Goal: Task Accomplishment & Management: Complete application form

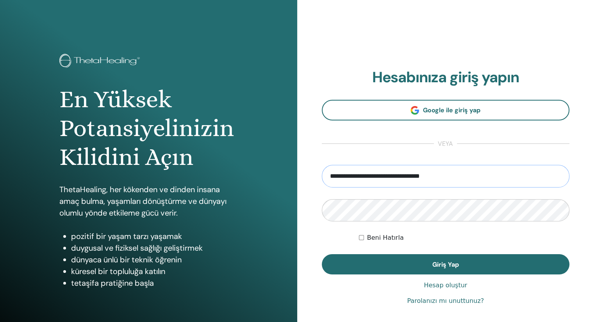
drag, startPoint x: 456, startPoint y: 176, endPoint x: 400, endPoint y: 180, distance: 56.3
click at [400, 180] on input "**********" at bounding box center [446, 176] width 248 height 23
type input "**********"
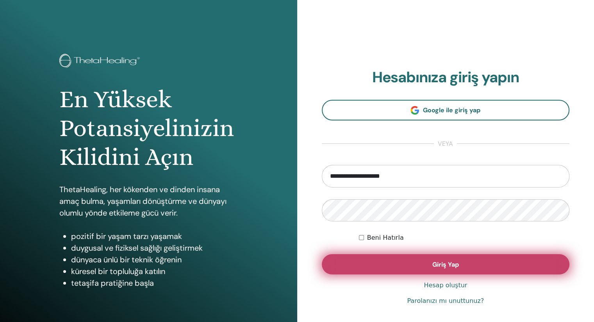
click at [465, 265] on button "Giriş Yap" at bounding box center [446, 265] width 248 height 20
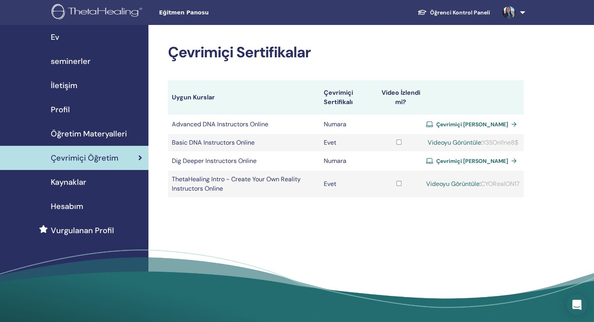
click at [576, 306] on icon "Open Intercom Messenger" at bounding box center [576, 305] width 9 height 10
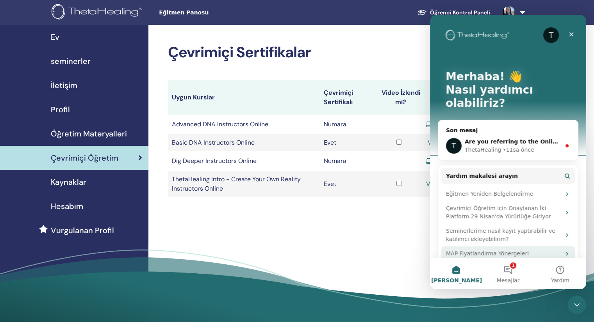
click at [513, 272] on button "1 Mesajlar" at bounding box center [508, 273] width 52 height 31
click div "Are you referring to the Online Training Videos? If so, which training video ar…"
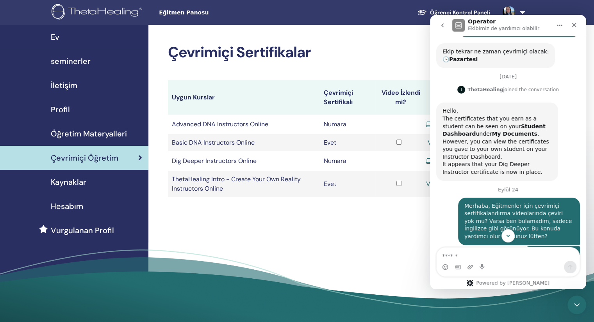
scroll to position [286, 0]
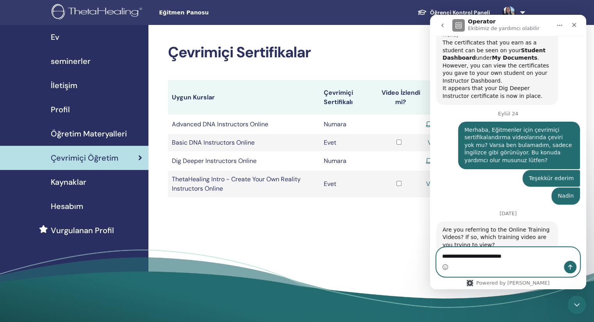
click at [512, 256] on textarea "**********" at bounding box center [507, 254] width 143 height 13
type textarea "**********"
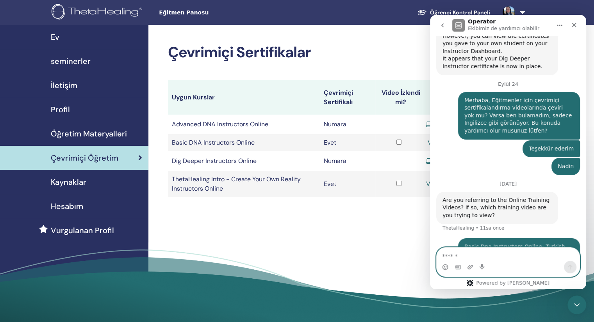
scroll to position [317, 0]
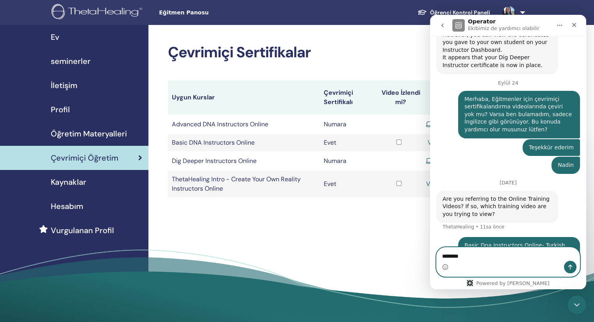
type textarea "*********"
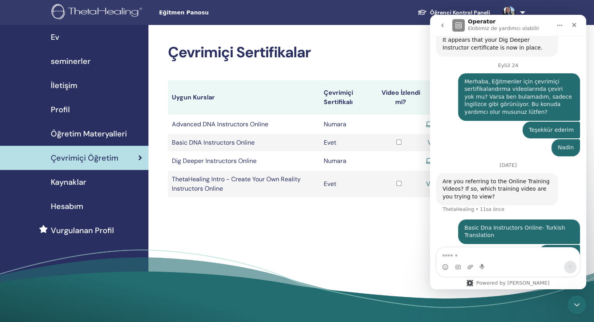
click at [556, 24] on icon "Ana Sayfa" at bounding box center [559, 25] width 6 height 6
click at [399, 231] on div "Çevrimiçi Sertifikalar Uygun Kurslar Çevrimiçi Sertifikalı Video İzlendi mi? Ad…" at bounding box center [370, 176] width 445 height 303
click at [440, 25] on icon "go back" at bounding box center [442, 25] width 6 height 6
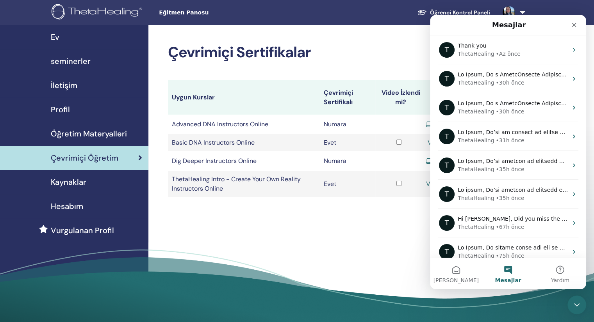
click at [398, 234] on div "Çevrimiçi Sertifikalar Uygun Kurslar Çevrimiçi Sertifikalı Video İzlendi mi? Ad…" at bounding box center [370, 176] width 445 height 303
click at [571, 22] on icon "Kapat" at bounding box center [574, 25] width 6 height 6
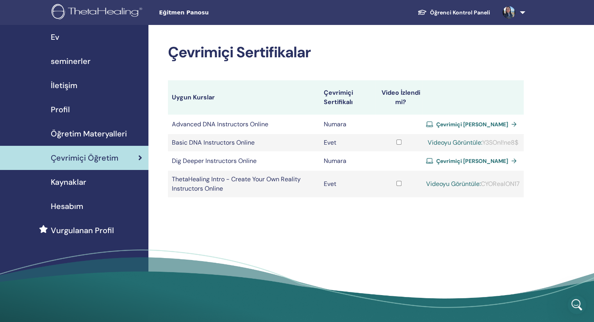
drag, startPoint x: 482, startPoint y: 142, endPoint x: 526, endPoint y: 141, distance: 44.5
click at [526, 141] on div "Çevrimiçi Sertifikalar Uygun Kurslar Çevrimiçi Sertifikalı Video İzlendi mi? Ad…" at bounding box center [370, 176] width 445 height 303
click at [541, 157] on div "Çevrimiçi Sertifikalar Uygun Kurslar Çevrimiçi Sertifikalı Video İzlendi mi? Ad…" at bounding box center [370, 176] width 445 height 303
drag, startPoint x: 482, startPoint y: 140, endPoint x: 520, endPoint y: 139, distance: 37.9
click at [520, 139] on td "Videoyu Görüntüle: Y3SOnl!ne8$" at bounding box center [472, 142] width 101 height 17
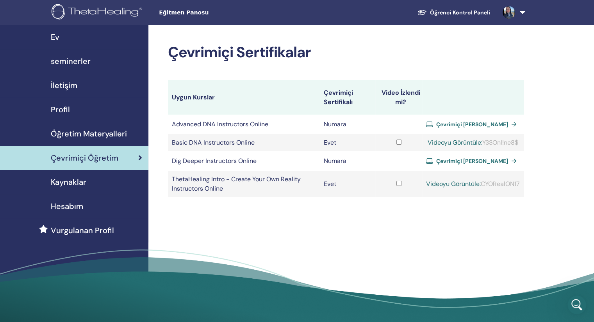
copy div "Y3SOnl!ne8$"
click at [443, 142] on link "Videoyu Görüntüle:" at bounding box center [454, 143] width 55 height 8
click at [523, 14] on link at bounding box center [512, 12] width 32 height 25
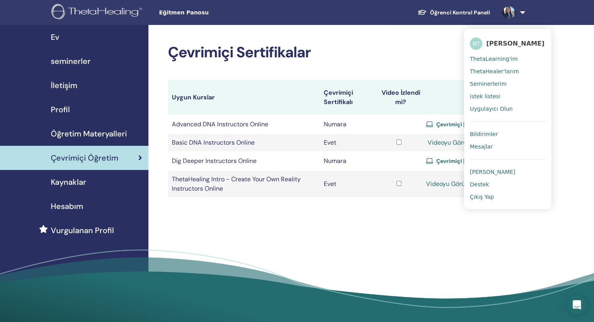
click at [558, 33] on div "Çevrimiçi Sertifikalar Uygun Kurslar Çevrimiçi Sertifikalı Video İzlendi mi? Ad…" at bounding box center [370, 176] width 445 height 303
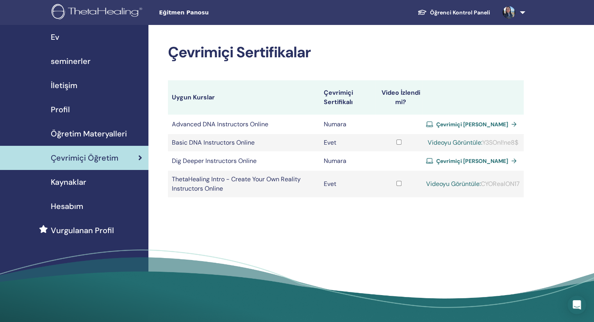
click at [508, 14] on img at bounding box center [508, 12] width 12 height 12
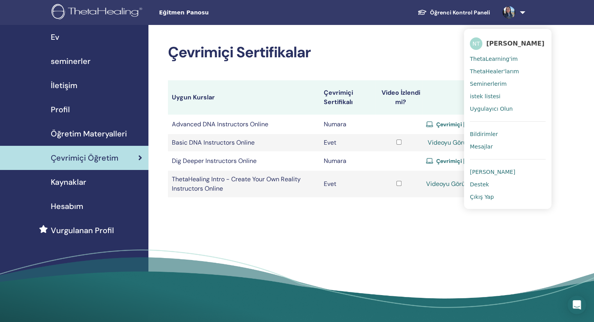
click at [563, 64] on div "Çevrimiçi Sertifikalar Uygun Kurslar Çevrimiçi Sertifikalı Video İzlendi mi? Ad…" at bounding box center [370, 176] width 445 height 303
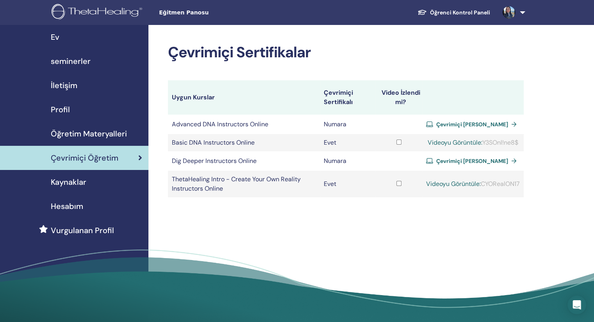
click at [73, 206] on span "Hesabım" at bounding box center [67, 207] width 32 height 12
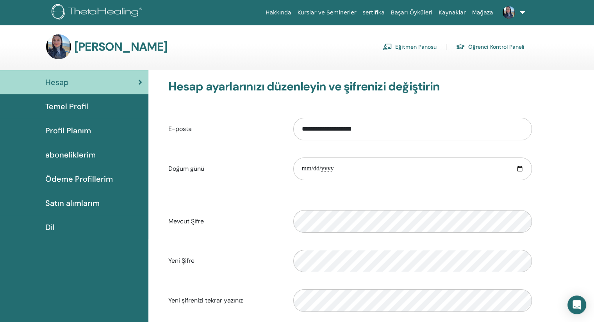
click at [563, 87] on div "**********" at bounding box center [370, 254] width 445 height 369
click at [522, 12] on link at bounding box center [512, 12] width 32 height 25
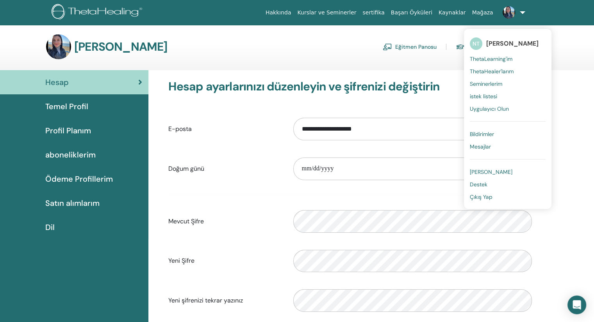
click at [508, 14] on img at bounding box center [508, 12] width 12 height 12
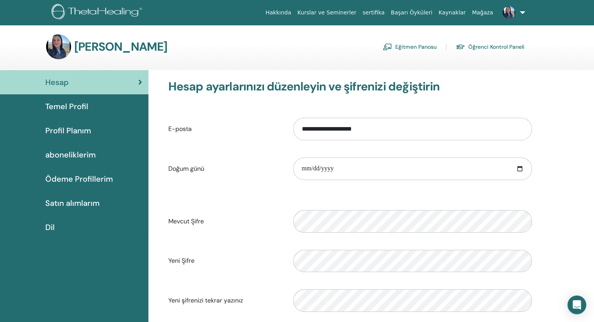
click at [409, 45] on link "Eğitmen Panosu" at bounding box center [410, 47] width 54 height 12
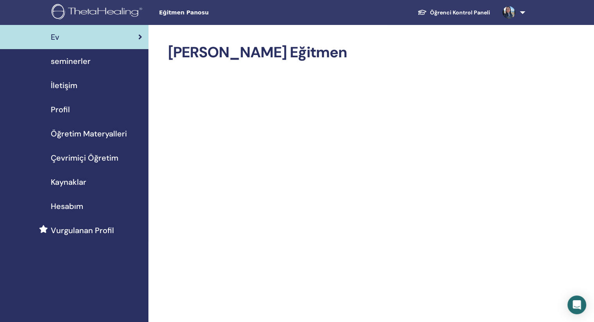
click at [80, 156] on span "Çevrimiçi Öğretim" at bounding box center [85, 158] width 68 height 12
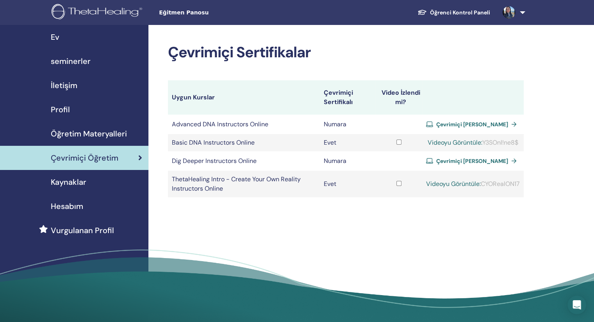
click at [76, 60] on span "seminerler" at bounding box center [71, 61] width 40 height 12
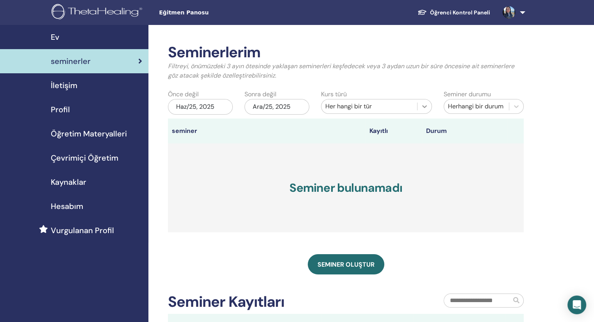
click at [424, 107] on icon at bounding box center [424, 106] width 5 height 3
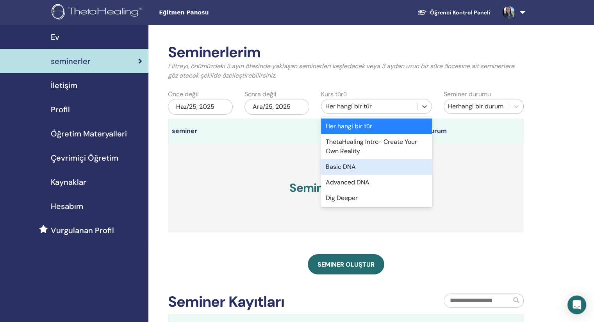
click at [345, 167] on div "Basic DNA" at bounding box center [376, 167] width 111 height 16
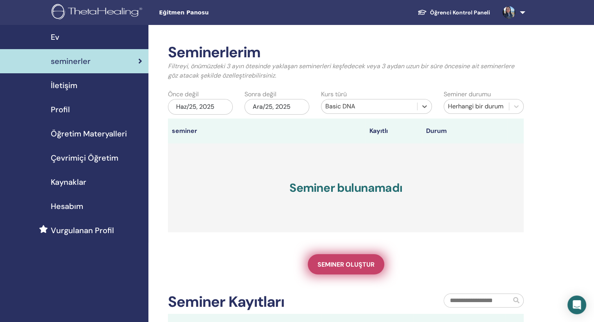
click at [345, 266] on span "Seminer oluştur" at bounding box center [345, 265] width 57 height 8
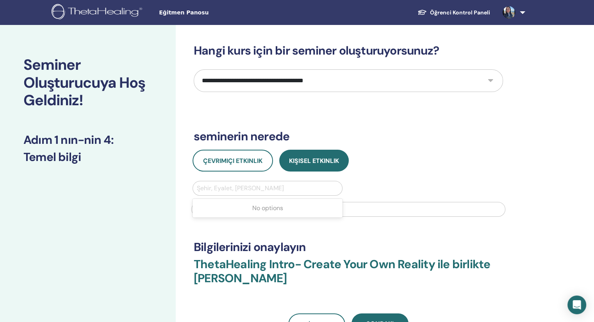
click at [232, 185] on div at bounding box center [267, 188] width 141 height 11
click at [426, 177] on div "Çevrimiçi Etkinlik Kişisel Etkinlik Use Up and Down to choose options, press En…" at bounding box center [348, 186] width 321 height 72
click at [225, 163] on span "Çevrimiçi Etkinlik" at bounding box center [232, 161] width 59 height 8
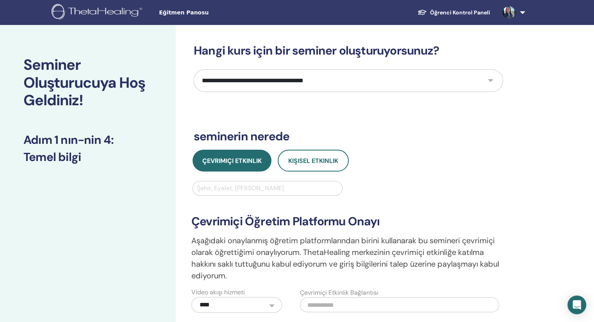
click at [262, 192] on div at bounding box center [267, 188] width 141 height 11
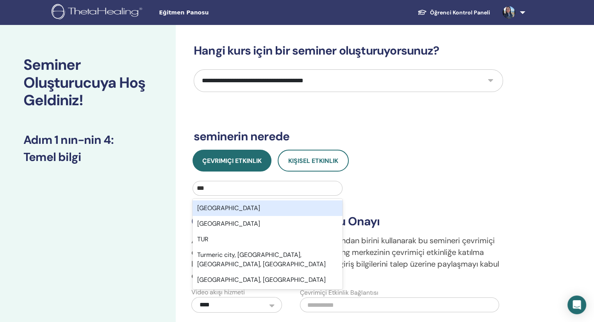
type input "****"
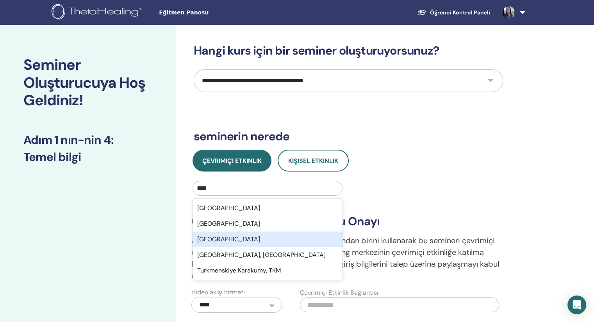
click at [208, 242] on div "Turkey" at bounding box center [267, 240] width 150 height 16
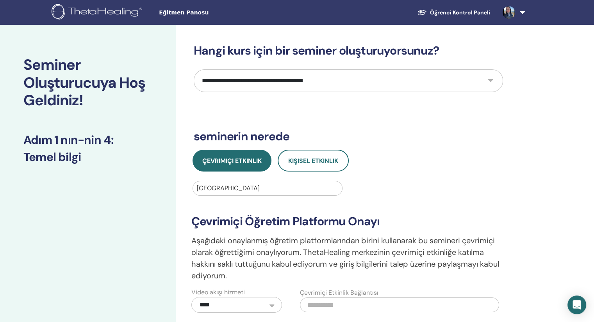
click at [490, 78] on select "**********" at bounding box center [348, 80] width 309 height 23
select select "*"
click at [194, 69] on select "**********" at bounding box center [348, 80] width 309 height 23
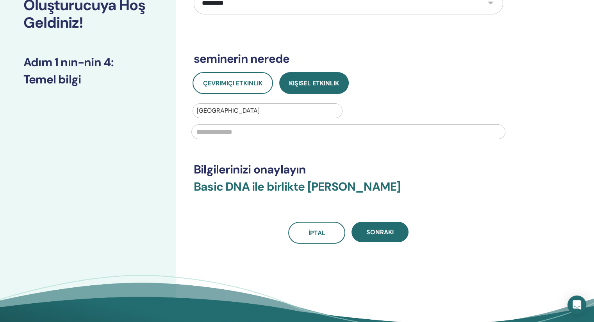
scroll to position [78, 0]
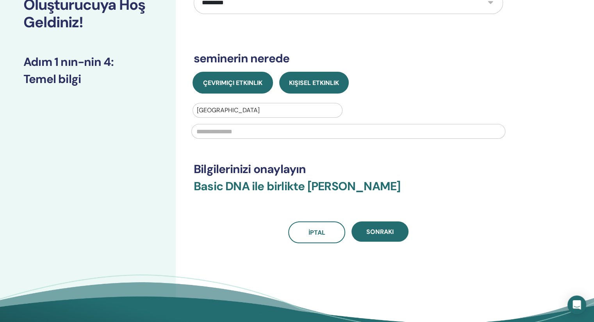
click at [234, 82] on span "Çevrimiçi Etkinlik" at bounding box center [232, 83] width 59 height 8
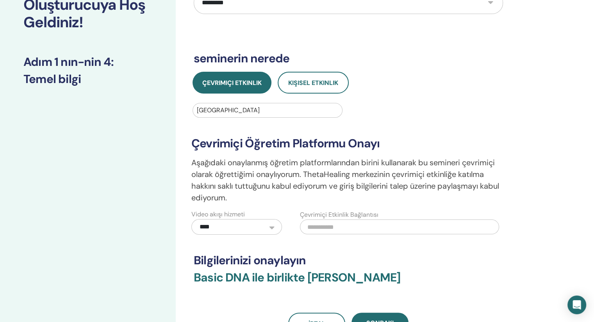
click at [270, 222] on select "**********" at bounding box center [236, 227] width 91 height 16
click at [416, 244] on div "**********" at bounding box center [348, 150] width 309 height 369
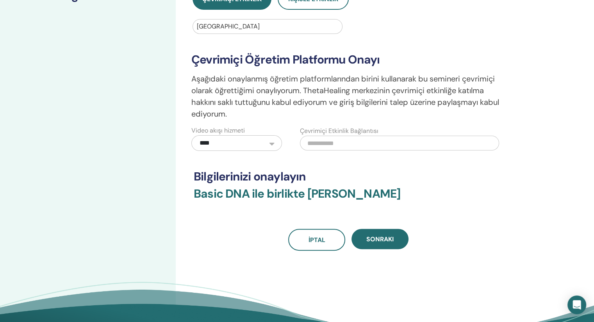
scroll to position [195, 0]
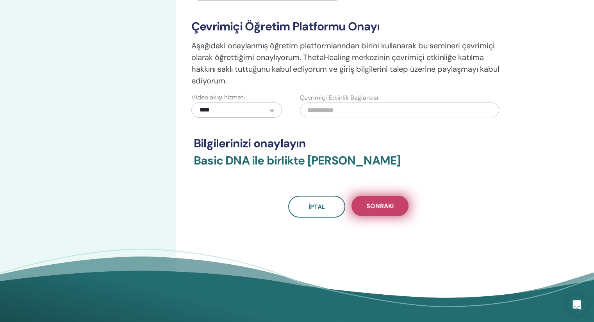
click at [376, 210] on button "Sonraki" at bounding box center [379, 206] width 57 height 20
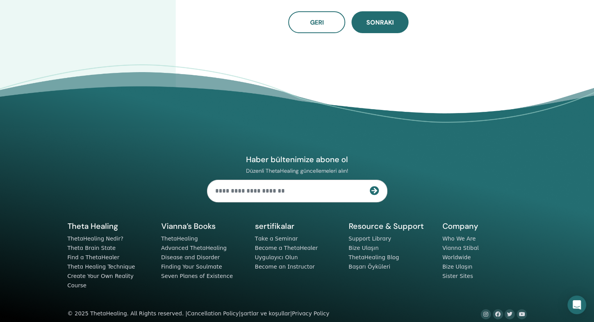
scroll to position [0, 0]
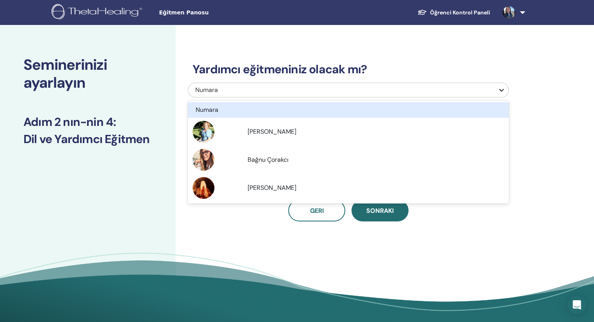
click at [495, 88] on div at bounding box center [501, 90] width 14 height 14
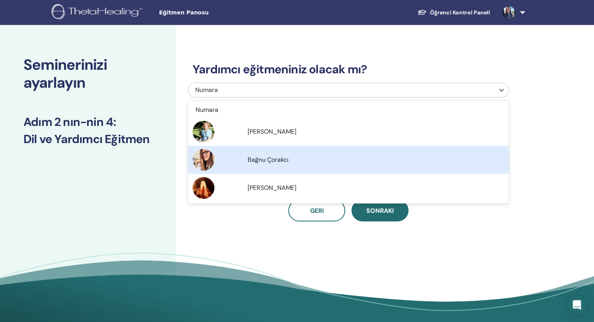
click at [556, 123] on div "Yardımcı eğitmeniniz olacak mı? option Bağnu Çorakcı focused, 3 of 4. 4 results…" at bounding box center [374, 178] width 396 height 306
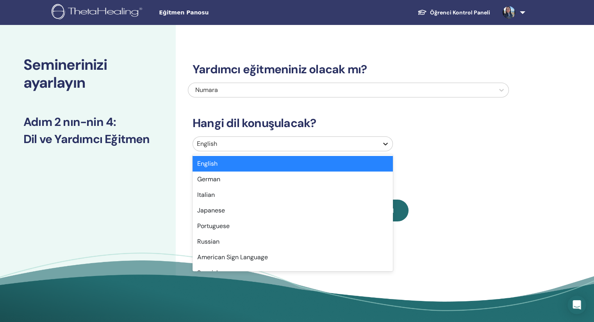
click at [385, 146] on icon at bounding box center [385, 144] width 8 height 8
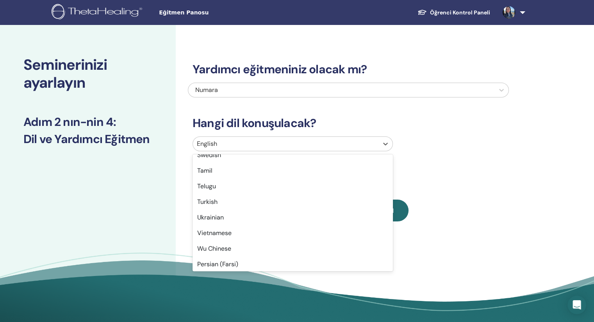
scroll to position [620, 0]
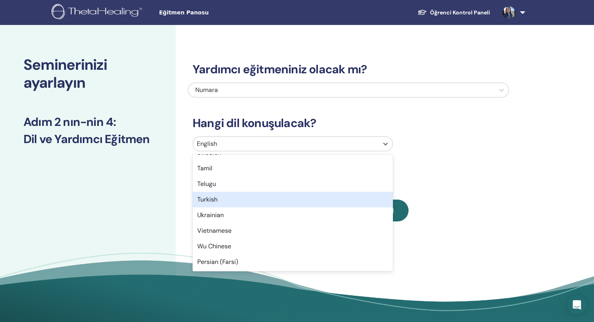
click at [239, 199] on div "Turkish" at bounding box center [292, 200] width 200 height 16
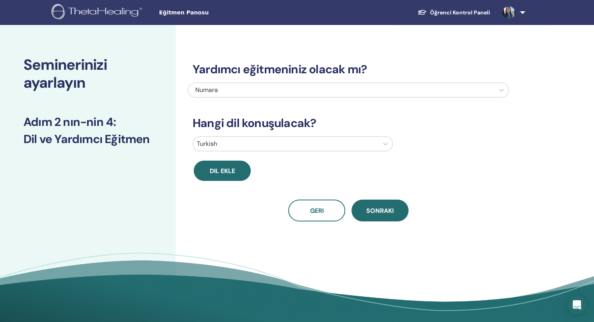
click at [517, 182] on div "Yardımcı eğitmeniniz olacak mı? Numara Hangi dil konuşulacak? Turkish Dil ekle …" at bounding box center [374, 178] width 396 height 306
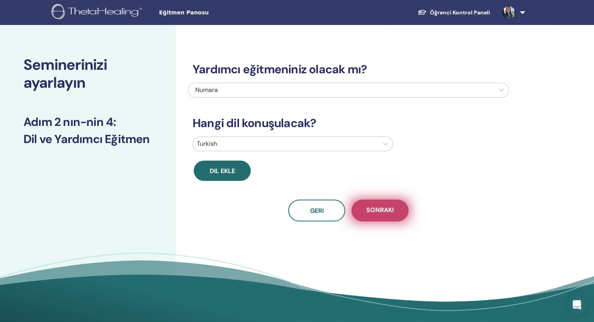
click at [376, 213] on span "Sonraki" at bounding box center [379, 211] width 27 height 10
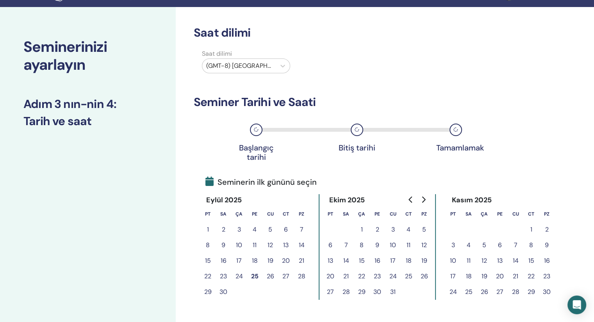
scroll to position [0, 0]
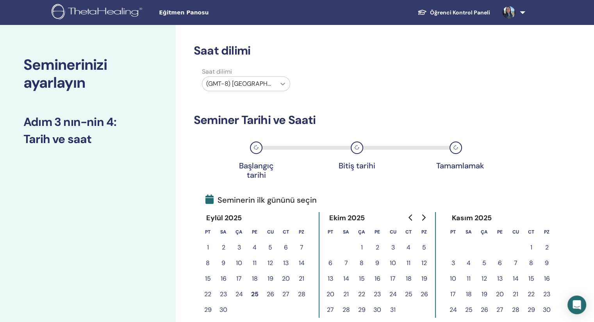
click at [285, 85] on icon at bounding box center [283, 84] width 8 height 8
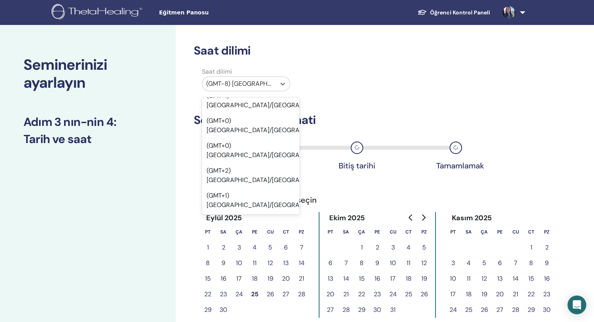
scroll to position [1015, 0]
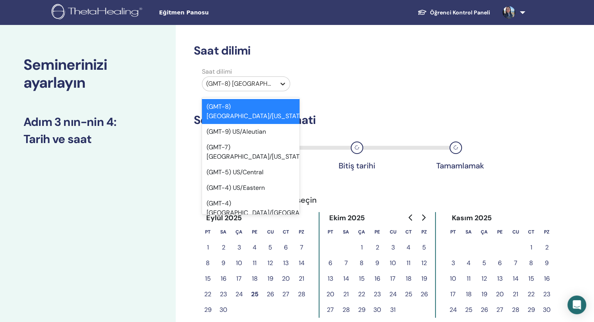
click at [278, 82] on div at bounding box center [283, 84] width 14 height 14
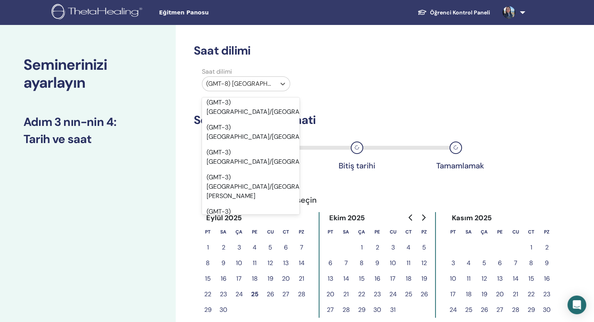
scroll to position [2498, 0]
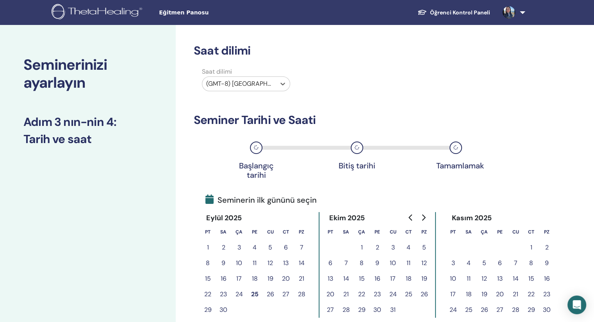
click at [258, 83] on div at bounding box center [239, 83] width 66 height 11
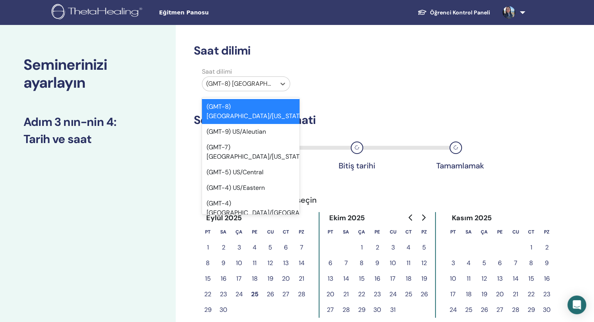
click at [265, 83] on div at bounding box center [239, 83] width 66 height 11
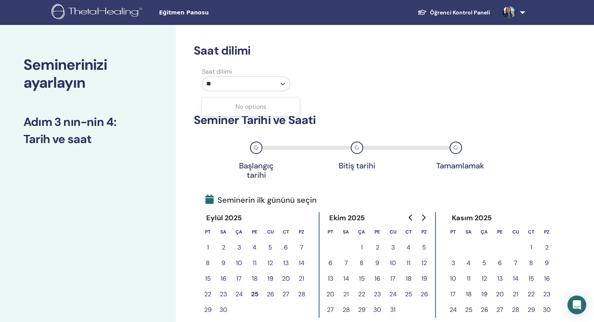
type input "*"
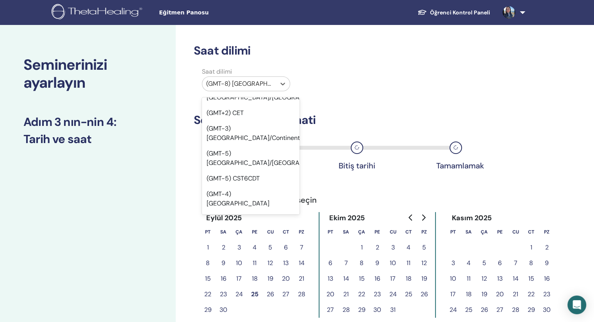
scroll to position [10250, 0]
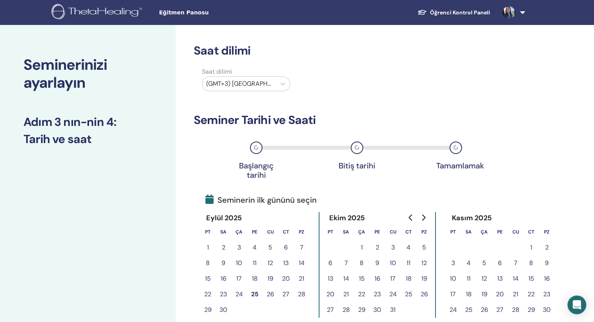
click at [428, 84] on div "Saat dilimi (GMT+3) Turkey" at bounding box center [348, 80] width 321 height 27
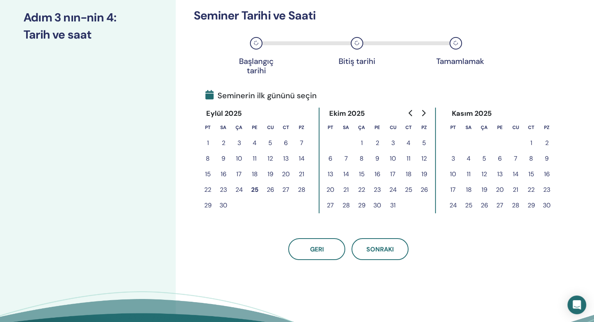
scroll to position [117, 0]
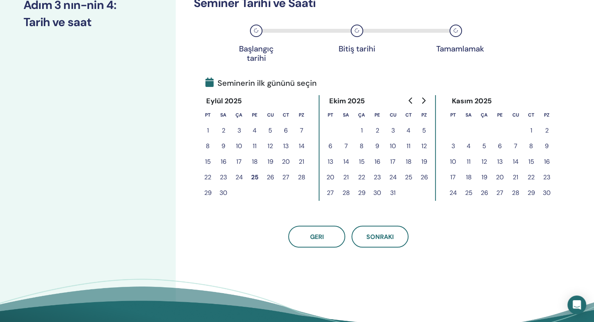
click at [331, 145] on button "6" at bounding box center [330, 147] width 16 height 16
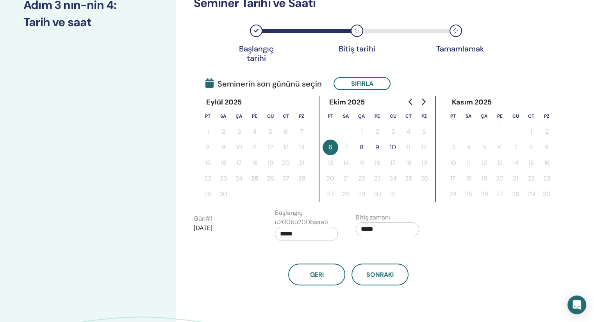
click at [316, 234] on input "*****" at bounding box center [306, 234] width 63 height 14
click at [315, 255] on span "▲" at bounding box center [315, 254] width 16 height 16
click at [316, 254] on span "▲" at bounding box center [315, 254] width 16 height 16
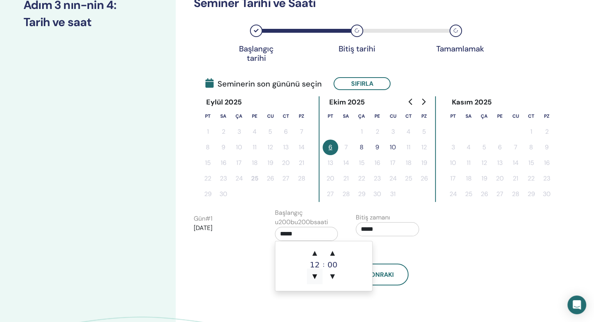
drag, startPoint x: 315, startPoint y: 277, endPoint x: 318, endPoint y: 273, distance: 4.9
click at [315, 277] on span "▼" at bounding box center [315, 277] width 16 height 16
click at [332, 255] on span "▲" at bounding box center [332, 254] width 16 height 16
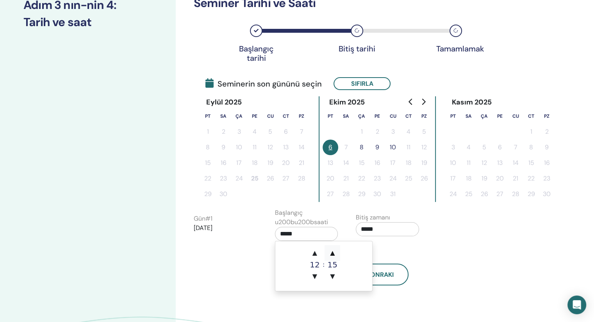
click at [332, 255] on span "▲" at bounding box center [332, 254] width 16 height 16
click at [333, 276] on span "▼" at bounding box center [332, 277] width 16 height 16
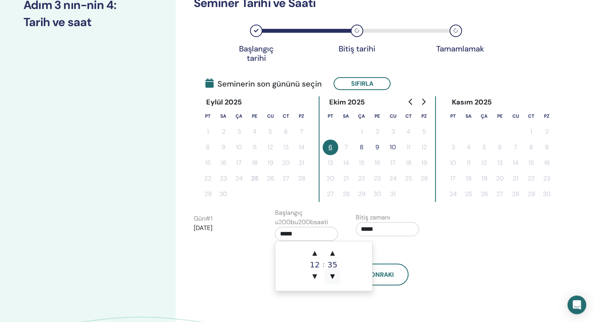
type input "*****"
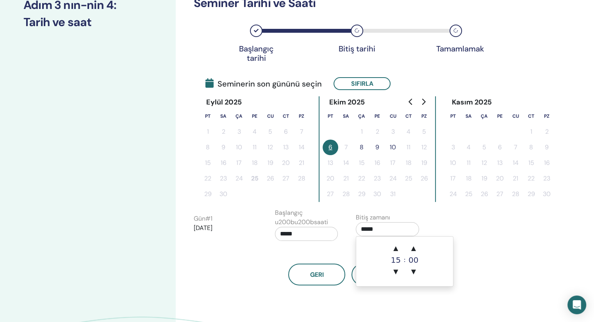
click at [382, 232] on input "*****" at bounding box center [387, 229] width 63 height 14
click at [395, 249] on span "▲" at bounding box center [396, 249] width 16 height 16
click at [396, 271] on span "▼" at bounding box center [396, 272] width 16 height 16
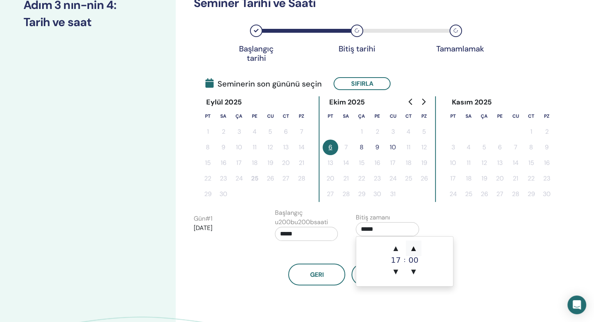
click at [412, 249] on span "▲" at bounding box center [414, 249] width 16 height 16
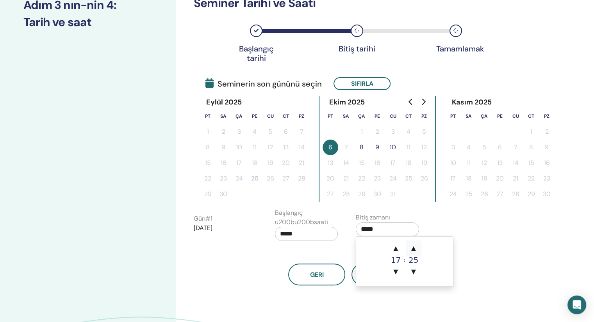
click at [412, 249] on span "▲" at bounding box center [414, 249] width 16 height 16
type input "*****"
drag, startPoint x: 544, startPoint y: 249, endPoint x: 538, endPoint y: 255, distance: 8.6
click at [544, 250] on div "Saat dilimi Saat dilimi (GMT+3) Turkey Seminer Tarihi ve Saati Başlangıç tarihi…" at bounding box center [374, 151] width 396 height 487
click at [382, 282] on button "Sonraki" at bounding box center [379, 275] width 57 height 22
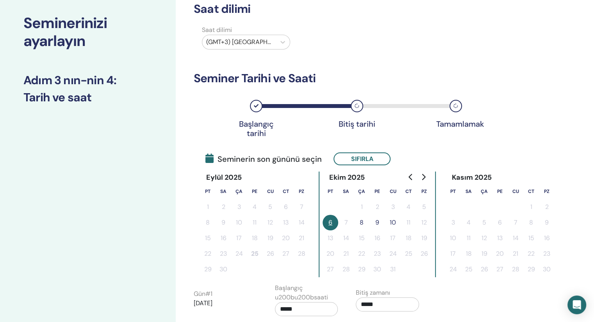
scroll to position [156, 0]
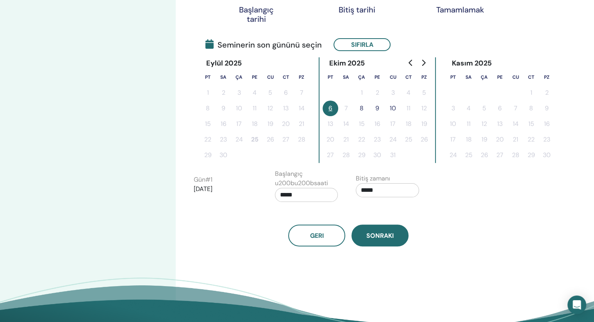
click at [384, 236] on span "Sonraki" at bounding box center [379, 236] width 27 height 8
click at [390, 234] on span "Sonraki" at bounding box center [379, 236] width 27 height 8
click at [233, 47] on span "Seminerin son gününü seçin" at bounding box center [263, 45] width 116 height 12
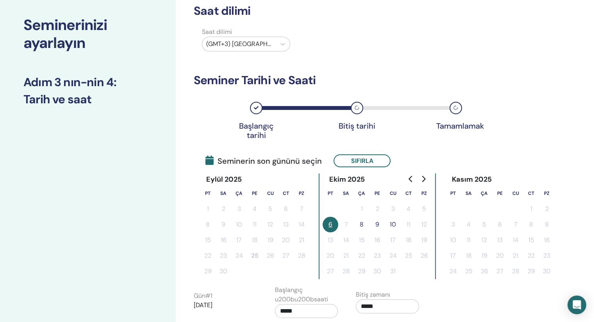
scroll to position [39, 0]
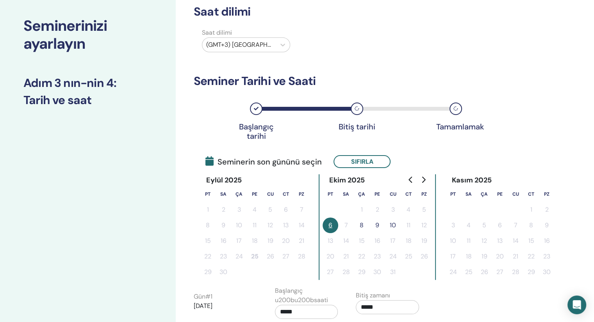
click at [362, 222] on button "8" at bounding box center [362, 226] width 16 height 16
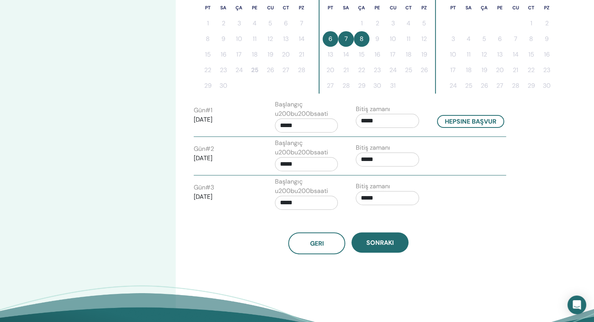
scroll to position [234, 0]
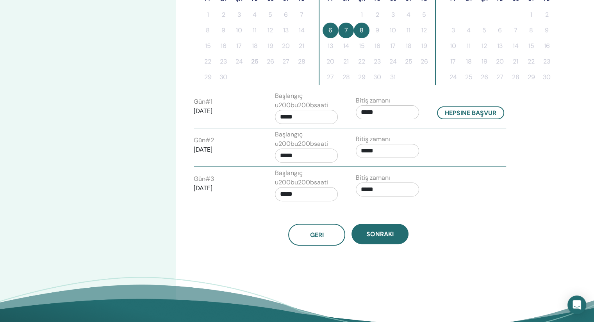
click at [311, 155] on input "*****" at bounding box center [306, 156] width 63 height 14
drag, startPoint x: 288, startPoint y: 155, endPoint x: 276, endPoint y: 157, distance: 11.9
click at [276, 157] on input "*****" at bounding box center [306, 156] width 63 height 14
click at [316, 175] on span "▲" at bounding box center [315, 175] width 16 height 16
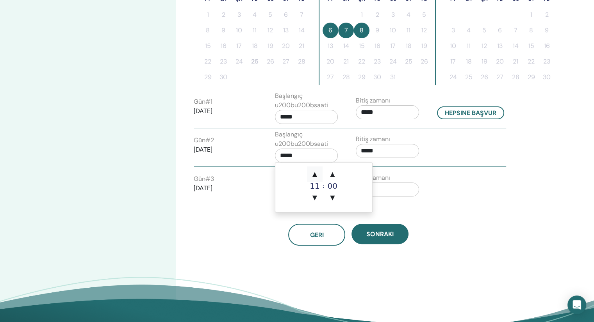
click at [316, 175] on span "▲" at bounding box center [315, 175] width 16 height 16
click at [315, 196] on span "▼" at bounding box center [315, 198] width 16 height 16
click at [330, 176] on span "▲" at bounding box center [332, 175] width 16 height 16
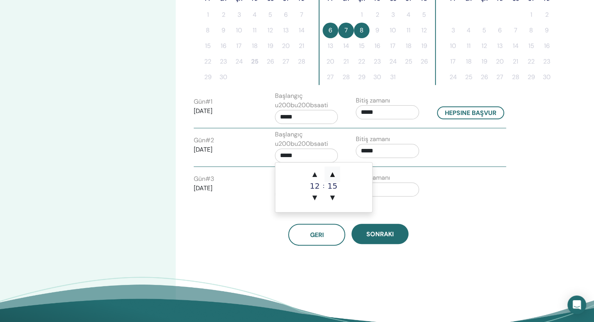
click at [330, 176] on span "▲" at bounding box center [332, 175] width 16 height 16
type input "*****"
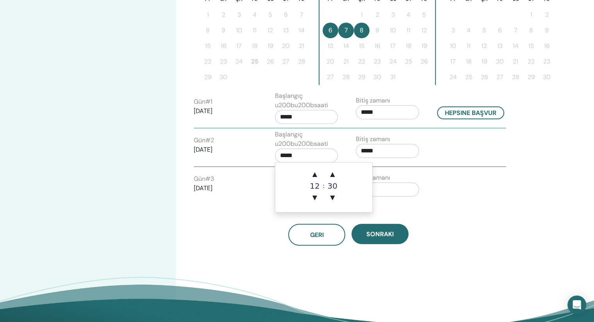
click at [379, 150] on input "*****" at bounding box center [387, 151] width 63 height 14
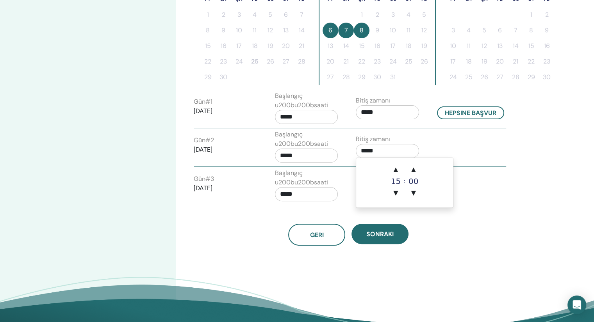
click at [365, 150] on input "*****" at bounding box center [387, 151] width 63 height 14
click at [397, 171] on span "▲" at bounding box center [396, 170] width 16 height 16
click at [395, 191] on span "▼" at bounding box center [396, 193] width 16 height 16
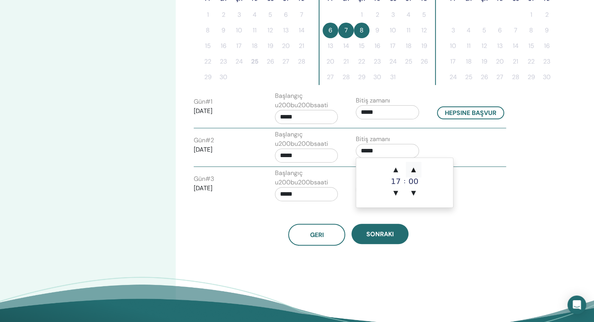
click at [411, 171] on span "▲" at bounding box center [414, 170] width 16 height 16
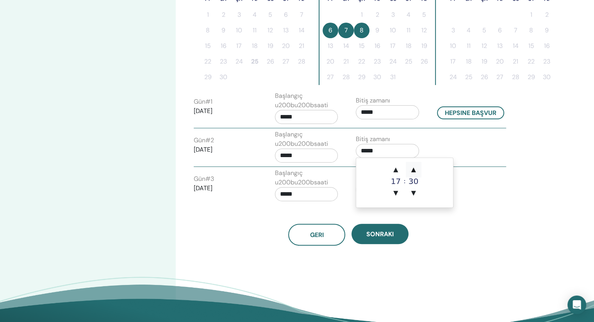
click at [411, 171] on span "▲" at bounding box center [414, 170] width 16 height 16
type input "*****"
click at [486, 203] on div "Gün # 3 2025/10/08 Başlangıç u200bu200bsaati ***** Bitiş zamanı *****" at bounding box center [350, 187] width 324 height 37
click at [303, 193] on input "*****" at bounding box center [306, 194] width 63 height 14
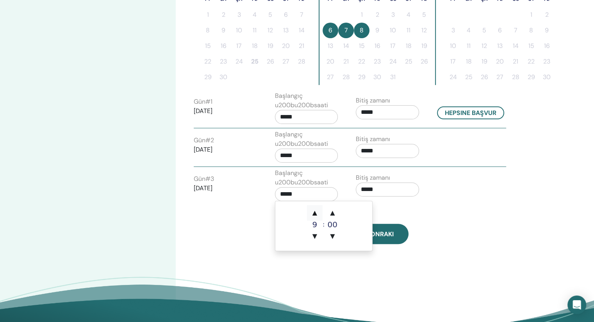
click at [317, 214] on span "▲" at bounding box center [315, 213] width 16 height 16
click at [331, 215] on span "▲" at bounding box center [332, 213] width 16 height 16
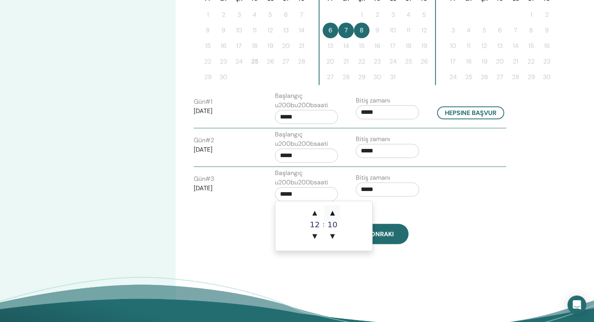
click at [331, 215] on span "▲" at bounding box center [332, 213] width 16 height 16
type input "*****"
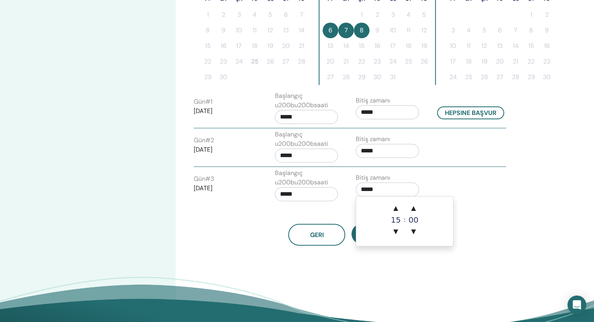
click at [383, 187] on input "*****" at bounding box center [387, 190] width 63 height 14
click at [396, 208] on span "▲" at bounding box center [396, 209] width 16 height 16
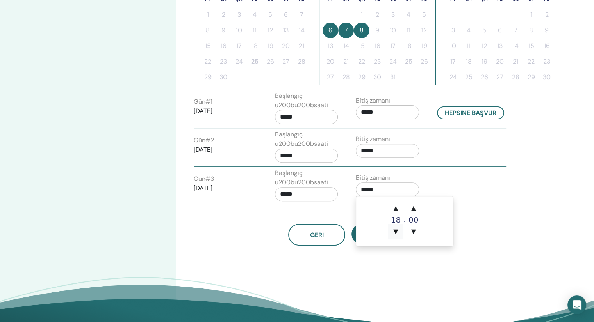
click at [396, 231] on span "▼" at bounding box center [396, 232] width 16 height 16
click at [394, 232] on span "▼" at bounding box center [396, 232] width 16 height 16
click at [414, 208] on span "▲" at bounding box center [414, 209] width 16 height 16
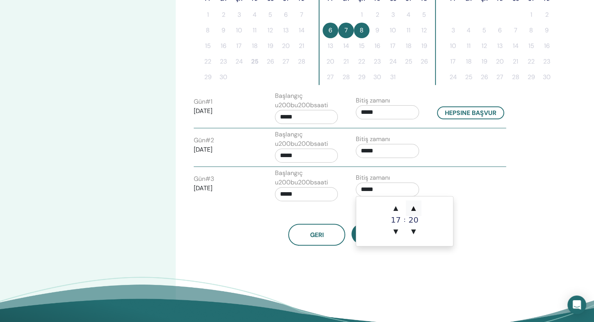
click at [414, 208] on span "▲" at bounding box center [414, 209] width 16 height 16
click at [413, 208] on span "▲" at bounding box center [414, 209] width 16 height 16
type input "*****"
click at [512, 225] on div "Saat dilimi Saat dilimi (GMT+3) Turkey Seminer Tarihi ve Saati Başlangıç tarihi…" at bounding box center [374, 73] width 396 height 564
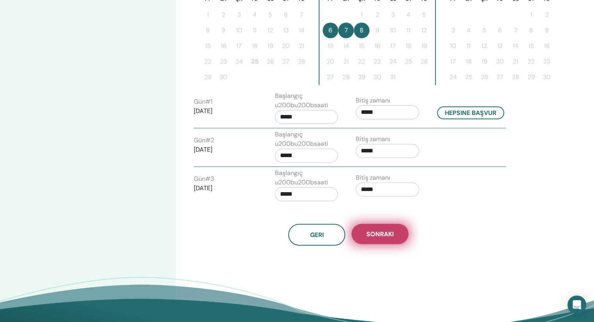
click at [378, 235] on span "Sonraki" at bounding box center [379, 234] width 27 height 8
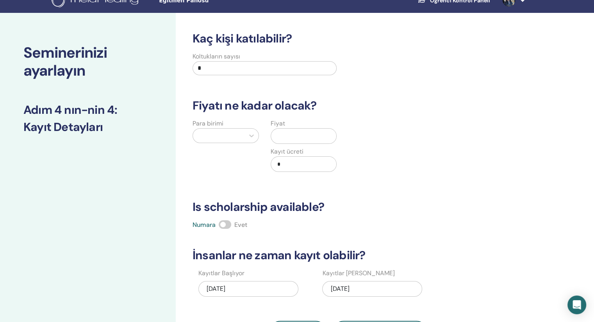
scroll to position [0, 0]
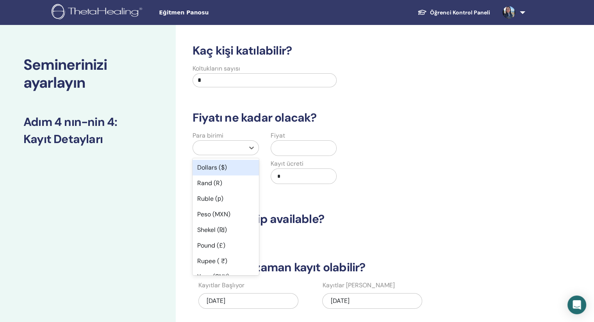
click at [215, 148] on div at bounding box center [219, 147] width 44 height 11
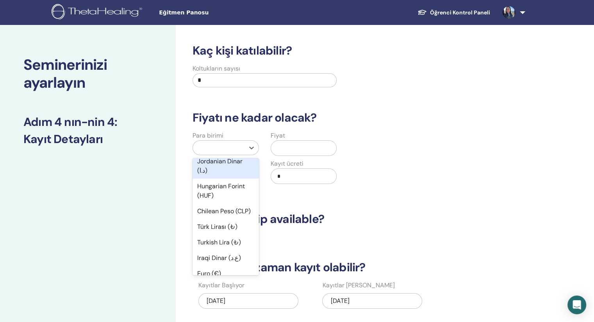
scroll to position [539, 0]
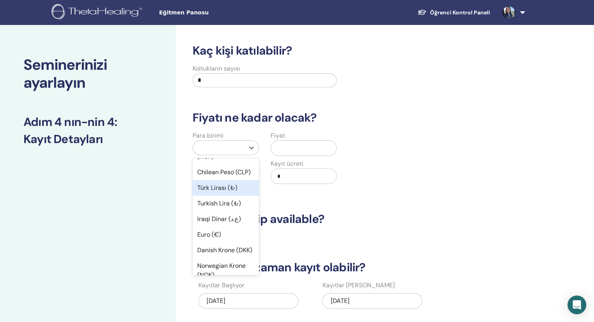
click at [212, 196] on div "Türk Lirası (₺)" at bounding box center [225, 188] width 66 height 16
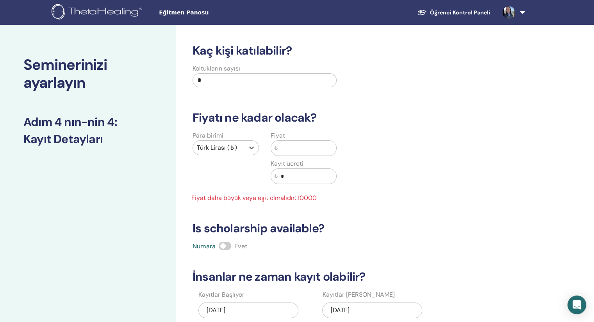
click at [283, 148] on input "text" at bounding box center [307, 148] width 59 height 15
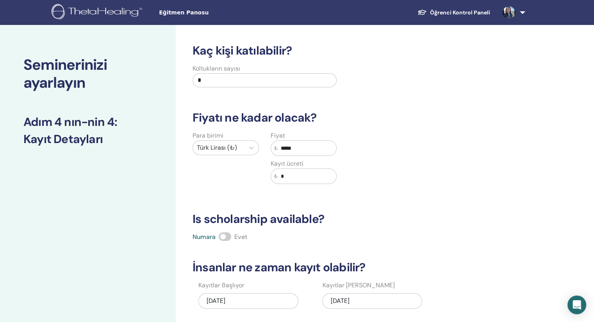
type input "*****"
click at [410, 193] on div "Para birimi Türk Lirası (₺) Fiyat ₺ ***** Kayıt ücreti ₺ *" at bounding box center [342, 162] width 321 height 62
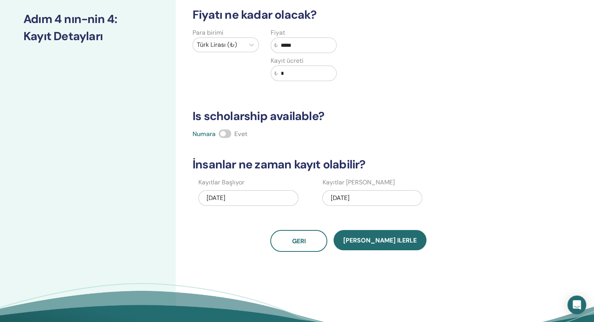
scroll to position [156, 0]
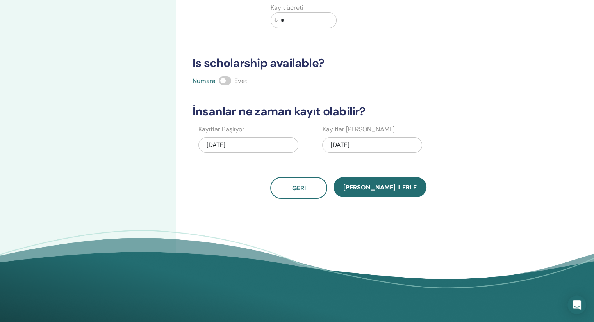
click at [225, 79] on span at bounding box center [225, 81] width 12 height 9
click at [244, 142] on div "09/25/2025" at bounding box center [248, 145] width 100 height 16
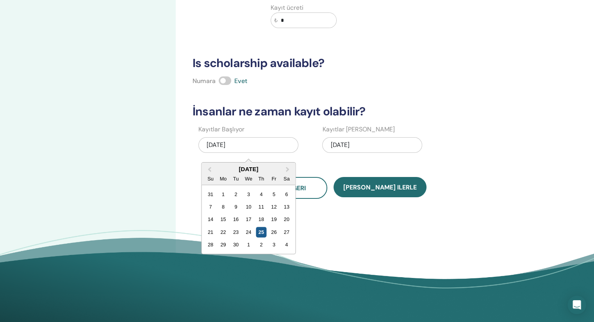
click at [263, 231] on div "25" at bounding box center [261, 232] width 11 height 11
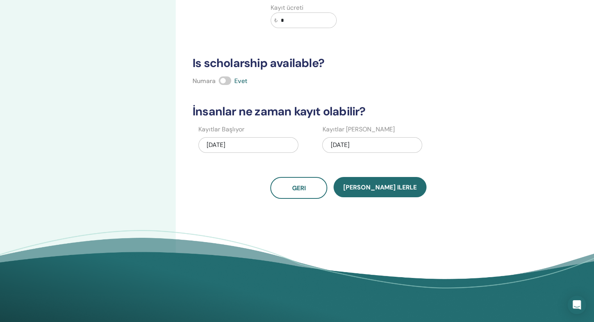
click at [370, 142] on div "10/08/2025" at bounding box center [372, 145] width 100 height 16
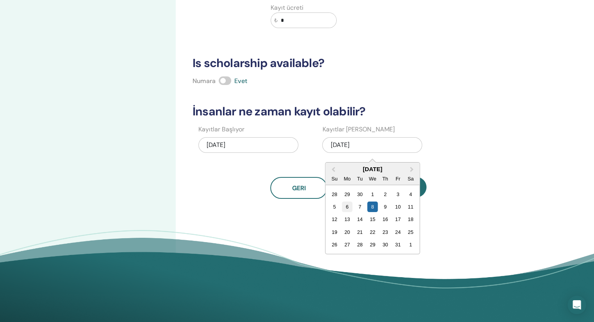
click at [348, 206] on div "6" at bounding box center [347, 207] width 11 height 11
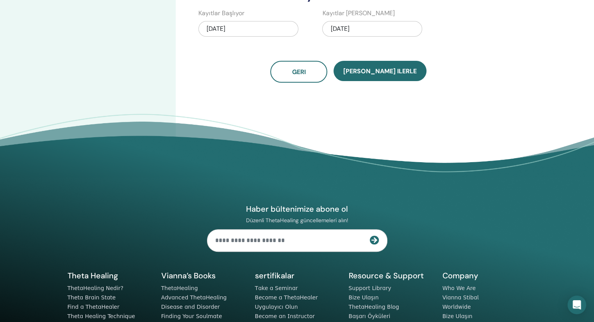
scroll to position [273, 0]
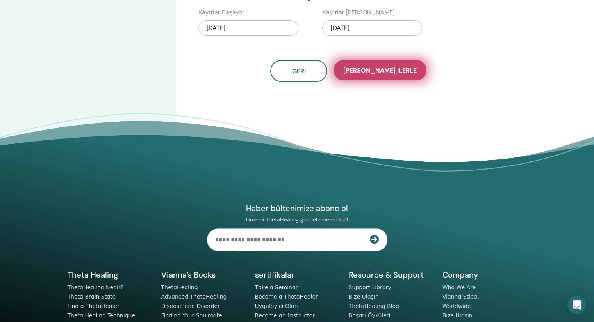
click at [376, 70] on span "Kaydet ilerle" at bounding box center [379, 70] width 73 height 8
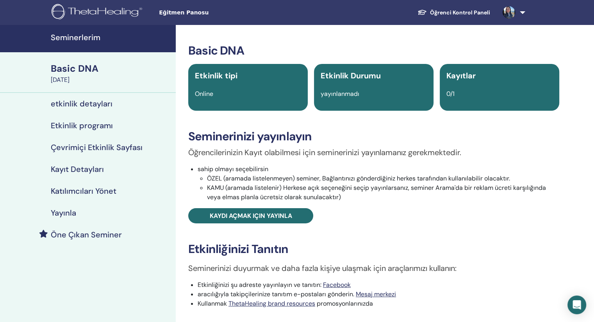
scroll to position [156, 0]
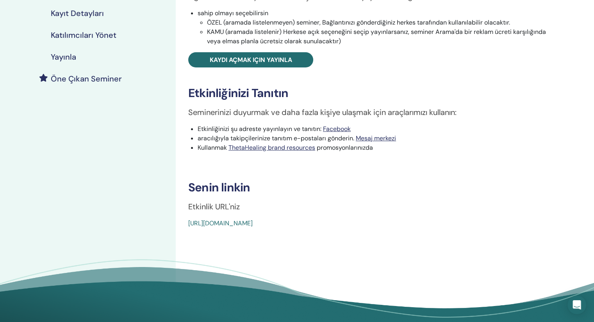
drag, startPoint x: 378, startPoint y: 221, endPoint x: 174, endPoint y: 219, distance: 203.4
click at [174, 219] on div "Seminerlerim Basic DNA October 06, 2025 etkinlik detayları Etkinlik programı Çe…" at bounding box center [297, 103] width 594 height 469
click at [303, 240] on div "Basic DNA Etkinlik tipi Online Etkinlik Durumu yayınlanmadı Kayıtlar 0/1 Semine…" at bounding box center [374, 103] width 396 height 469
drag, startPoint x: 359, startPoint y: 220, endPoint x: 183, endPoint y: 227, distance: 176.2
click at [183, 227] on div "Basic DNA Etkinlik tipi Online Etkinlik Durumu yayınlanmadı Kayıtlar 0/1 Semine…" at bounding box center [373, 58] width 386 height 341
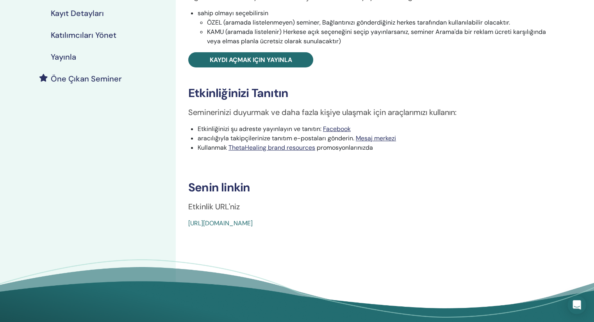
copy link "https://www.thetahealing.com/seminar-378379-details.html"
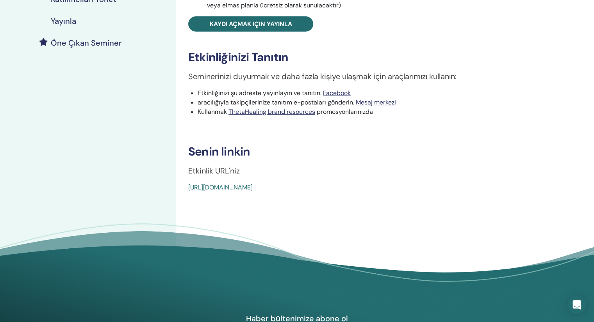
scroll to position [234, 0]
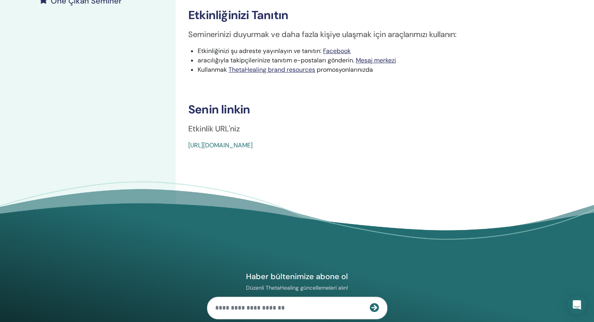
click at [111, 159] on div "Seminerlerim Basic DNA October 06, 2025 etkinlik detayları Etkinlik programı Çe…" at bounding box center [88, 25] width 176 height 469
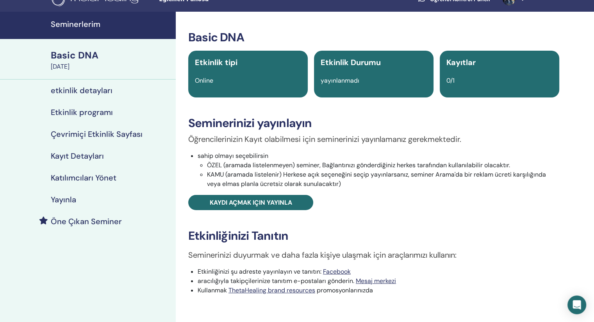
scroll to position [0, 0]
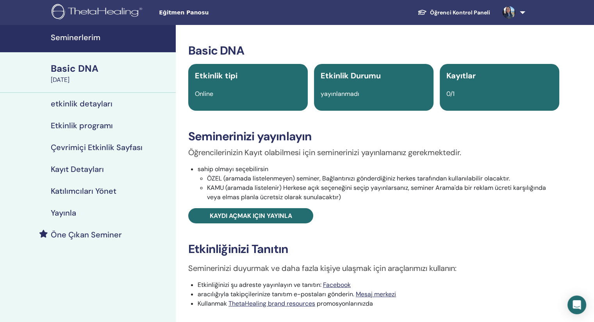
click at [67, 171] on h4 "Kayıt Detayları" at bounding box center [77, 169] width 53 height 9
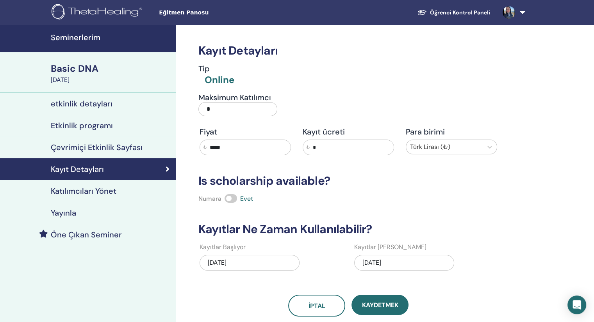
click at [215, 107] on input "*" at bounding box center [237, 109] width 79 height 14
click at [329, 93] on div "Maksimum Katılımcı" at bounding box center [267, 107] width 150 height 28
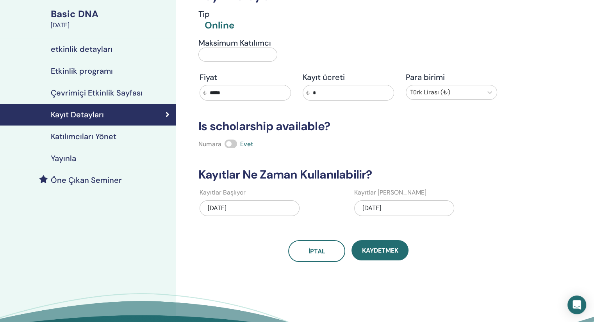
scroll to position [78, 0]
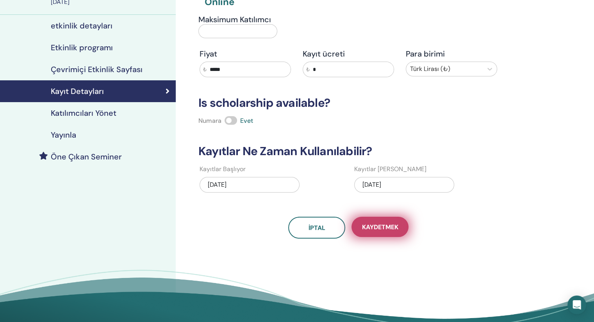
click at [383, 231] on span "Kaydetmek" at bounding box center [380, 227] width 36 height 8
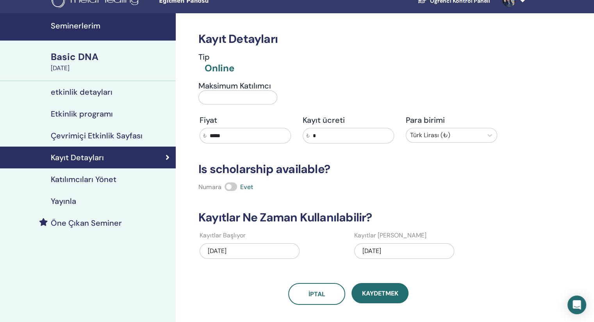
scroll to position [0, 0]
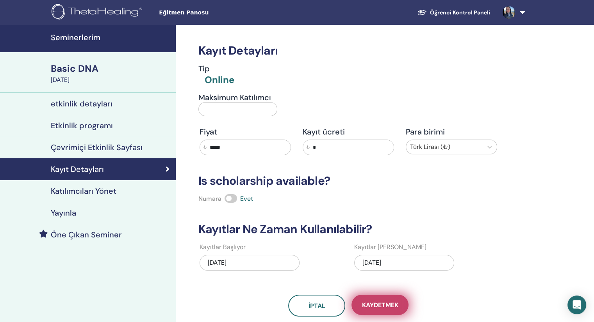
click at [394, 299] on button "Kaydetmek" at bounding box center [379, 305] width 57 height 20
click at [92, 190] on h4 "Katılımcıları Yönet" at bounding box center [84, 191] width 66 height 9
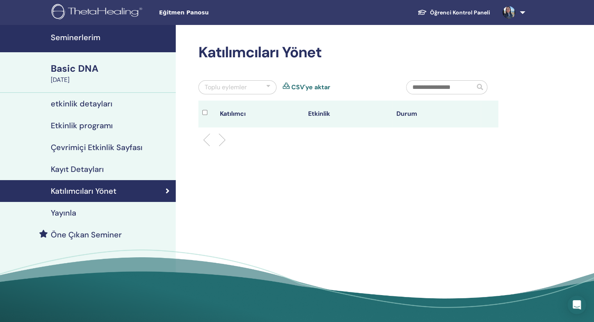
click at [69, 167] on h4 "Kayıt Detayları" at bounding box center [77, 169] width 53 height 9
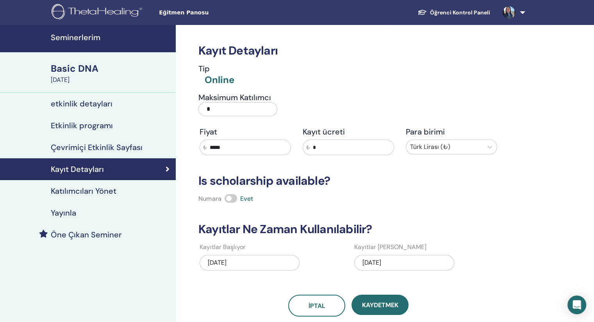
click at [221, 109] on input "*" at bounding box center [237, 109] width 79 height 14
click at [79, 123] on h4 "Etkinlik programı" at bounding box center [82, 125] width 62 height 9
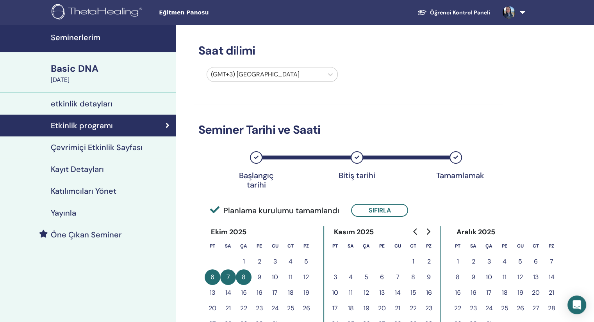
click at [89, 106] on h4 "etkinlik detayları" at bounding box center [82, 103] width 62 height 9
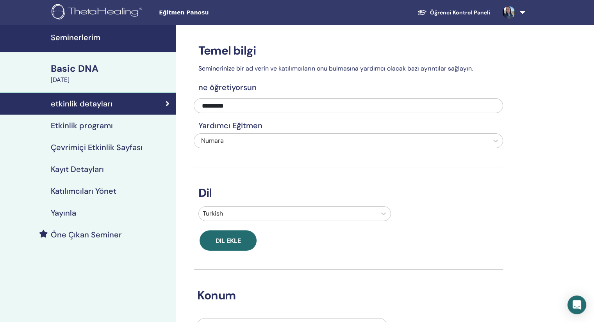
click at [88, 125] on h4 "Etkinlik programı" at bounding box center [82, 125] width 62 height 9
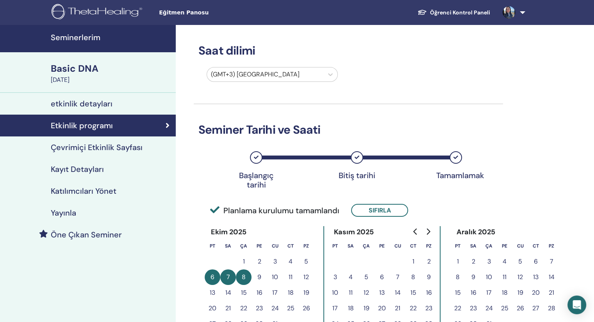
click at [118, 147] on h4 "Çevrimiçi Etkinlik Sayfası" at bounding box center [97, 147] width 92 height 9
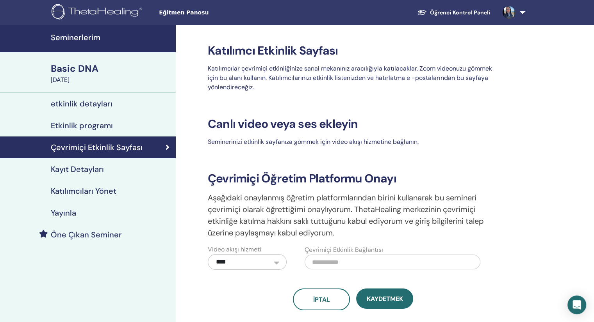
click at [94, 169] on h4 "Kayıt Detayları" at bounding box center [77, 169] width 53 height 9
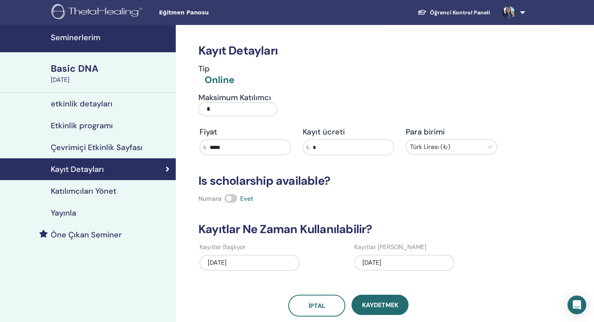
click at [210, 114] on input "*" at bounding box center [237, 109] width 79 height 14
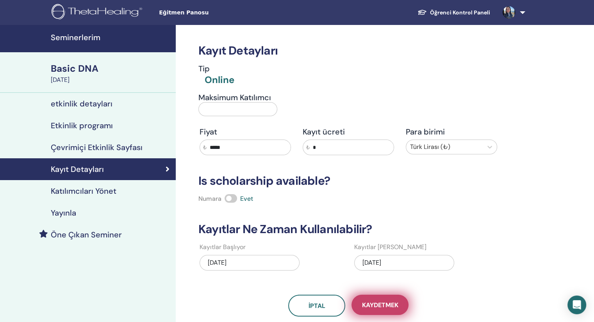
click at [370, 306] on span "Kaydetmek" at bounding box center [380, 305] width 36 height 8
click at [246, 111] on input "Maksimum Katılımcı" at bounding box center [237, 109] width 79 height 14
click at [592, 213] on div "Seminerlerim Basic DNA October 06, 2025 etkinlik detayları Etkinlik programı Çe…" at bounding box center [297, 225] width 594 height 401
click at [472, 13] on link "Öğrenci Kontrol Paneli" at bounding box center [453, 12] width 85 height 14
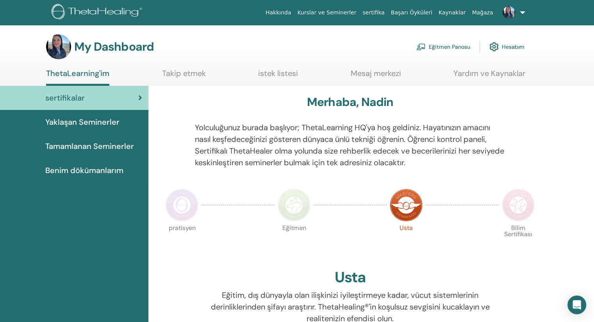
click at [593, 44] on div "My Dashboard Eğitmen Panosu Hesabım" at bounding box center [310, 46] width 566 height 25
click at [443, 44] on link "Eğitmen Panosu" at bounding box center [443, 46] width 54 height 17
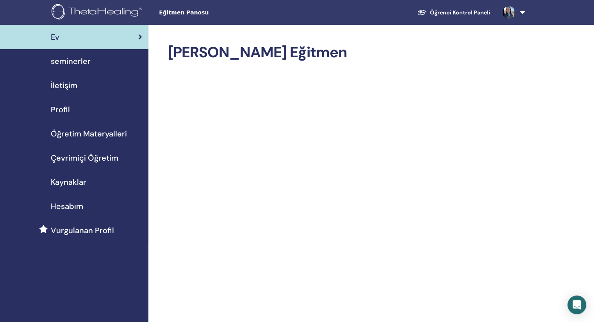
click at [60, 109] on span "Profil" at bounding box center [60, 110] width 19 height 12
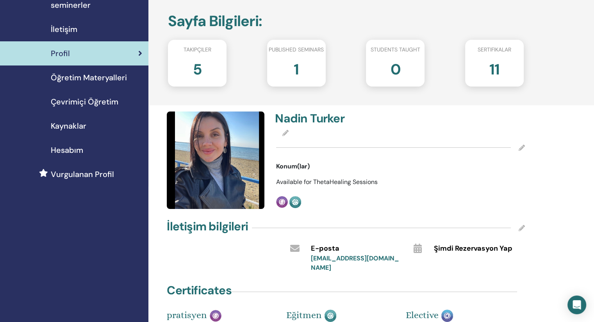
scroll to position [39, 0]
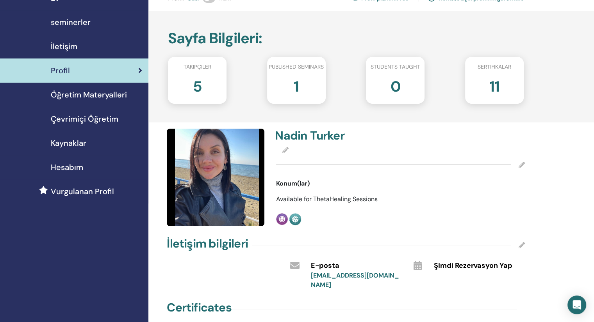
click at [211, 77] on div "5" at bounding box center [197, 89] width 70 height 31
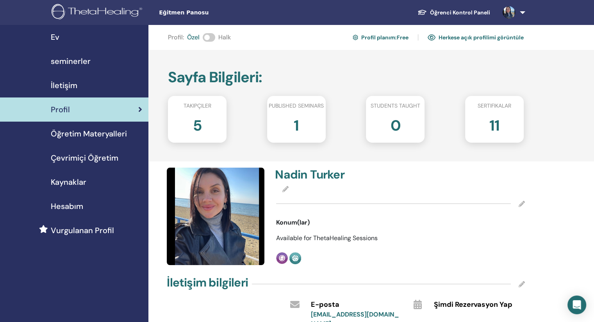
scroll to position [0, 0]
drag, startPoint x: 194, startPoint y: 125, endPoint x: 236, endPoint y: 128, distance: 41.9
click at [194, 125] on h2 "5" at bounding box center [197, 124] width 9 height 22
click at [216, 212] on img at bounding box center [216, 217] width 98 height 98
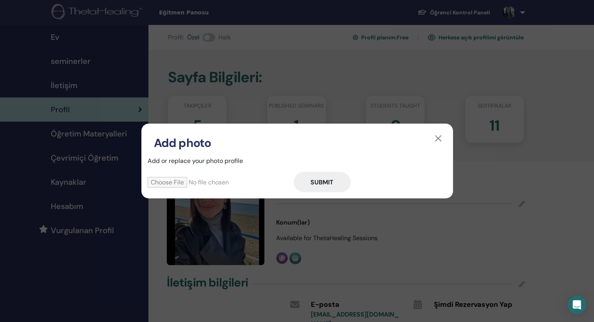
click at [172, 179] on input "file" at bounding box center [221, 182] width 146 height 11
type input "**********"
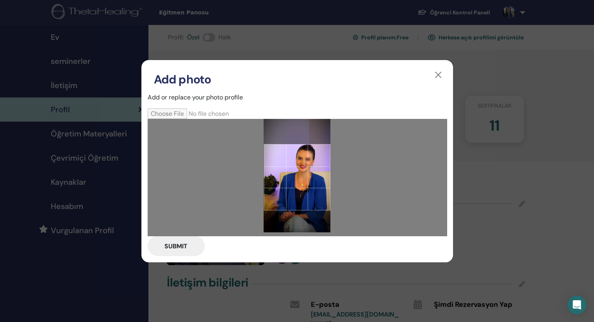
drag, startPoint x: 288, startPoint y: 177, endPoint x: 286, endPoint y: 173, distance: 4.5
click at [286, 173] on div at bounding box center [296, 177] width 67 height 67
click at [174, 246] on button "Submit" at bounding box center [176, 246] width 57 height 20
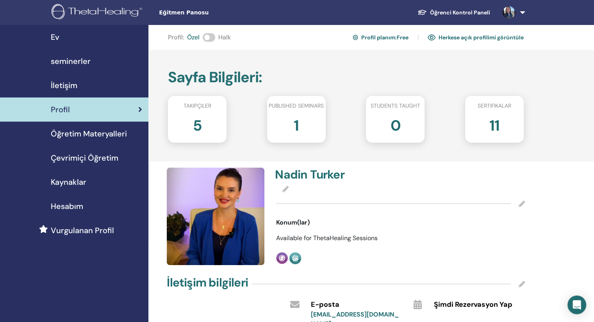
drag, startPoint x: 379, startPoint y: 36, endPoint x: 383, endPoint y: 39, distance: 5.8
click at [379, 36] on link "Profil planım : Free" at bounding box center [380, 37] width 56 height 12
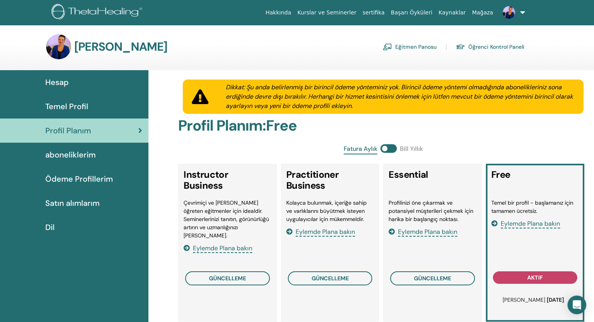
click at [419, 48] on link "Eğitmen Panosu" at bounding box center [410, 47] width 54 height 12
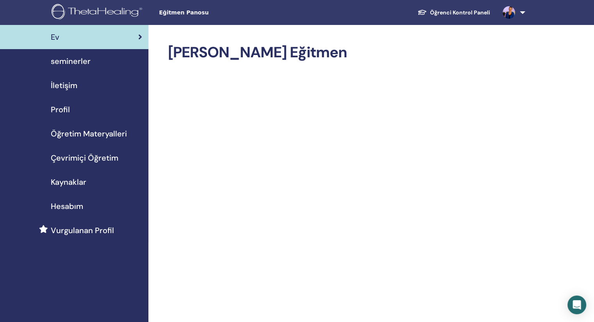
click at [78, 56] on span "seminerler" at bounding box center [71, 61] width 40 height 12
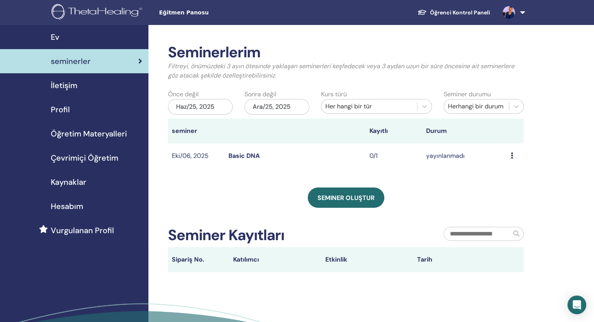
click at [510, 156] on td "Ön izleme Düzenlemek katılımcılar İptal" at bounding box center [515, 156] width 17 height 25
click at [511, 155] on icon at bounding box center [512, 156] width 2 height 6
click at [508, 173] on link "Düzenlemek" at bounding box center [507, 173] width 35 height 8
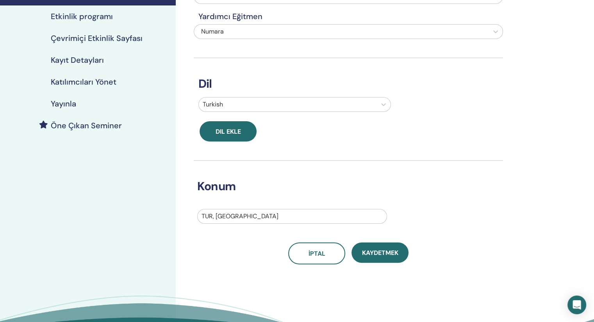
scroll to position [117, 0]
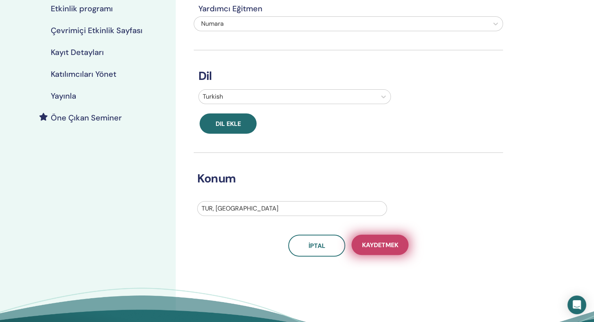
click at [381, 246] on span "Kaydetmek" at bounding box center [380, 245] width 36 height 8
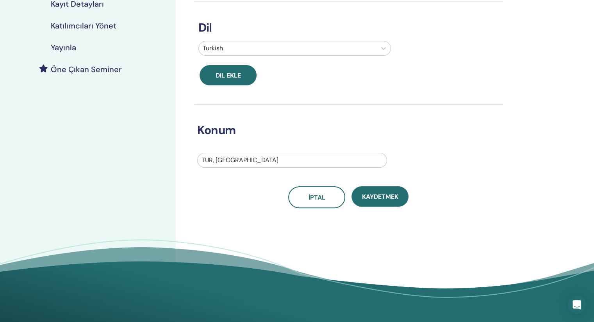
scroll to position [195, 0]
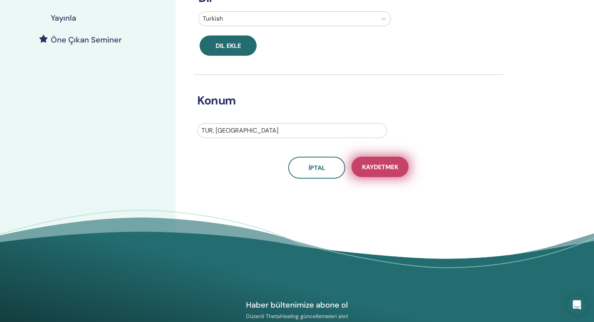
click at [375, 161] on button "Kaydetmek" at bounding box center [379, 167] width 57 height 20
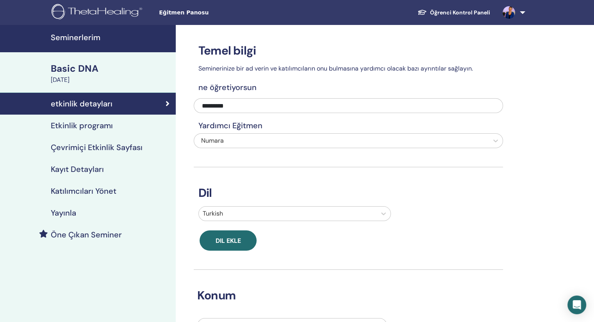
click at [87, 169] on h4 "Kayıt Detayları" at bounding box center [77, 169] width 53 height 9
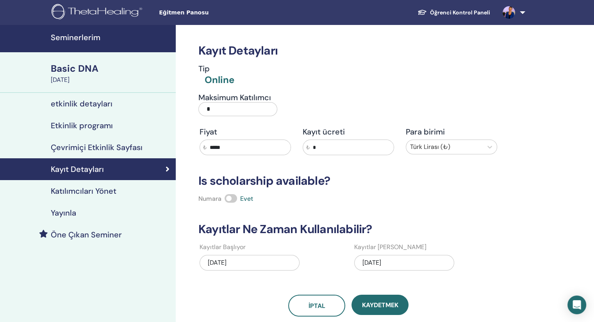
click at [214, 114] on input "*" at bounding box center [237, 109] width 79 height 14
type input "*"
click at [363, 74] on div "Tip Online" at bounding box center [348, 75] width 309 height 23
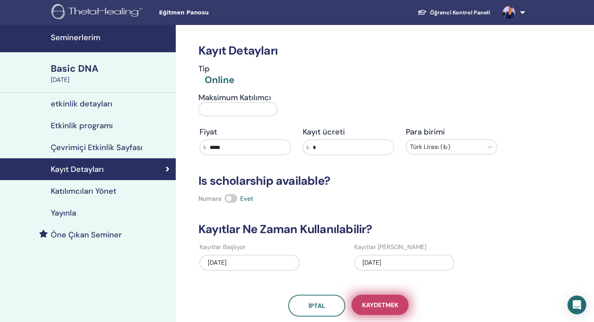
click at [384, 310] on button "Kaydetmek" at bounding box center [379, 305] width 57 height 20
drag, startPoint x: 525, startPoint y: 12, endPoint x: 527, endPoint y: 23, distance: 11.3
click at [525, 12] on link at bounding box center [512, 12] width 32 height 25
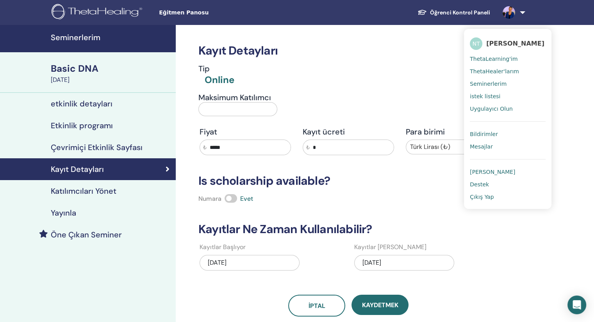
click at [487, 194] on span "Çıkış Yap" at bounding box center [482, 197] width 24 height 7
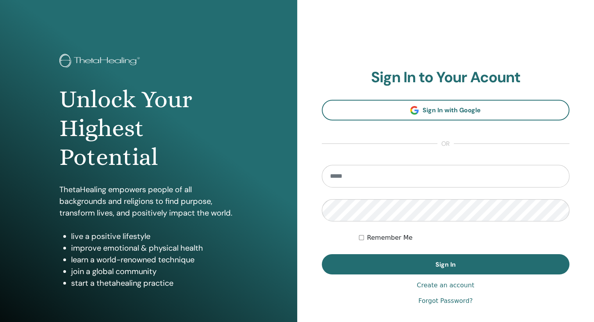
drag, startPoint x: 273, startPoint y: 12, endPoint x: 331, endPoint y: 37, distance: 64.0
click at [273, 12] on div "Unlock Your Highest Potential ThetaHealing empowers people of all backgrounds a…" at bounding box center [148, 187] width 297 height 375
click at [393, 177] on input "email" at bounding box center [446, 176] width 248 height 23
type input "**********"
click at [434, 254] on form "**********" at bounding box center [446, 220] width 248 height 110
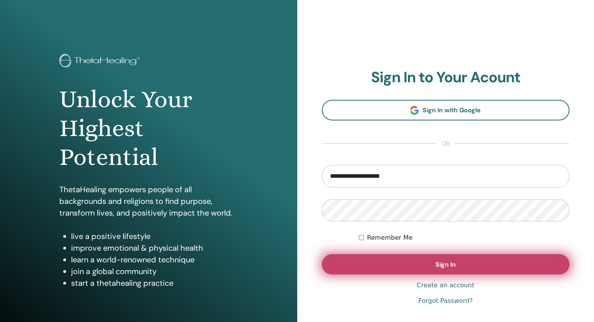
click at [442, 269] on button "Sign In" at bounding box center [446, 265] width 248 height 20
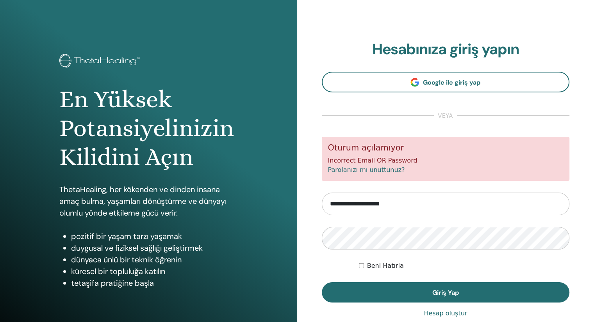
click at [345, 229] on form "**********" at bounding box center [446, 220] width 248 height 166
click at [428, 225] on form "**********" at bounding box center [446, 220] width 248 height 166
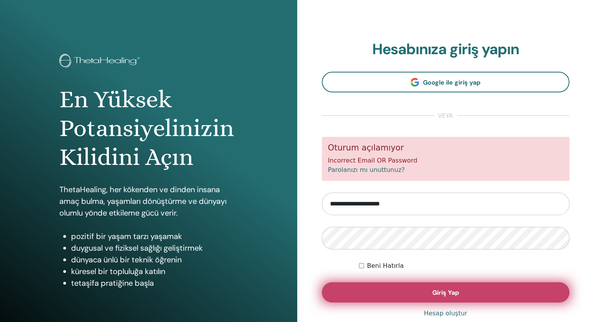
click at [412, 291] on button "Giriş Yap" at bounding box center [446, 293] width 248 height 20
click at [444, 297] on button "Giriş Yap" at bounding box center [446, 293] width 248 height 20
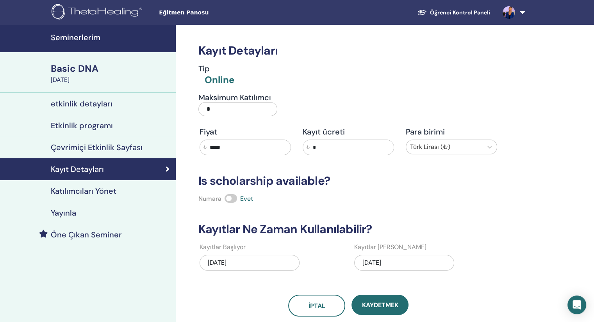
drag, startPoint x: 219, startPoint y: 109, endPoint x: 223, endPoint y: 111, distance: 5.2
click at [219, 109] on input "*" at bounding box center [237, 109] width 79 height 14
type input "*"
type input "**"
click at [389, 309] on span "Kaydetmek" at bounding box center [380, 305] width 36 height 8
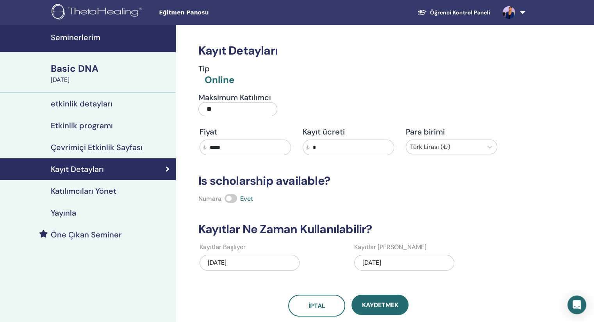
click at [75, 101] on h4 "etkinlik detayları" at bounding box center [82, 103] width 62 height 9
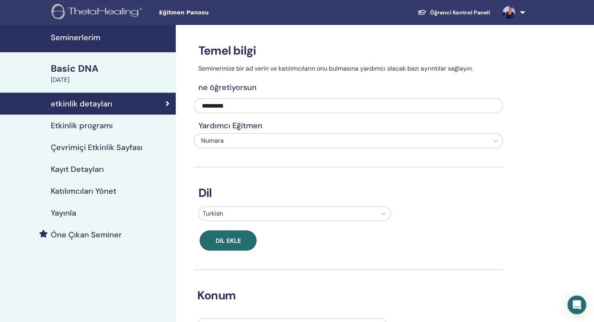
click at [70, 121] on h4 "Etkinlik programı" at bounding box center [82, 125] width 62 height 9
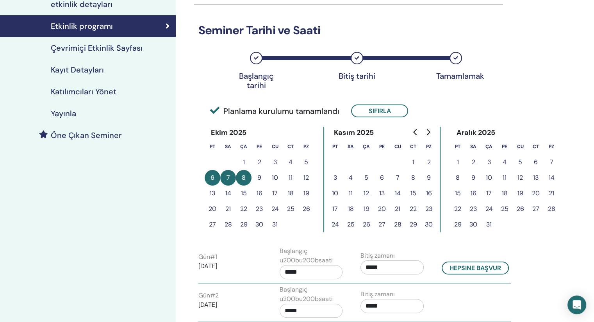
scroll to position [39, 0]
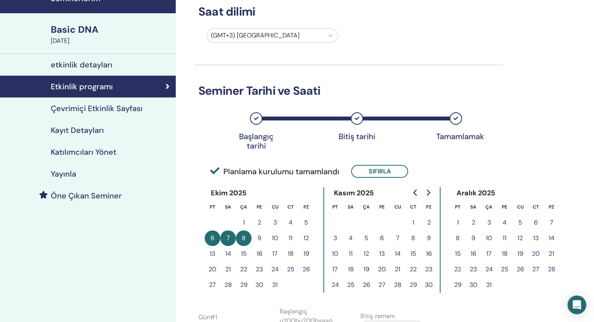
click at [81, 127] on h4 "Kayıt Detayları" at bounding box center [77, 130] width 53 height 9
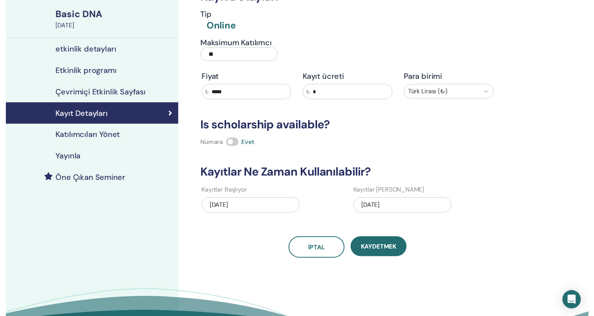
scroll to position [39, 0]
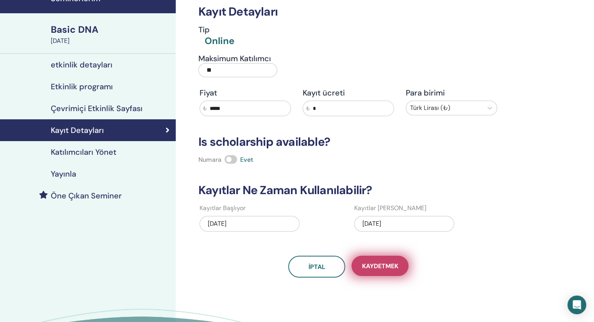
click at [376, 268] on span "Kaydetmek" at bounding box center [380, 266] width 36 height 8
click at [93, 152] on h4 "Katılımcıları Yönet" at bounding box center [84, 152] width 66 height 9
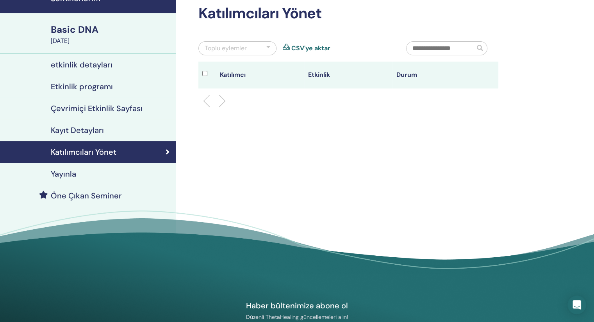
click at [59, 174] on h4 "Yayınla" at bounding box center [63, 173] width 25 height 9
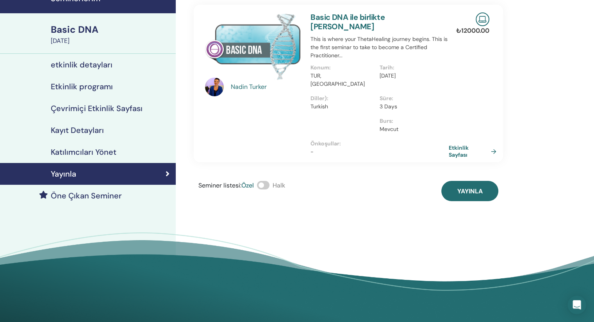
click at [103, 194] on h4 "Öne Çıkan Seminer" at bounding box center [86, 195] width 71 height 9
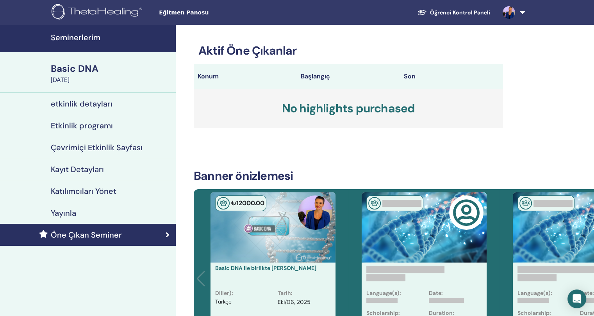
click at [82, 122] on h4 "Etkinlik programı" at bounding box center [82, 125] width 62 height 9
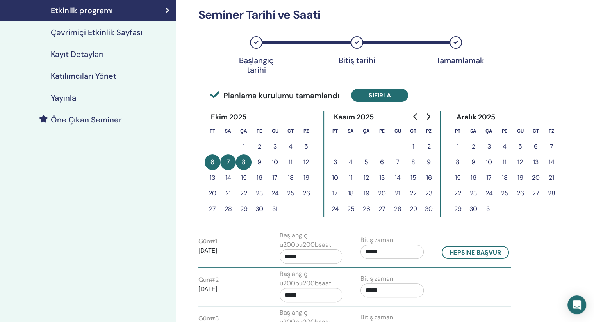
scroll to position [117, 0]
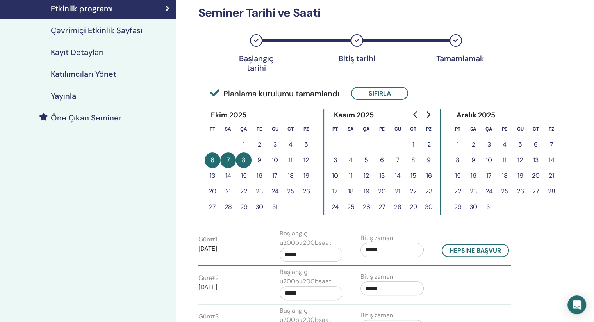
click at [258, 160] on button "9" at bounding box center [259, 161] width 16 height 16
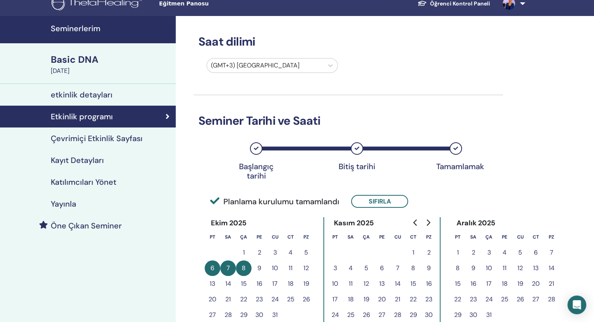
scroll to position [0, 0]
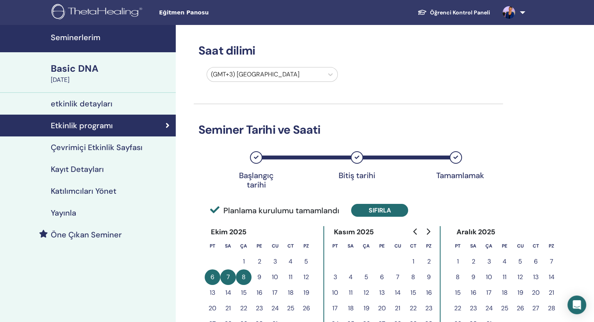
click at [381, 211] on button "Sıfırla" at bounding box center [379, 210] width 57 height 13
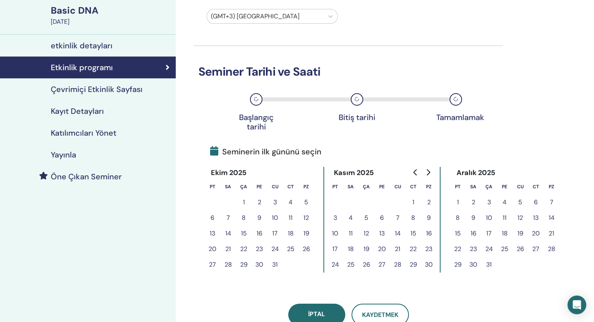
scroll to position [117, 0]
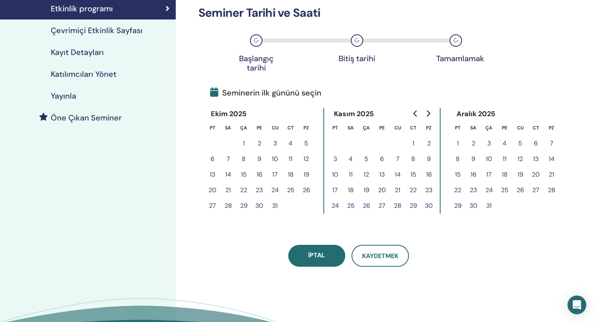
click at [213, 158] on button "6" at bounding box center [213, 159] width 16 height 16
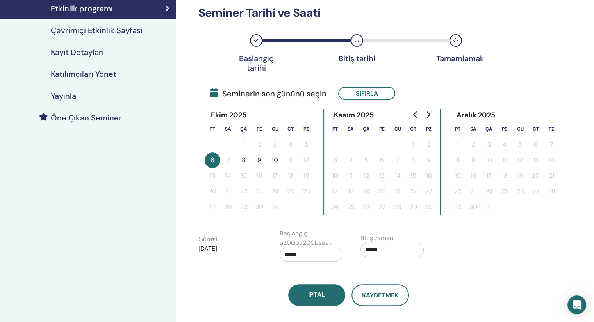
click at [261, 160] on button "9" at bounding box center [259, 161] width 16 height 16
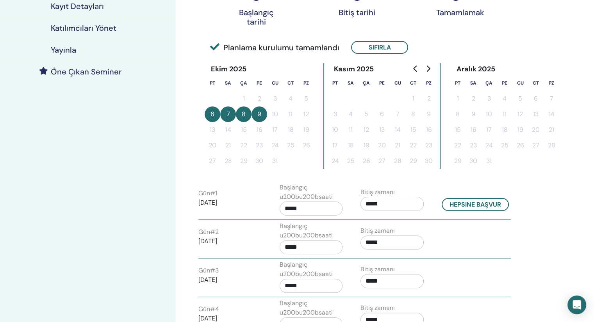
scroll to position [195, 0]
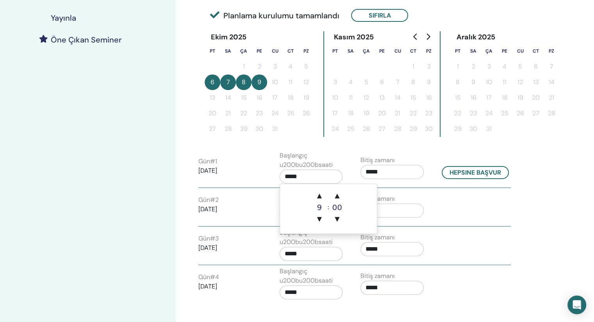
click at [320, 177] on input "*****" at bounding box center [310, 177] width 63 height 14
click at [319, 196] on span "▲" at bounding box center [319, 196] width 16 height 16
click at [337, 196] on span "▲" at bounding box center [337, 196] width 16 height 16
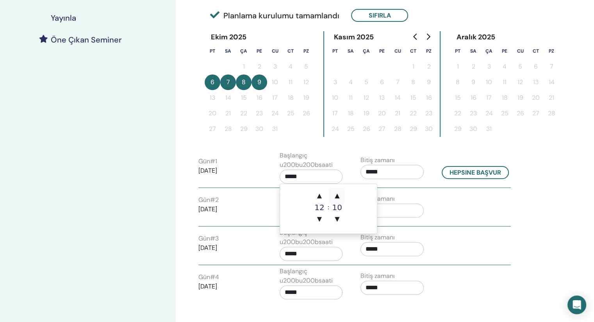
click at [337, 196] on span "▲" at bounding box center [337, 196] width 16 height 16
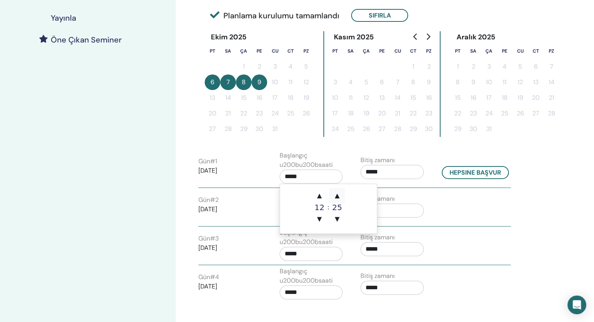
type input "*****"
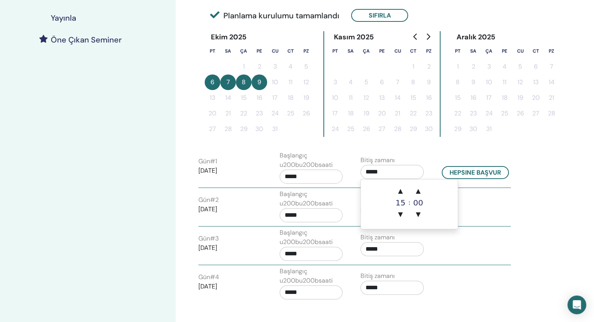
click at [370, 174] on input "*****" at bounding box center [391, 172] width 63 height 14
click at [400, 192] on span "▲" at bounding box center [400, 191] width 16 height 16
click at [401, 213] on span "▼" at bounding box center [400, 215] width 16 height 16
click at [416, 192] on span "▲" at bounding box center [418, 191] width 16 height 16
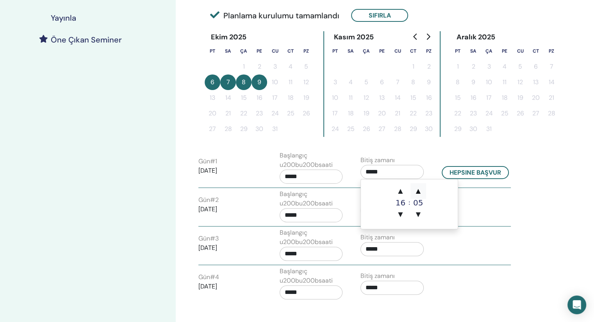
click at [416, 192] on span "▲" at bounding box center [418, 191] width 16 height 16
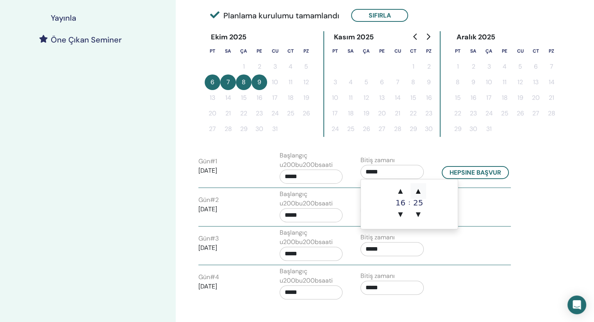
type input "*****"
click at [573, 203] on div "Seminerlerim Basic DNA October 06, 2025 etkinlik detayları Etkinlik programı Çe…" at bounding box center [297, 141] width 594 height 622
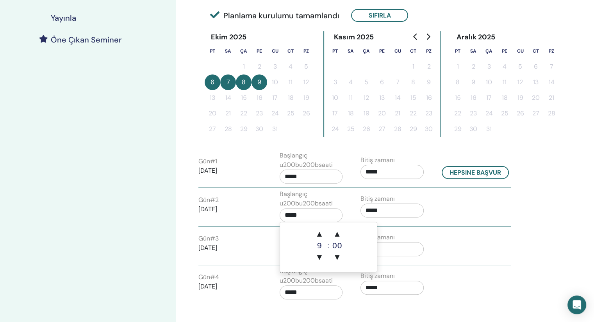
click at [325, 216] on input "*****" at bounding box center [310, 215] width 63 height 14
click at [322, 235] on span "▲" at bounding box center [319, 234] width 16 height 16
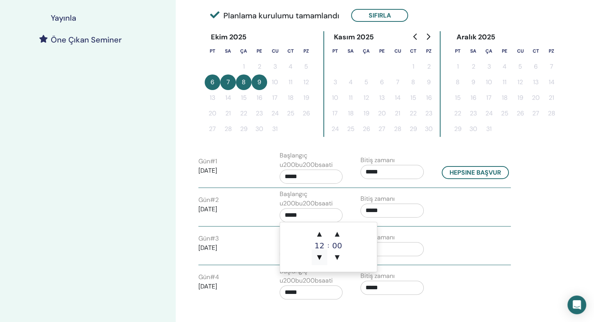
click at [320, 254] on span "▼" at bounding box center [319, 258] width 16 height 16
click at [339, 236] on span "▲" at bounding box center [337, 234] width 16 height 16
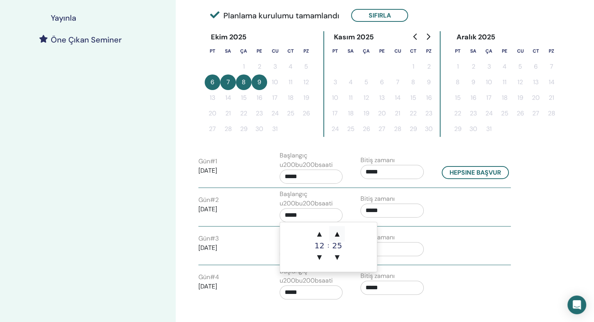
click at [339, 236] on span "▲" at bounding box center [337, 234] width 16 height 16
type input "*****"
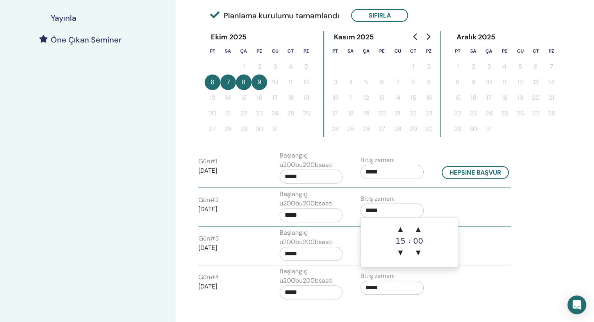
click at [383, 209] on input "*****" at bounding box center [391, 211] width 63 height 14
click at [400, 230] on span "▲" at bounding box center [400, 230] width 16 height 16
click at [401, 249] on span "▼" at bounding box center [400, 253] width 16 height 16
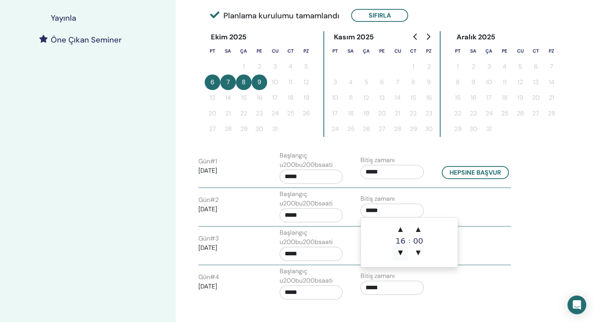
click at [401, 250] on span "▼" at bounding box center [400, 253] width 16 height 16
click at [418, 231] on span "▲" at bounding box center [418, 230] width 16 height 16
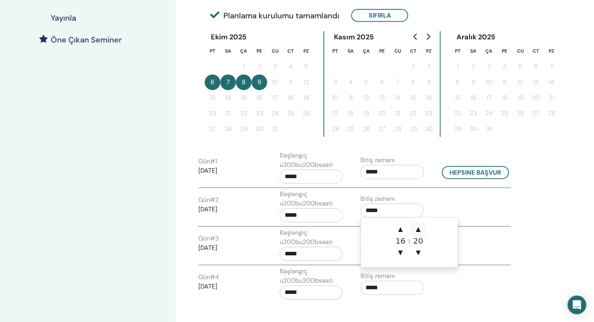
click at [418, 231] on span "▲" at bounding box center [418, 230] width 16 height 16
type input "*****"
click at [562, 226] on div "Saat dilimi (GMT+3) Turkey Seminer Tarihi ve Saati Başlangıç tarihi Bitiş tarih…" at bounding box center [374, 141] width 396 height 622
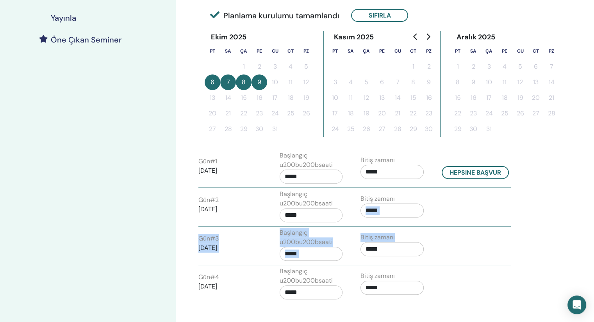
click at [575, 244] on div "Seminerlerim Basic DNA October 06, 2025 etkinlik detayları Etkinlik programı Çe…" at bounding box center [297, 141] width 594 height 622
click at [326, 250] on input "*****" at bounding box center [310, 254] width 63 height 14
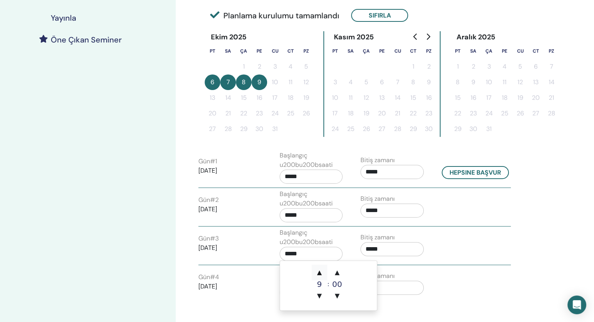
click at [320, 273] on span "▲" at bounding box center [319, 273] width 16 height 16
click at [335, 274] on span "▲" at bounding box center [337, 273] width 16 height 16
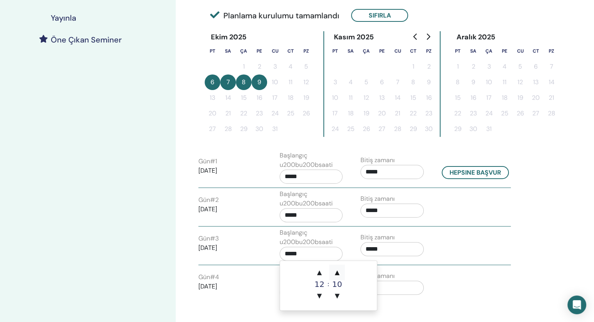
click at [335, 274] on span "▲" at bounding box center [337, 273] width 16 height 16
type input "*****"
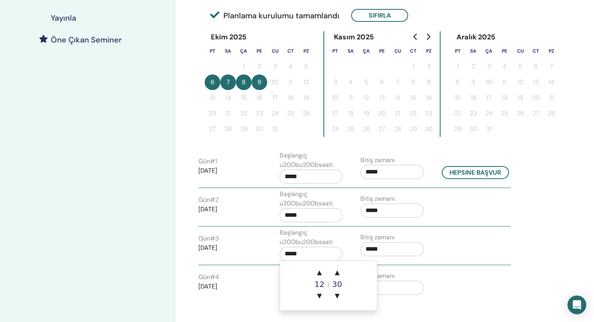
click at [386, 251] on input "*****" at bounding box center [391, 249] width 63 height 14
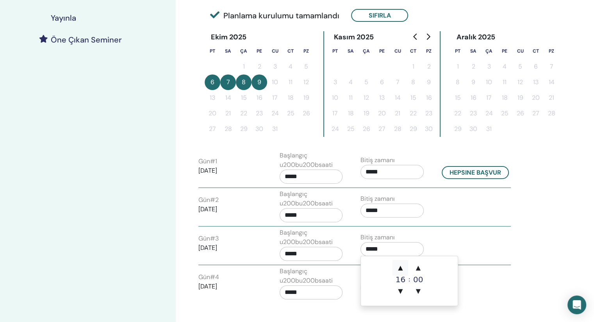
click at [402, 269] on span "▲" at bounding box center [400, 268] width 16 height 16
click at [399, 292] on span "▼" at bounding box center [400, 292] width 16 height 16
click at [416, 269] on span "▲" at bounding box center [418, 268] width 16 height 16
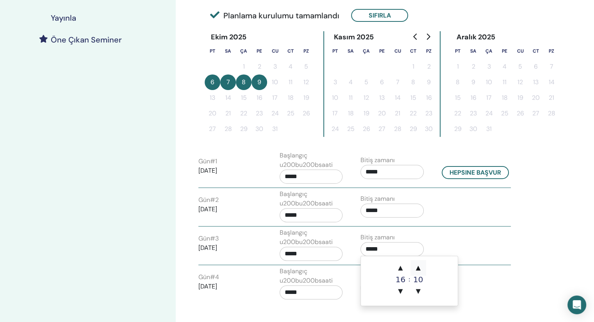
click at [416, 269] on span "▲" at bounding box center [418, 268] width 16 height 16
click at [420, 269] on span "▲" at bounding box center [418, 268] width 16 height 16
type input "*****"
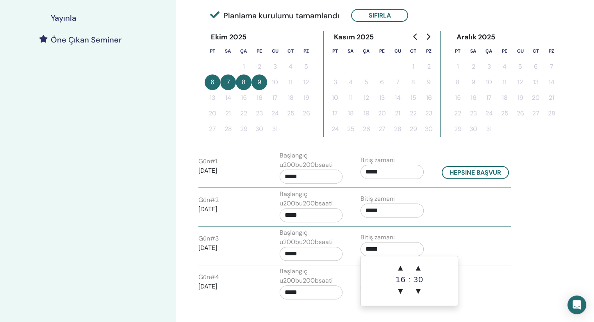
click at [329, 292] on input "*****" at bounding box center [310, 293] width 63 height 14
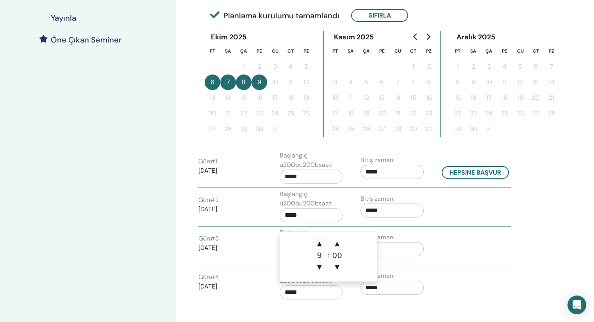
click at [320, 244] on span "▲" at bounding box center [319, 244] width 16 height 16
click at [339, 246] on span "▲" at bounding box center [337, 244] width 16 height 16
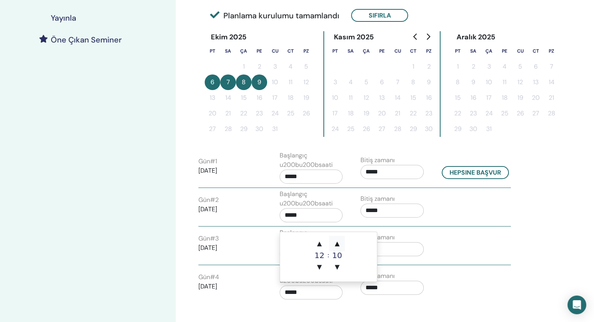
click at [339, 246] on span "▲" at bounding box center [337, 244] width 16 height 16
type input "*****"
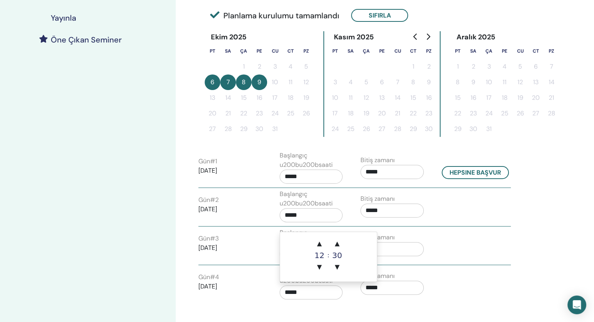
click at [388, 288] on input "*****" at bounding box center [391, 288] width 63 height 14
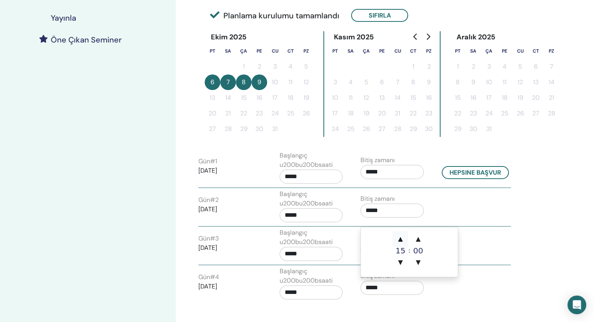
click at [400, 241] on span "▲" at bounding box center [400, 239] width 16 height 16
click at [401, 261] on span "▼" at bounding box center [400, 263] width 16 height 16
click at [401, 239] on span "▲" at bounding box center [400, 239] width 16 height 16
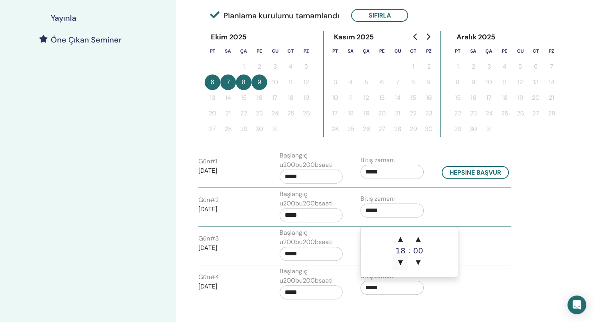
click at [401, 262] on span "▼" at bounding box center [400, 263] width 16 height 16
click at [400, 241] on span "▲" at bounding box center [400, 239] width 16 height 16
click at [417, 240] on span "▲" at bounding box center [418, 239] width 16 height 16
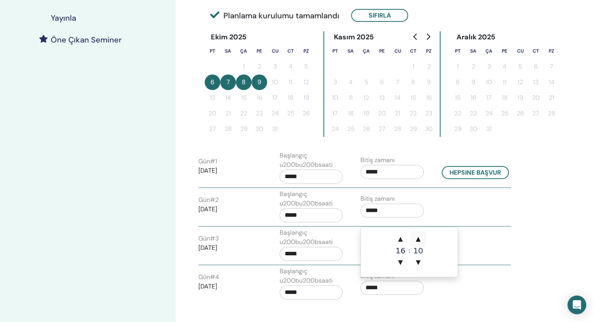
click at [417, 240] on span "▲" at bounding box center [418, 239] width 16 height 16
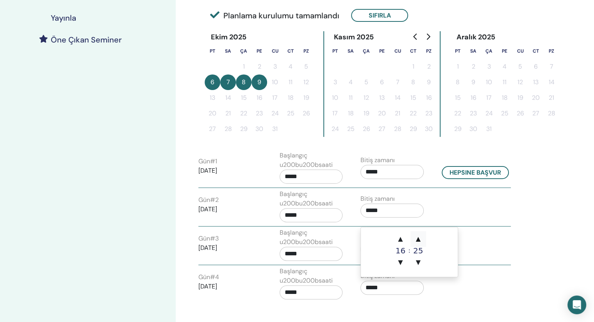
type input "*****"
click at [538, 265] on div "Saat dilimi (GMT+3) Turkey Seminer Tarihi ve Saati Başlangıç tarihi Bitiş tarih…" at bounding box center [374, 141] width 396 height 622
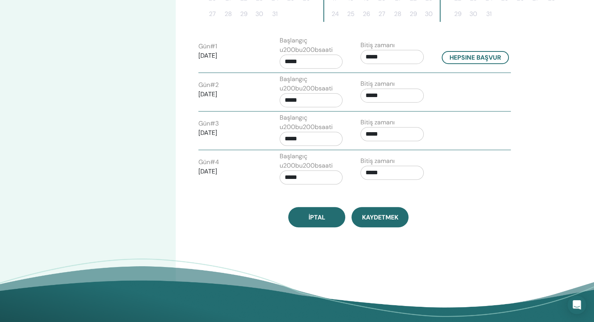
scroll to position [312, 0]
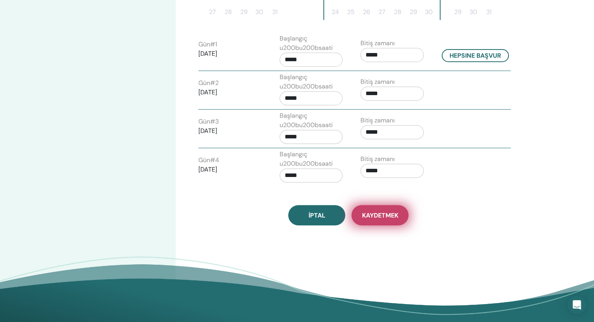
click at [382, 217] on span "Kaydetmek" at bounding box center [380, 216] width 36 height 8
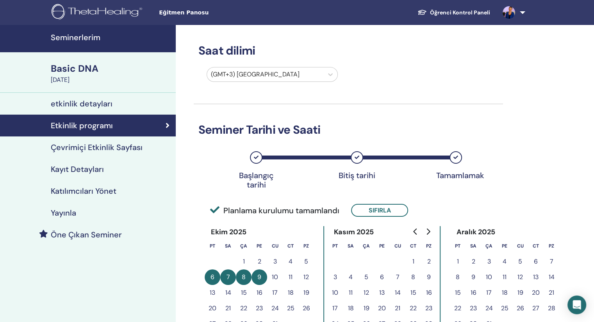
click at [119, 147] on h4 "Çevrimiçi Etkinlik Sayfası" at bounding box center [97, 147] width 92 height 9
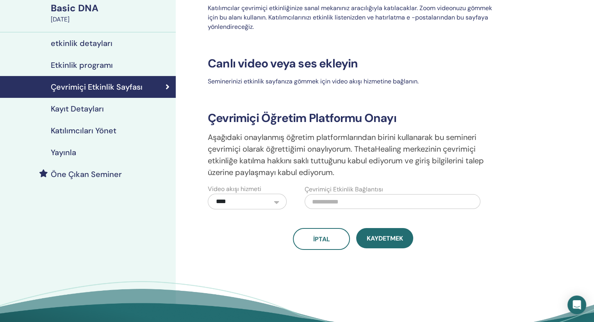
scroll to position [78, 0]
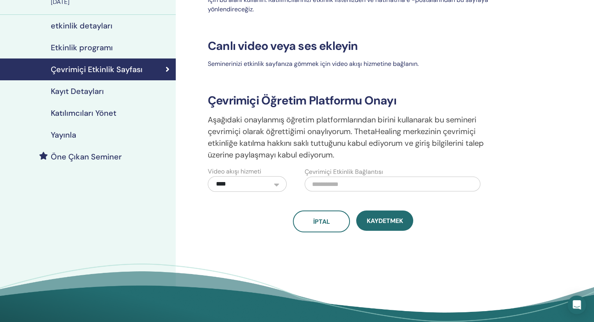
click at [92, 111] on h4 "Katılımcıları Yönet" at bounding box center [84, 113] width 66 height 9
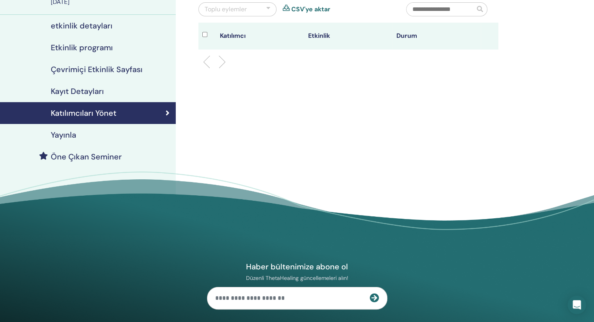
click at [68, 134] on h4 "Yayınla" at bounding box center [63, 134] width 25 height 9
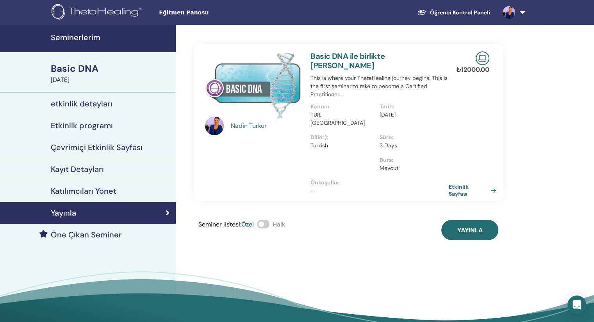
click at [69, 99] on h4 "etkinlik detayları" at bounding box center [82, 103] width 62 height 9
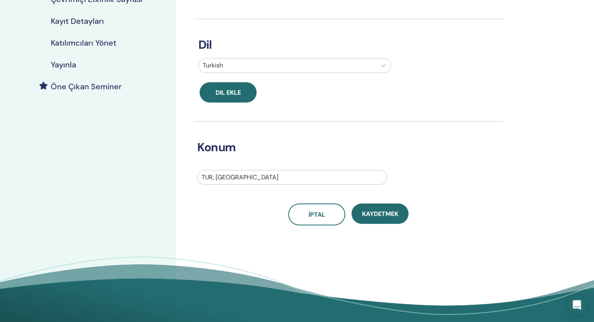
scroll to position [195, 0]
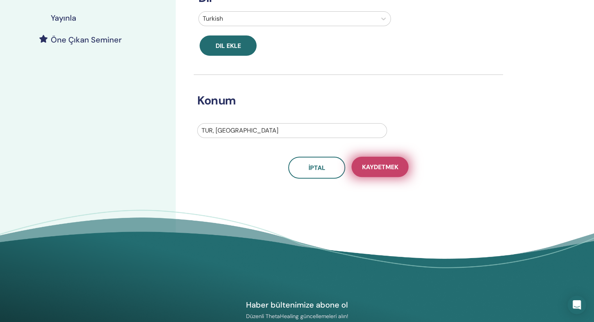
click at [382, 166] on span "Kaydetmek" at bounding box center [380, 167] width 36 height 8
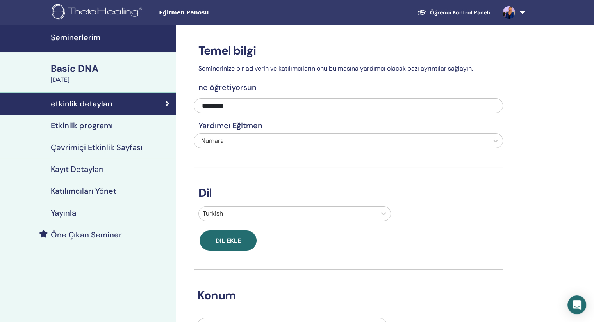
click at [96, 127] on h4 "Etkinlik programı" at bounding box center [82, 125] width 62 height 9
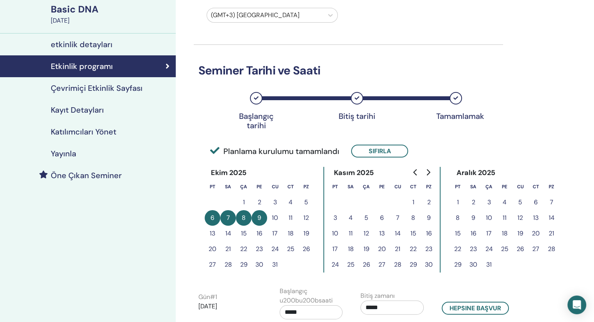
scroll to position [39, 0]
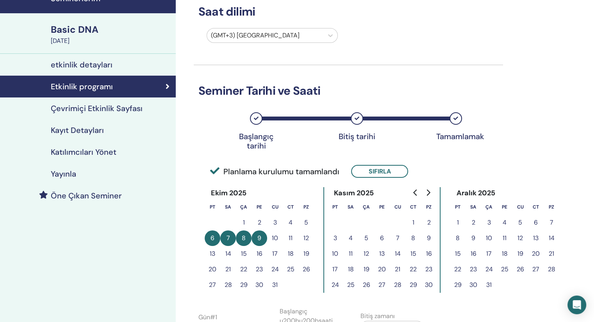
click at [100, 109] on h4 "Çevrimiçi Etkinlik Sayfası" at bounding box center [97, 108] width 92 height 9
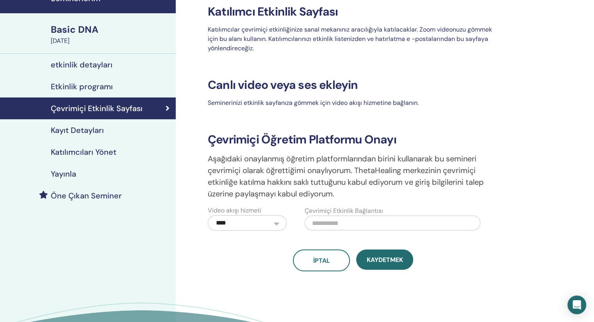
click at [81, 129] on h4 "Kayıt Detayları" at bounding box center [77, 130] width 53 height 9
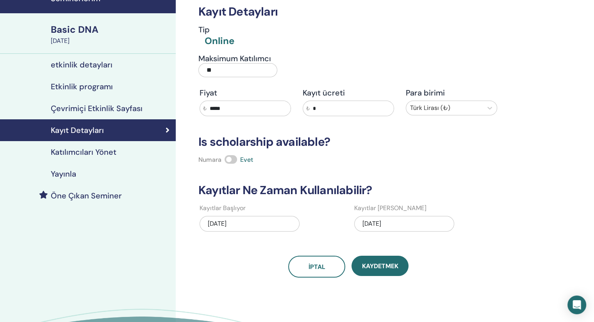
click at [401, 223] on div "10/06/2025" at bounding box center [404, 224] width 100 height 16
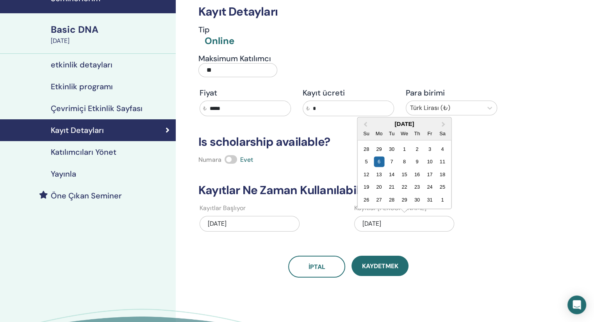
click at [557, 233] on div "Kayıt Detayları Tip Online Maksimum Katılımcı ** Fiyat ₺ ***** Kayıt ücreti ₺ *…" at bounding box center [374, 186] width 396 height 401
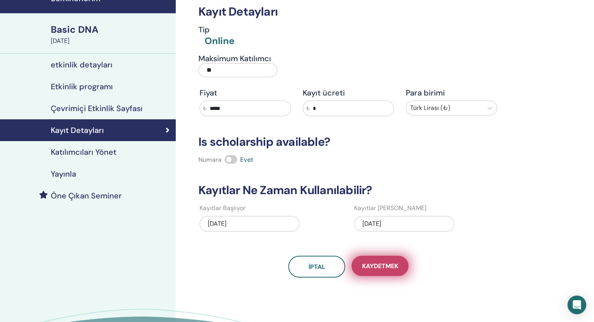
click at [370, 266] on span "Kaydetmek" at bounding box center [380, 266] width 36 height 8
click at [78, 152] on h4 "Katılımcıları Yönet" at bounding box center [84, 152] width 66 height 9
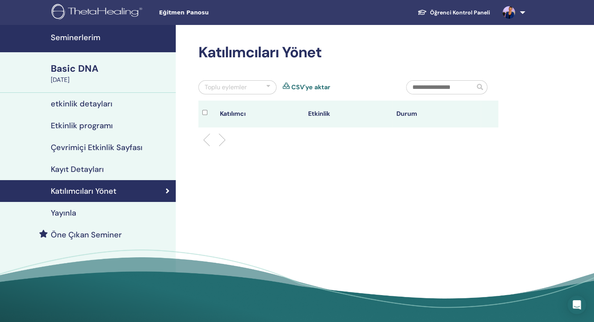
click at [72, 68] on div "Basic DNA" at bounding box center [111, 68] width 120 height 13
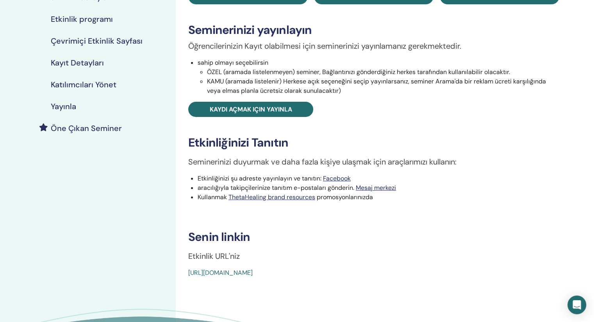
scroll to position [273, 0]
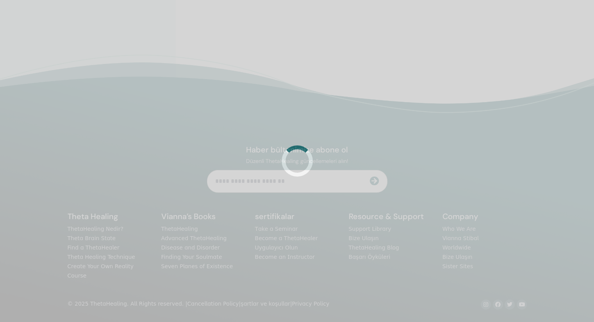
scroll to position [273, 0]
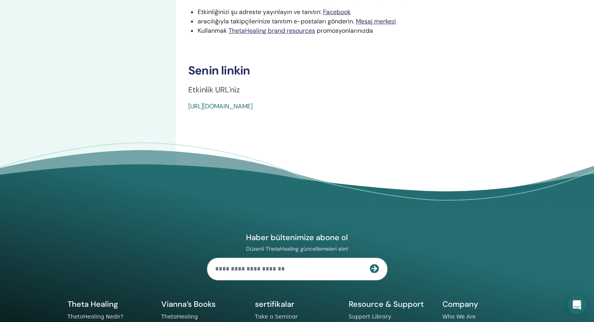
click at [253, 107] on link "[URL][DOMAIN_NAME]" at bounding box center [220, 106] width 64 height 8
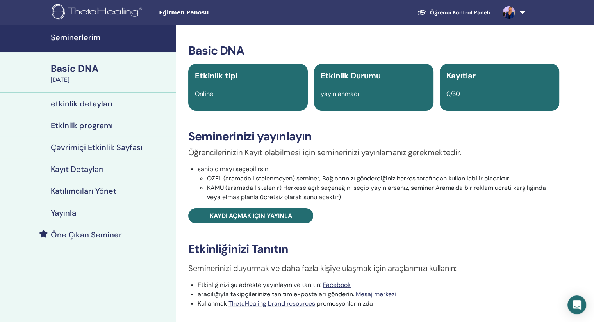
click at [119, 147] on h4 "Çevrimiçi Etkinlik Sayfası" at bounding box center [97, 147] width 92 height 9
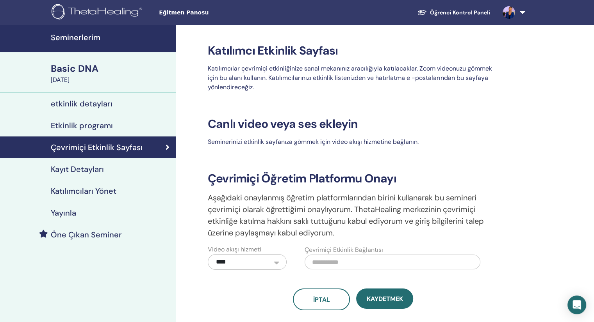
click at [81, 123] on h4 "Etkinlik programı" at bounding box center [82, 125] width 62 height 9
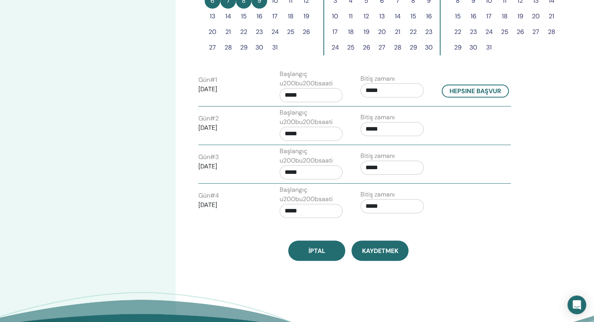
scroll to position [273, 0]
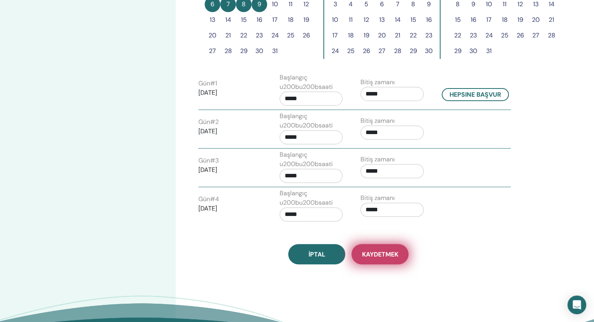
click at [373, 258] on button "Kaydetmek" at bounding box center [379, 254] width 57 height 20
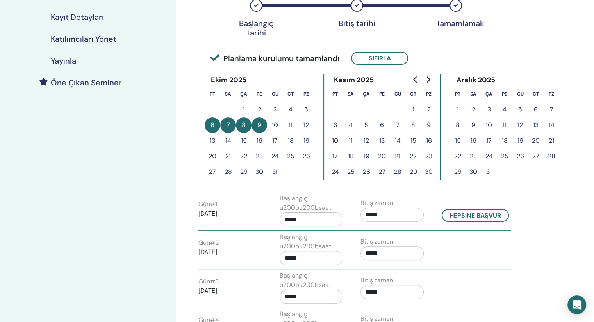
scroll to position [273, 0]
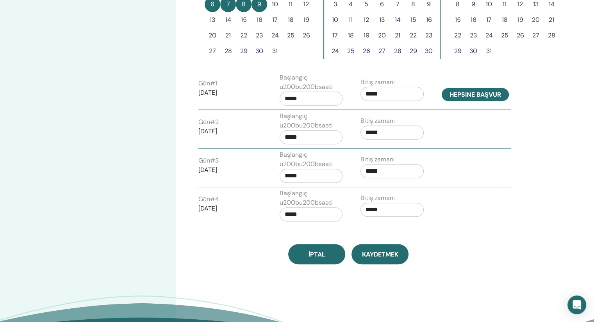
click at [465, 96] on button "Hepsine başvur" at bounding box center [474, 94] width 67 height 13
click at [472, 94] on button "Hepsine başvur" at bounding box center [474, 94] width 67 height 13
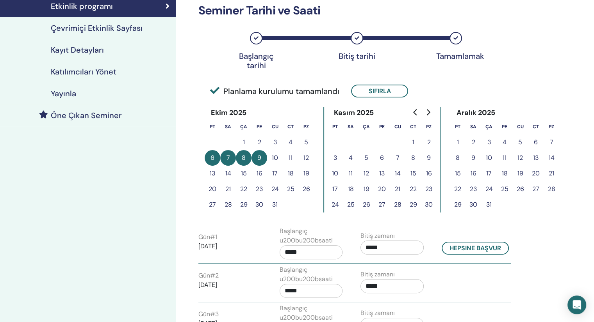
scroll to position [78, 0]
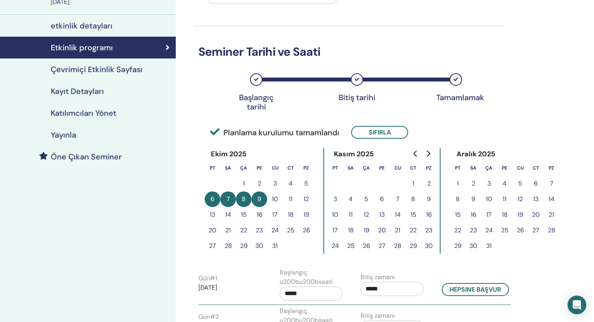
click at [83, 111] on h4 "Katılımcıları Yönet" at bounding box center [84, 113] width 66 height 9
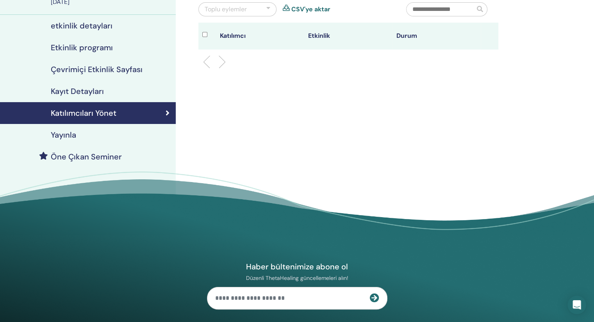
click at [89, 92] on h4 "Kayıt Detayları" at bounding box center [77, 91] width 53 height 9
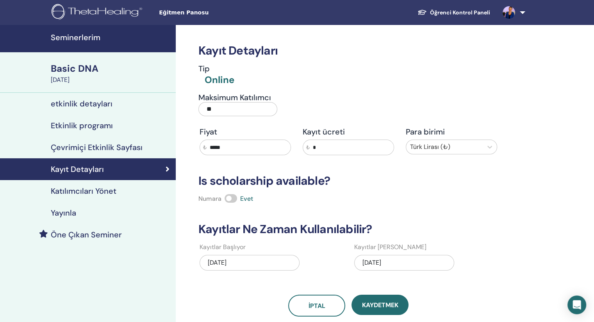
click at [70, 141] on link "Çevrimiçi Etkinlik Sayfası" at bounding box center [88, 148] width 176 height 22
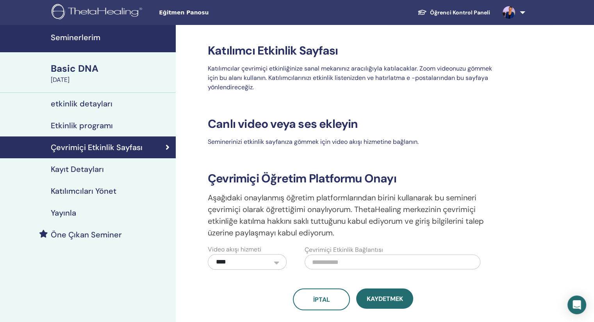
click at [79, 122] on h4 "Etkinlik programı" at bounding box center [82, 125] width 62 height 9
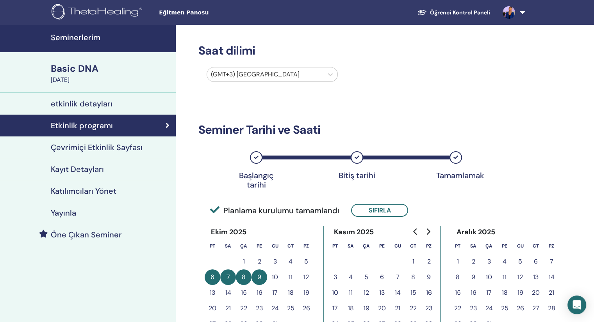
click at [522, 13] on link at bounding box center [512, 12] width 32 height 25
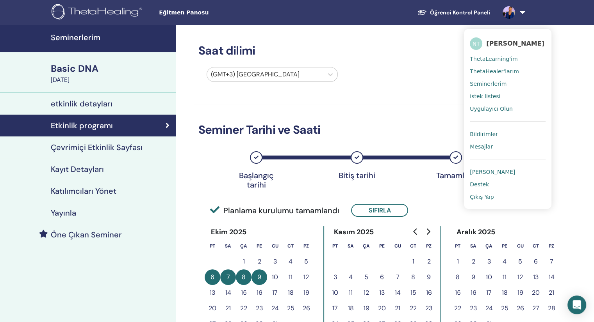
click at [490, 200] on span "Çıkış Yap" at bounding box center [482, 197] width 24 height 7
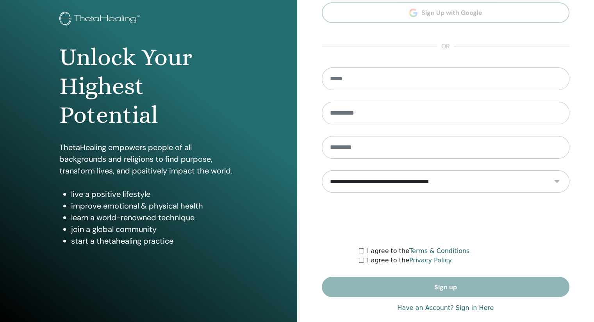
scroll to position [52, 0]
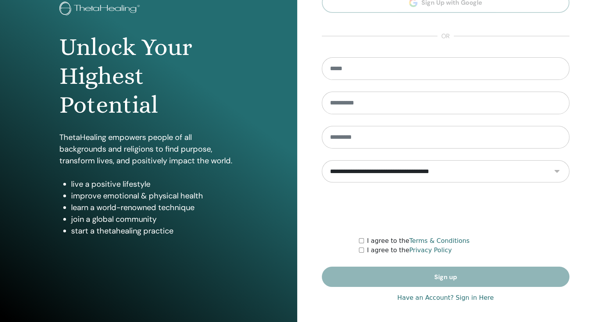
click at [478, 297] on link "Have an Account? Sign in Here" at bounding box center [445, 298] width 96 height 9
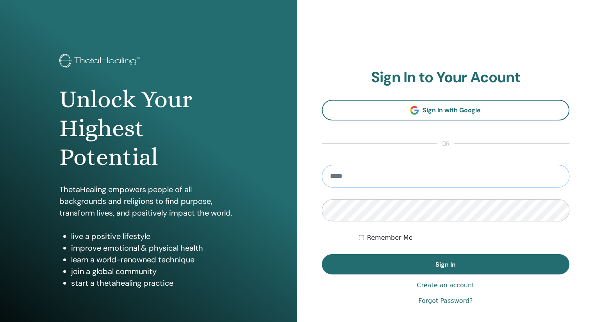
click at [379, 169] on input "email" at bounding box center [446, 176] width 248 height 23
type input "**********"
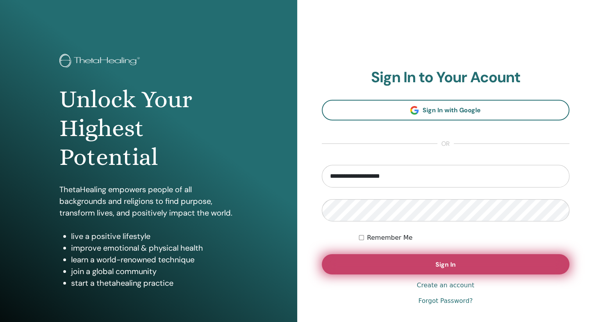
click at [418, 266] on button "Sign In" at bounding box center [446, 265] width 248 height 20
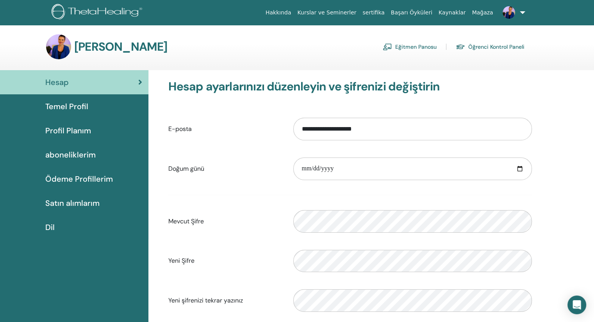
click at [410, 49] on link "Eğitmen Panosu" at bounding box center [410, 47] width 54 height 12
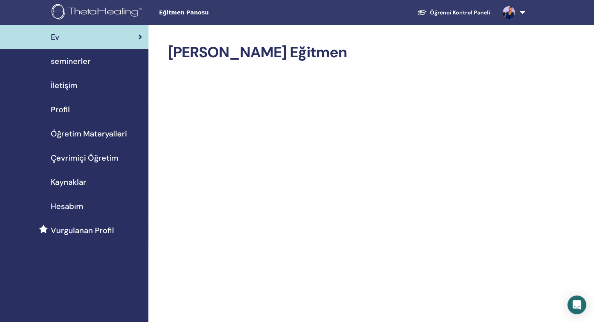
click at [68, 61] on span "seminerler" at bounding box center [71, 61] width 40 height 12
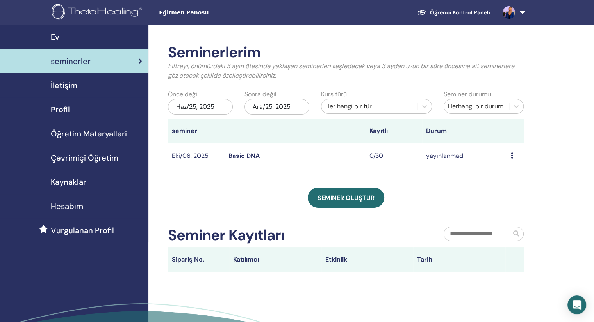
click at [247, 155] on link "Basic DNA" at bounding box center [243, 156] width 31 height 8
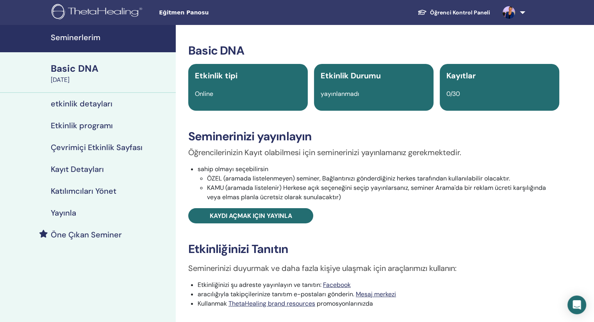
click at [78, 100] on h4 "etkinlik detayları" at bounding box center [82, 103] width 62 height 9
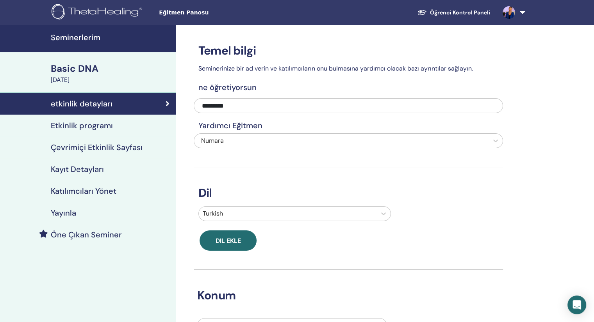
click at [88, 128] on h4 "Etkinlik programı" at bounding box center [82, 125] width 62 height 9
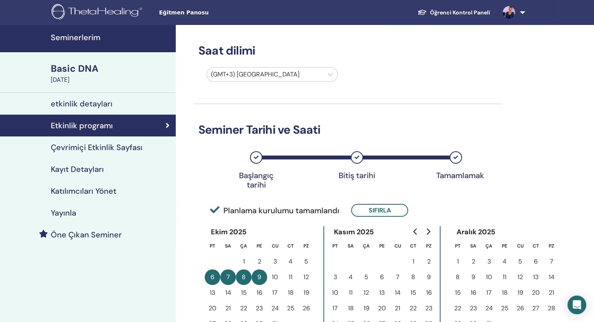
click at [86, 74] on div "Basic DNA" at bounding box center [111, 68] width 120 height 13
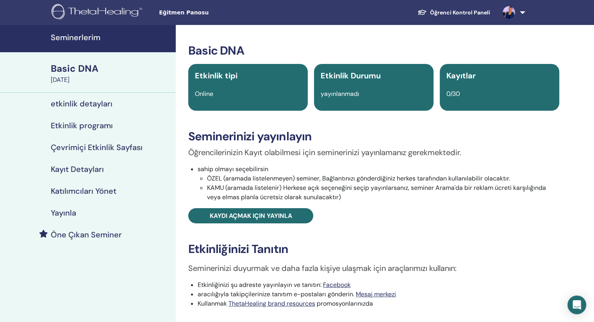
click at [81, 165] on h4 "Kayıt Detayları" at bounding box center [77, 169] width 53 height 9
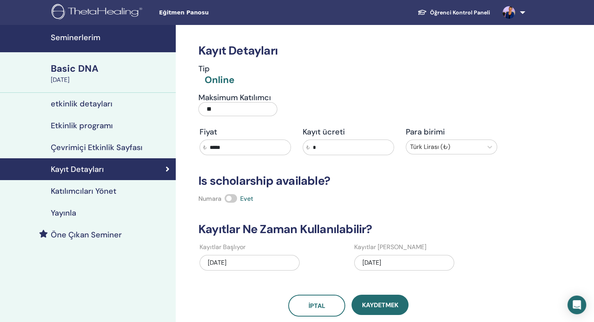
click at [81, 188] on h4 "Katılımcıları Yönet" at bounding box center [84, 191] width 66 height 9
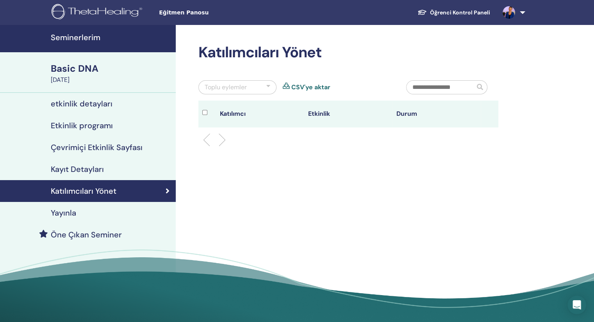
click at [78, 102] on h4 "etkinlik detayları" at bounding box center [82, 103] width 62 height 9
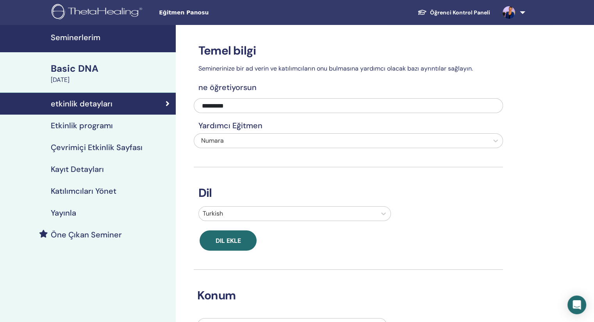
click at [64, 125] on h4 "Etkinlik programı" at bounding box center [82, 125] width 62 height 9
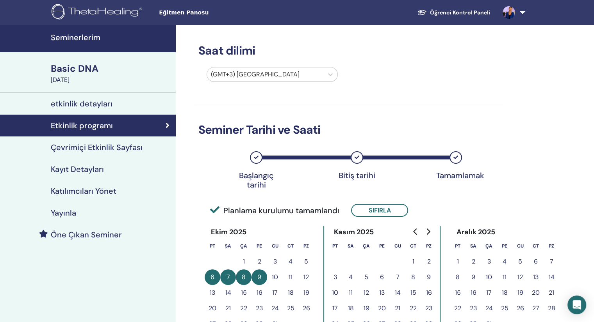
click at [76, 85] on div "Basic DNA October 06, 2025" at bounding box center [88, 72] width 176 height 41
click at [89, 34] on h4 "Seminerlerim" at bounding box center [111, 37] width 120 height 9
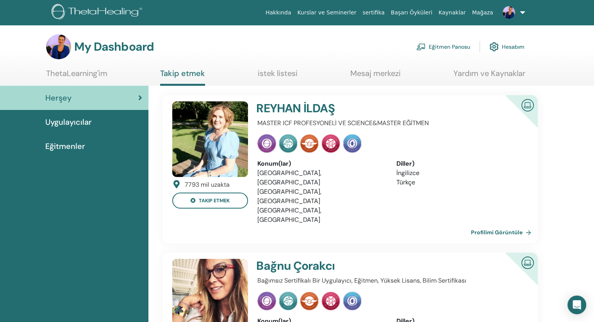
click at [70, 119] on span "Uygulayıcılar" at bounding box center [68, 122] width 46 height 12
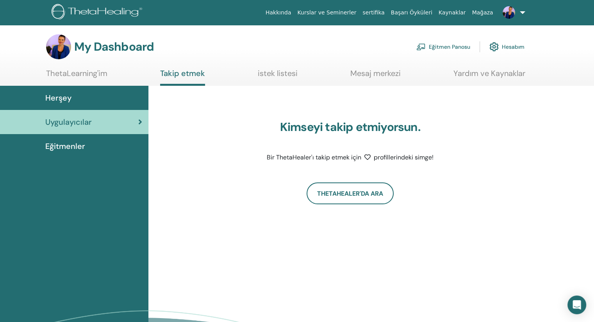
click at [73, 144] on span "Eğitmenler" at bounding box center [65, 147] width 40 height 12
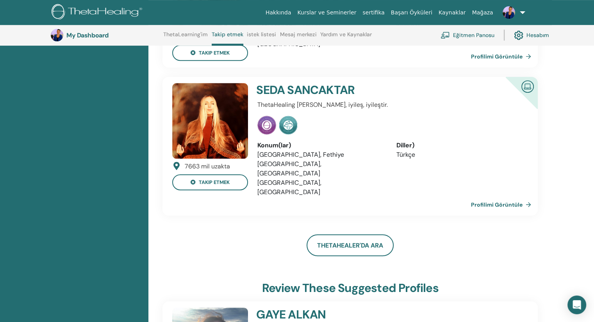
scroll to position [372, 0]
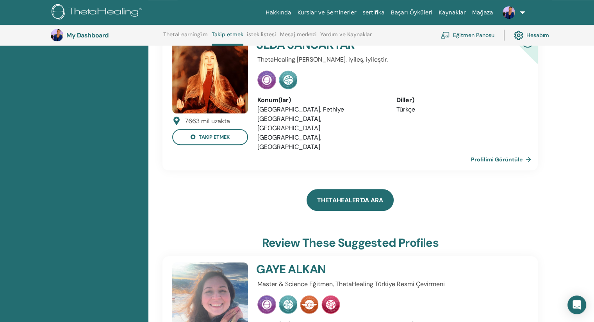
click at [361, 189] on link "ThetaHealer'da Ara" at bounding box center [349, 200] width 87 height 22
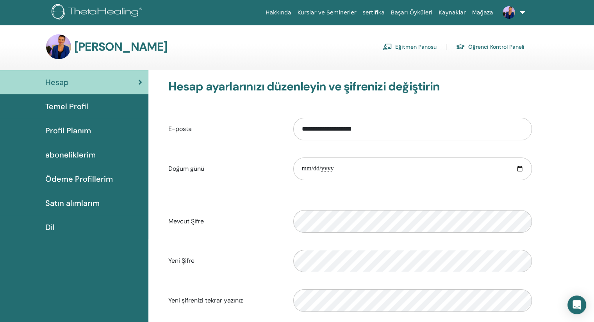
click at [420, 46] on link "Eğitmen Panosu" at bounding box center [410, 47] width 54 height 12
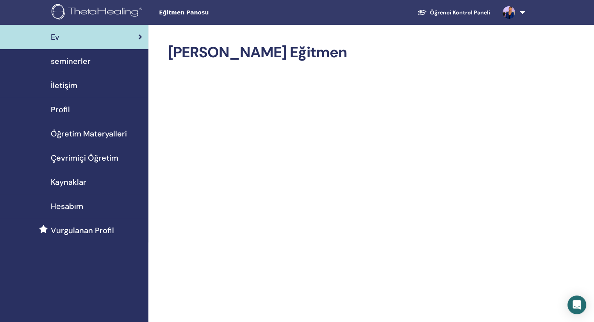
click at [71, 60] on span "seminerler" at bounding box center [71, 61] width 40 height 12
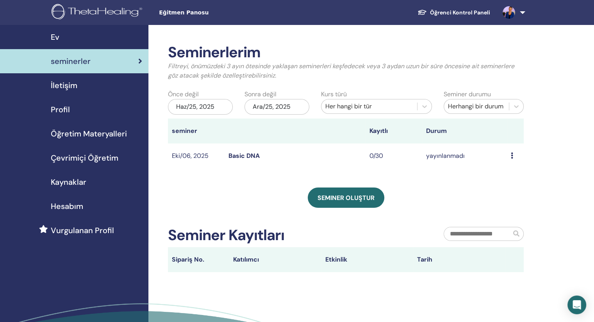
click at [512, 155] on icon at bounding box center [512, 156] width 2 height 6
click at [516, 167] on li "Düzenlemek" at bounding box center [508, 173] width 47 height 12
click at [508, 157] on td "Ön izleme Düzenlemek katılımcılar İptal" at bounding box center [515, 156] width 17 height 25
click at [512, 156] on icon at bounding box center [512, 156] width 2 height 6
click at [512, 174] on link "Düzenlemek" at bounding box center [508, 174] width 35 height 8
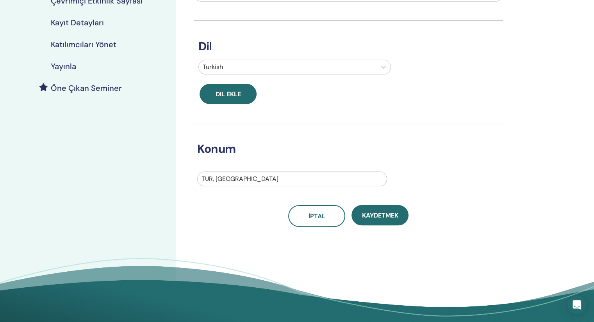
scroll to position [195, 0]
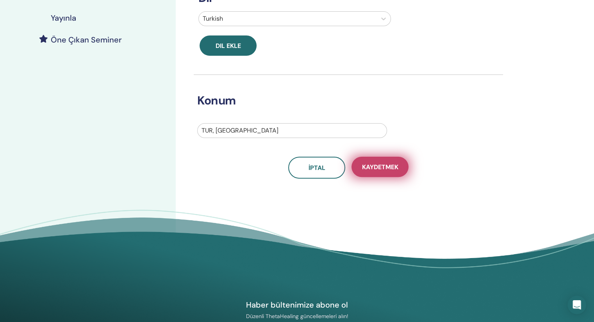
click at [382, 164] on span "Kaydetmek" at bounding box center [380, 167] width 36 height 8
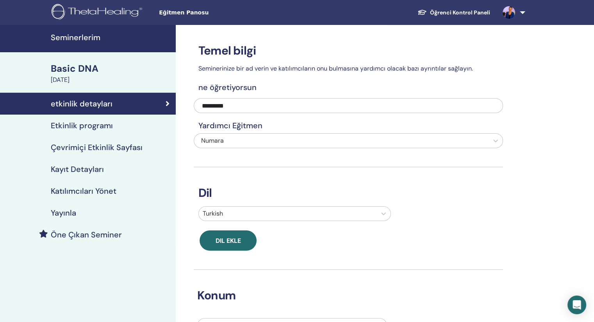
click at [79, 125] on h4 "Etkinlik programı" at bounding box center [82, 125] width 62 height 9
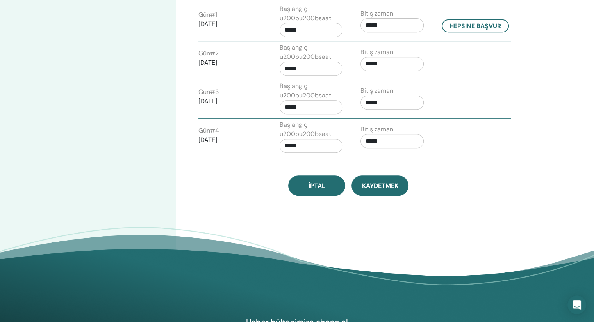
scroll to position [351, 0]
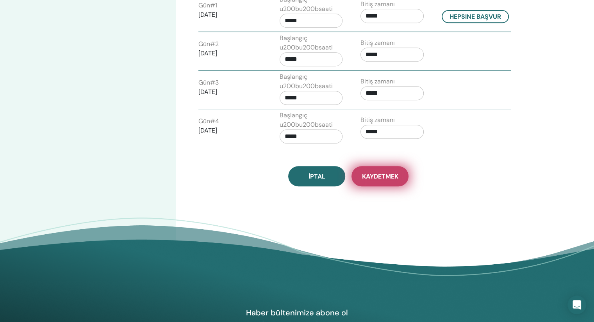
click at [379, 177] on span "Kaydetmek" at bounding box center [380, 177] width 36 height 8
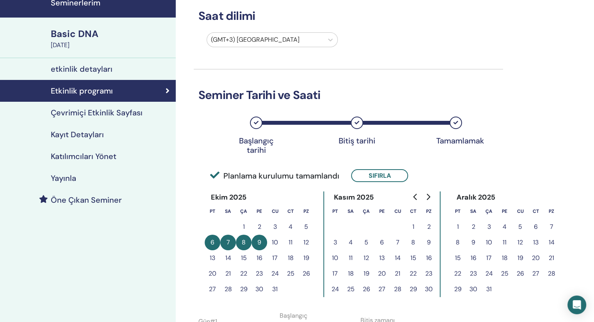
scroll to position [30, 0]
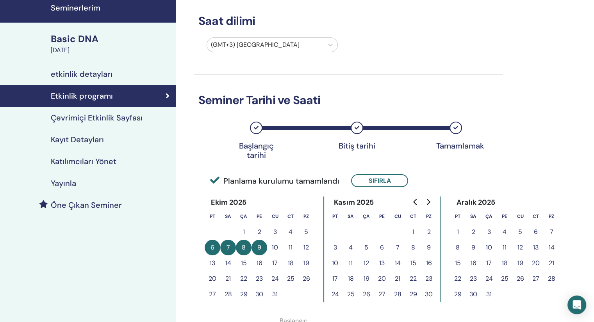
click at [70, 139] on h4 "Kayıt Detayları" at bounding box center [77, 139] width 53 height 9
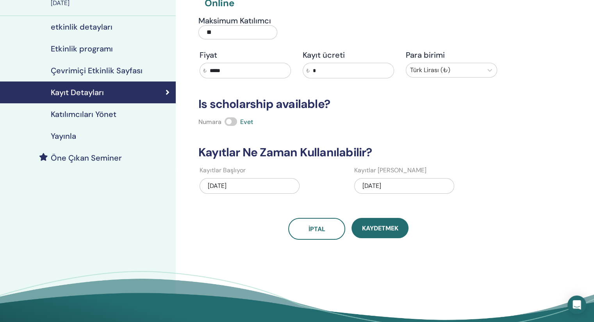
scroll to position [78, 0]
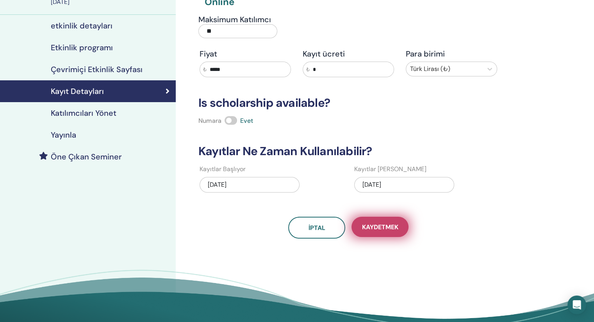
click at [375, 225] on span "Kaydetmek" at bounding box center [380, 227] width 36 height 8
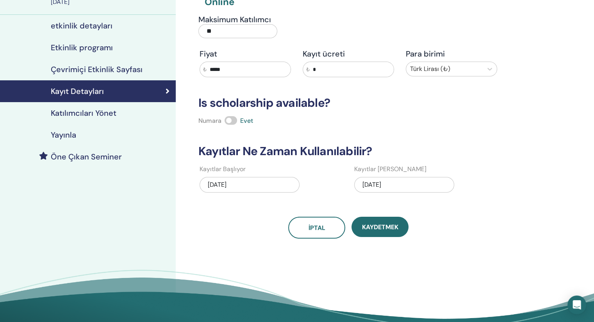
click at [68, 111] on h4 "Katılımcıları Yönet" at bounding box center [84, 113] width 66 height 9
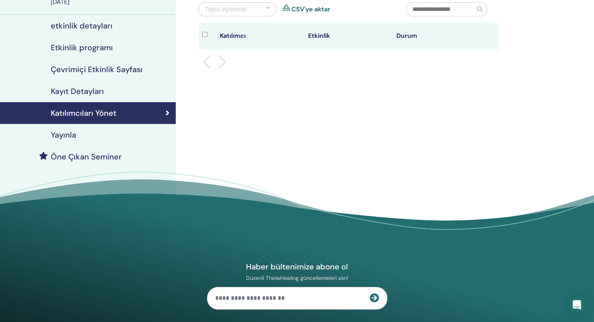
click at [223, 62] on li at bounding box center [218, 61] width 13 height 13
click at [201, 63] on div at bounding box center [347, 62] width 311 height 25
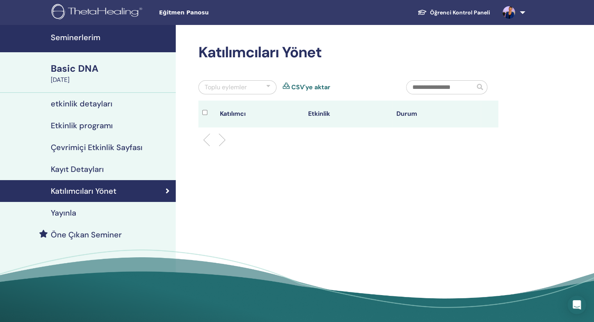
click at [95, 163] on link "Kayıt Detayları" at bounding box center [88, 169] width 176 height 22
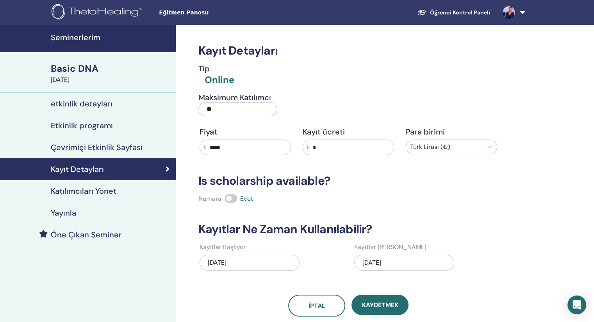
click at [57, 66] on div "Basic DNA" at bounding box center [111, 68] width 120 height 13
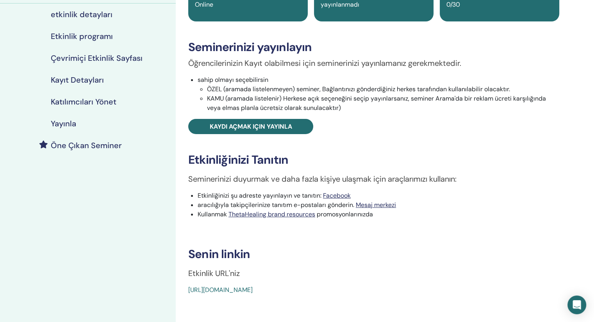
scroll to position [117, 0]
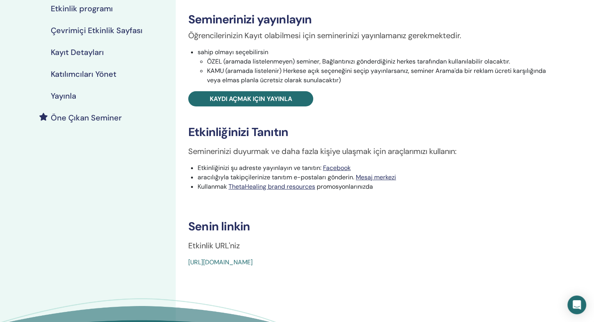
drag, startPoint x: 303, startPoint y: 261, endPoint x: 297, endPoint y: 261, distance: 5.9
click at [253, 261] on link "https://www.thetahealing.com/seminar-378379-details.html" at bounding box center [220, 262] width 64 height 8
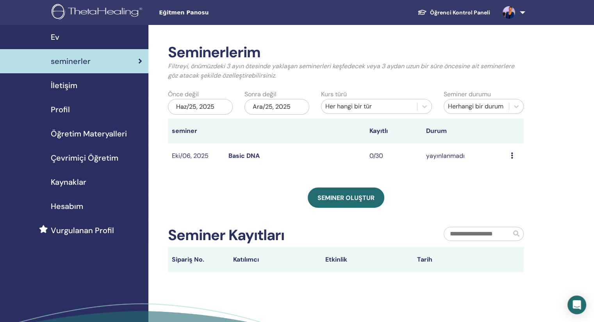
click at [511, 155] on icon at bounding box center [512, 156] width 2 height 6
click at [500, 197] on p "İptal" at bounding box center [508, 196] width 35 height 9
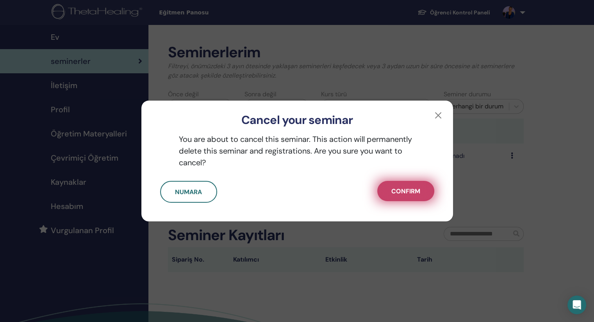
click at [395, 194] on span "Confirm" at bounding box center [405, 191] width 29 height 8
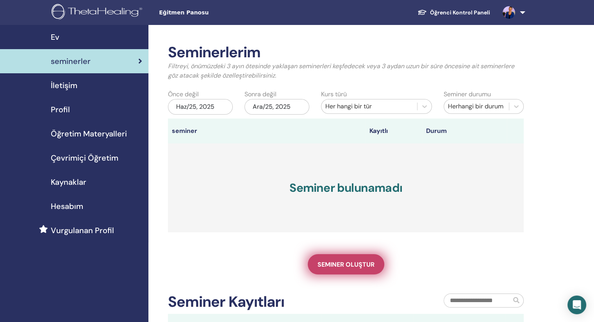
click at [335, 267] on span "Seminer oluştur" at bounding box center [345, 265] width 57 height 8
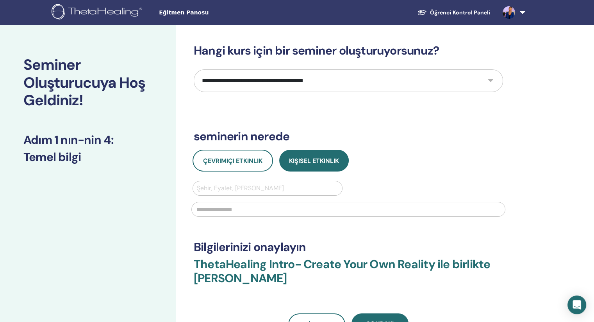
click at [490, 78] on select "**********" at bounding box center [348, 80] width 309 height 23
select select "*"
click at [194, 69] on select "**********" at bounding box center [348, 80] width 309 height 23
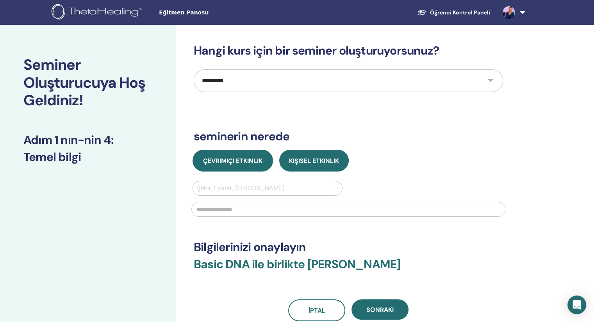
click at [247, 162] on span "Çevrimiçi Etkinlik" at bounding box center [232, 161] width 59 height 8
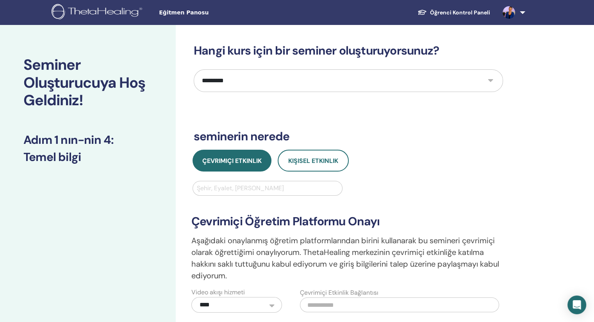
click at [303, 183] on div at bounding box center [267, 188] width 141 height 11
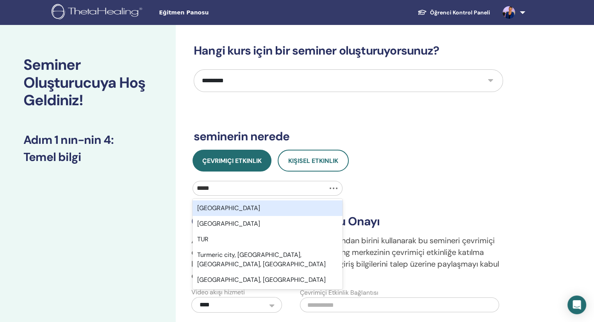
type input "******"
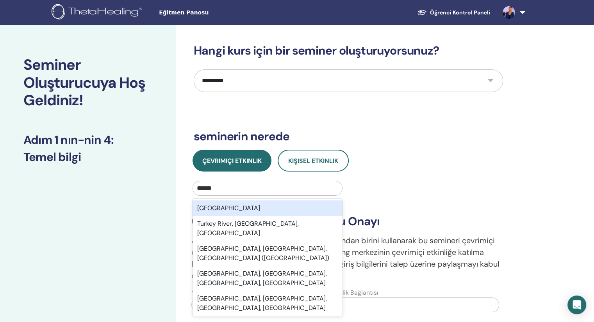
click at [241, 211] on div "[GEOGRAPHIC_DATA]" at bounding box center [267, 209] width 150 height 16
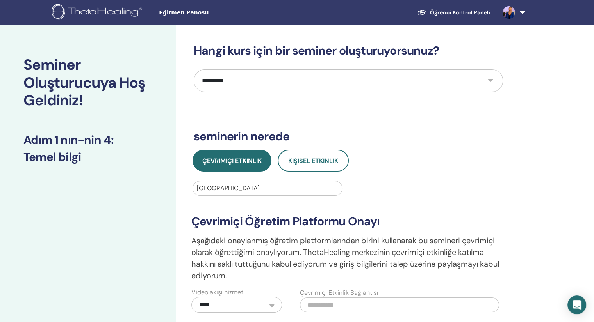
click at [451, 164] on div "Çevrimiçi Etkinlik Kişisel Etkinlik" at bounding box center [348, 161] width 321 height 22
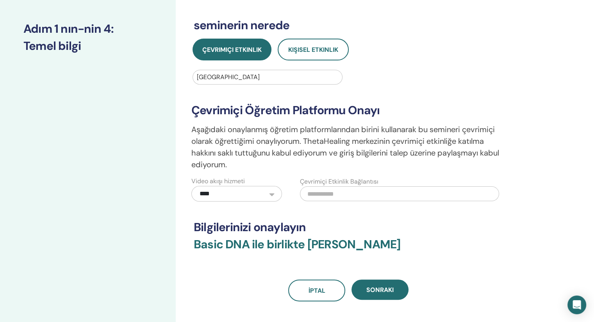
scroll to position [156, 0]
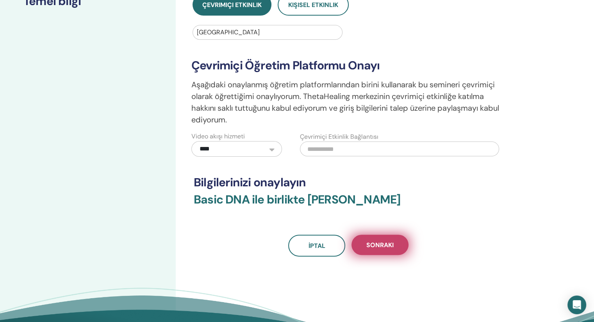
click at [380, 244] on span "Sonraki" at bounding box center [379, 245] width 27 height 8
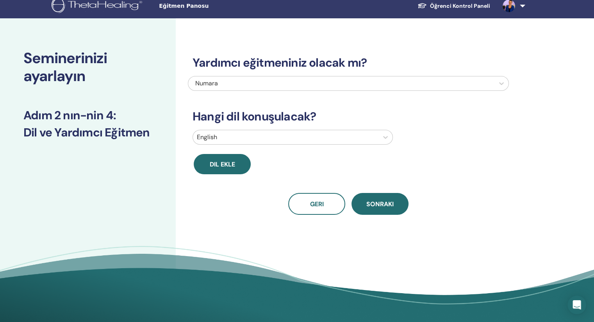
scroll to position [0, 0]
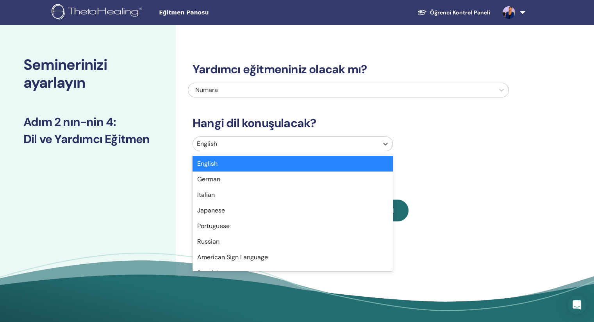
click at [356, 144] on div at bounding box center [286, 144] width 178 height 11
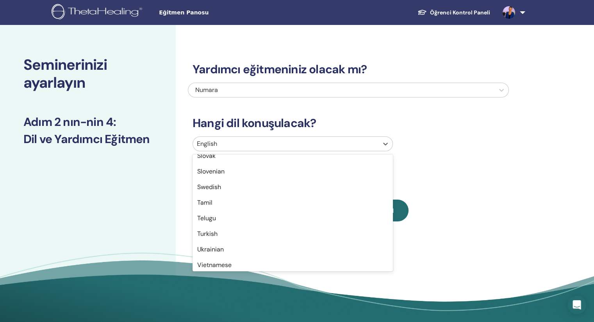
scroll to position [620, 0]
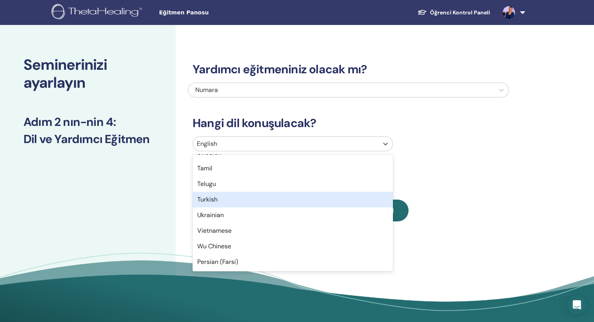
click at [301, 200] on div "Turkish" at bounding box center [292, 200] width 200 height 16
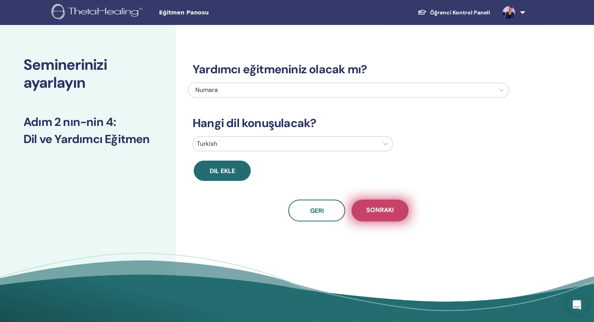
click at [383, 208] on span "Sonraki" at bounding box center [379, 211] width 27 height 10
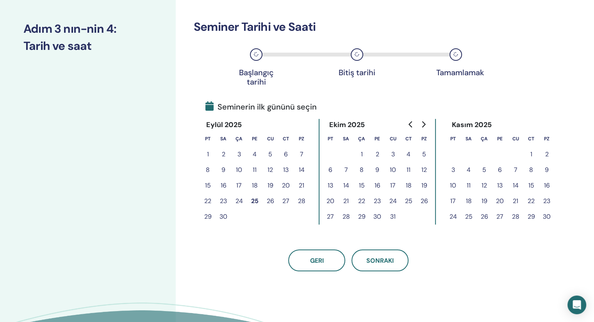
scroll to position [117, 0]
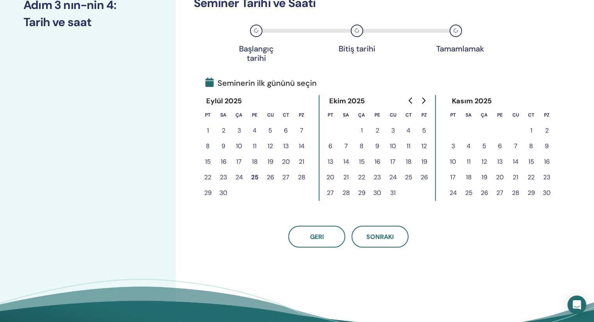
click at [329, 145] on button "6" at bounding box center [330, 147] width 16 height 16
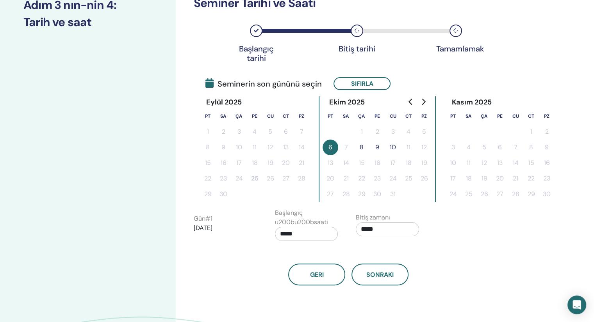
click at [377, 147] on button "9" at bounding box center [377, 148] width 16 height 16
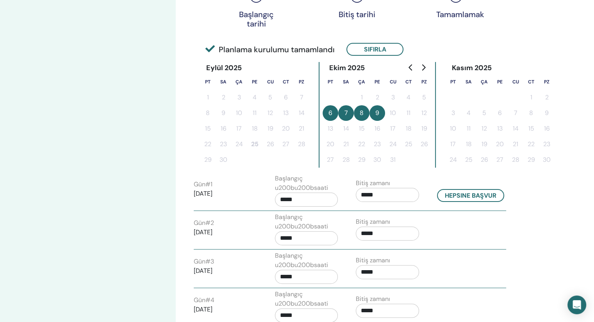
scroll to position [156, 0]
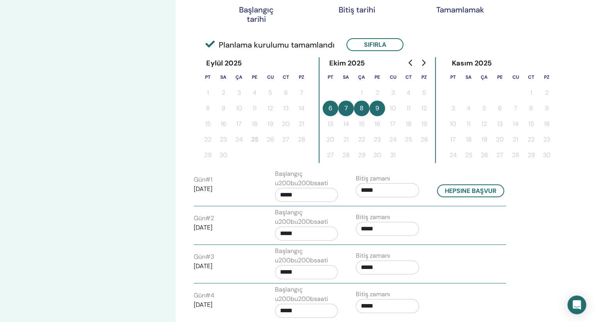
click at [303, 190] on input "*****" at bounding box center [306, 195] width 63 height 14
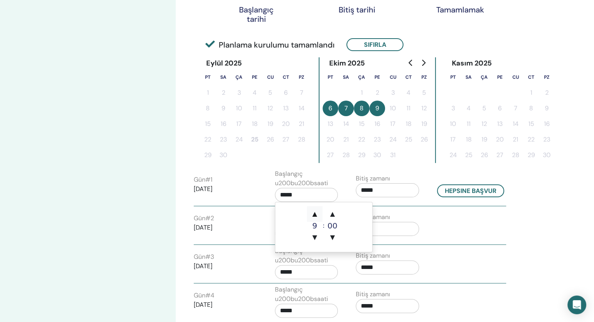
click at [315, 214] on span "▲" at bounding box center [315, 214] width 16 height 16
click at [333, 214] on span "▲" at bounding box center [332, 214] width 16 height 16
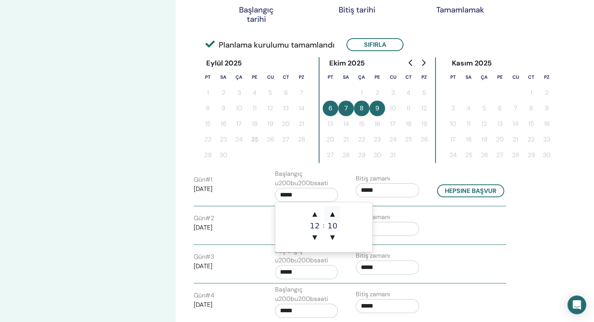
click at [333, 214] on span "▲" at bounding box center [332, 214] width 16 height 16
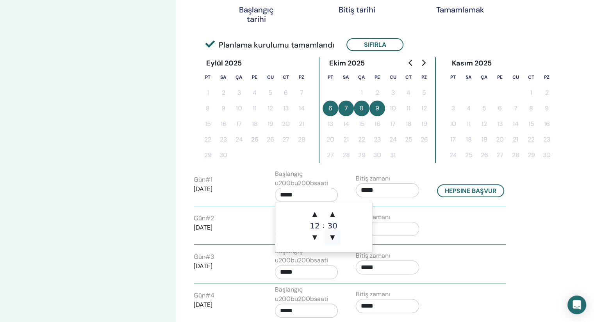
click at [331, 240] on span "▼" at bounding box center [332, 238] width 16 height 16
type input "*****"
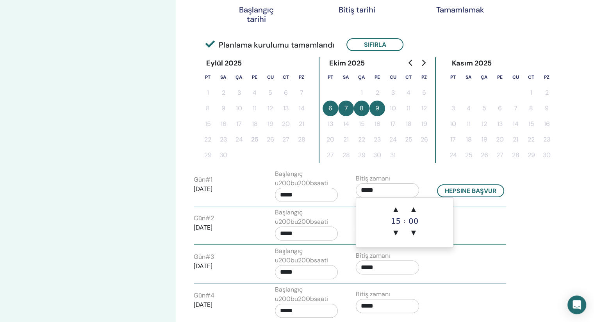
click at [378, 190] on input "*****" at bounding box center [387, 190] width 63 height 14
click at [395, 210] on span "▲" at bounding box center [396, 210] width 16 height 16
click at [395, 209] on span "▲" at bounding box center [396, 210] width 16 height 16
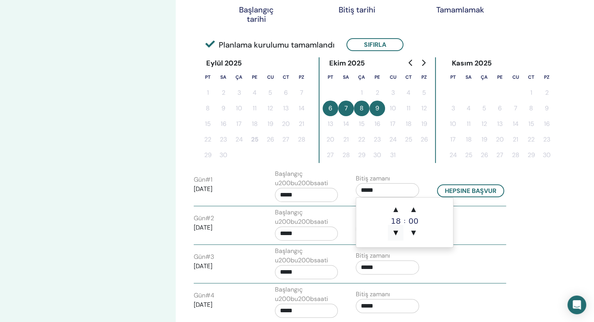
click at [395, 231] on span "▼" at bounding box center [396, 233] width 16 height 16
click at [411, 211] on span "▲" at bounding box center [414, 210] width 16 height 16
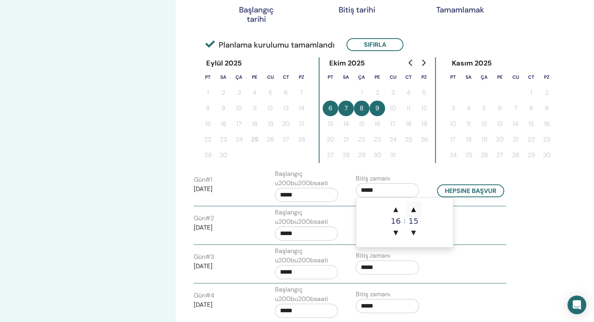
click at [413, 208] on span "▲" at bounding box center [414, 210] width 16 height 16
type input "*****"
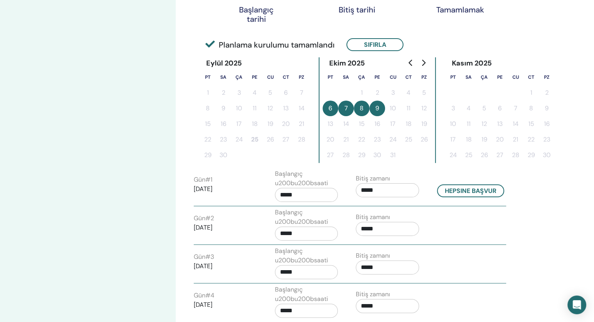
click at [534, 223] on div "Saat dilimi Saat dilimi (GMT-8) US/Alaska Seminer Tarihi ve Saati Başlangıç tar…" at bounding box center [374, 170] width 396 height 603
click at [308, 236] on input "*****" at bounding box center [306, 234] width 63 height 14
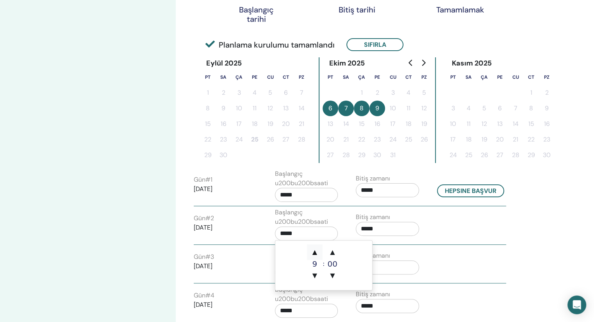
click at [315, 253] on span "▲" at bounding box center [315, 253] width 16 height 16
click at [316, 252] on span "▲" at bounding box center [315, 253] width 16 height 16
click at [332, 253] on span "▲" at bounding box center [332, 253] width 16 height 16
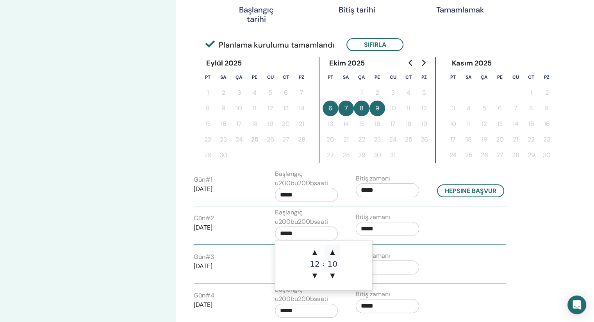
click at [332, 253] on span "▲" at bounding box center [332, 253] width 16 height 16
click at [331, 253] on span "▲" at bounding box center [332, 253] width 16 height 16
click at [333, 252] on span "▲" at bounding box center [332, 253] width 16 height 16
type input "*****"
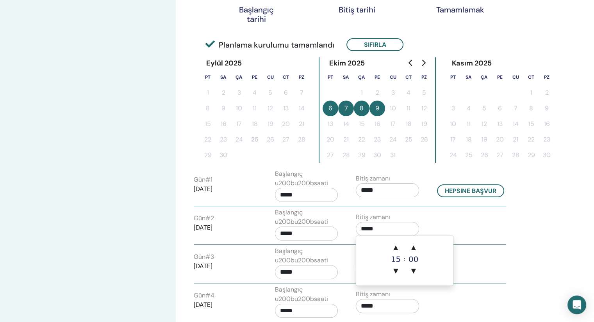
click at [386, 228] on input "*****" at bounding box center [387, 229] width 63 height 14
click at [397, 248] on span "▲" at bounding box center [396, 248] width 16 height 16
click at [396, 271] on span "▼" at bounding box center [396, 271] width 16 height 16
click at [414, 247] on span "▲" at bounding box center [414, 248] width 16 height 16
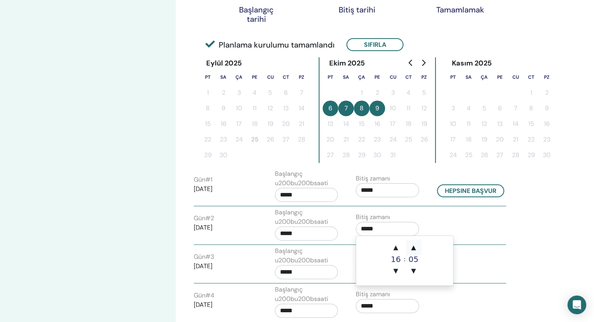
click at [414, 247] on span "▲" at bounding box center [414, 248] width 16 height 16
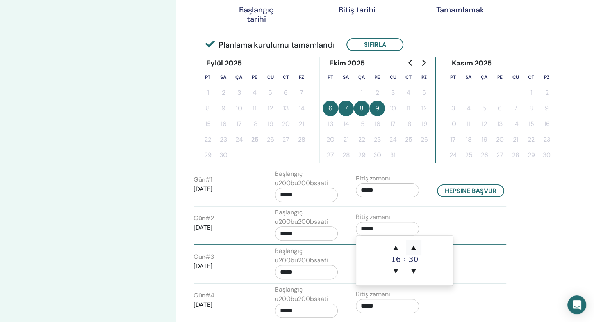
type input "*****"
click at [542, 245] on div "Saat dilimi Saat dilimi (GMT-8) US/Alaska Seminer Tarihi ve Saati Başlangıç tar…" at bounding box center [374, 170] width 396 height 603
click at [322, 272] on input "*****" at bounding box center [306, 272] width 63 height 14
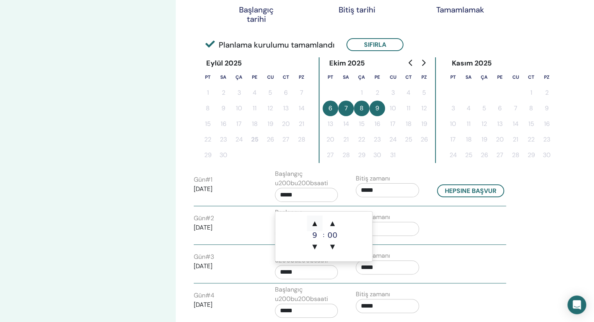
click at [315, 224] on span "▲" at bounding box center [315, 224] width 16 height 16
click at [333, 224] on span "▲" at bounding box center [332, 224] width 16 height 16
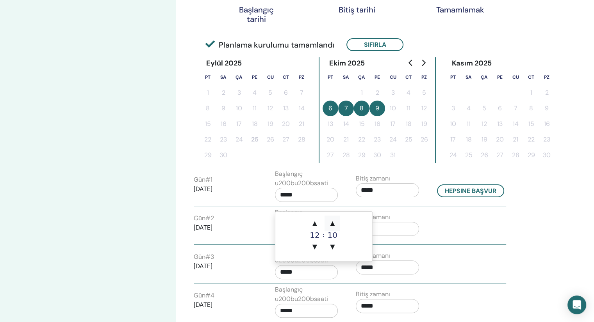
click at [333, 224] on span "▲" at bounding box center [332, 224] width 16 height 16
type input "*****"
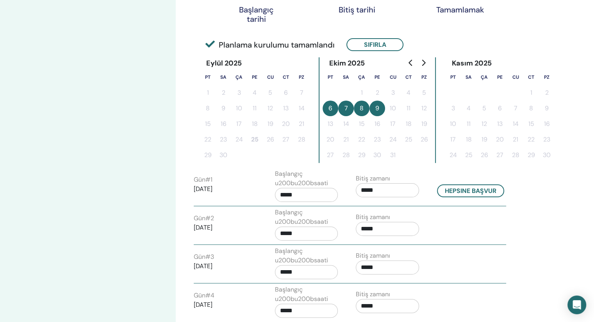
click at [545, 265] on div "Saat dilimi Saat dilimi (GMT-8) US/Alaska Seminer Tarihi ve Saati Başlangıç tar…" at bounding box center [374, 170] width 396 height 603
click at [398, 263] on input "*****" at bounding box center [387, 268] width 63 height 14
click at [396, 221] on span "▲" at bounding box center [396, 219] width 16 height 16
click at [412, 221] on span "▲" at bounding box center [414, 219] width 16 height 16
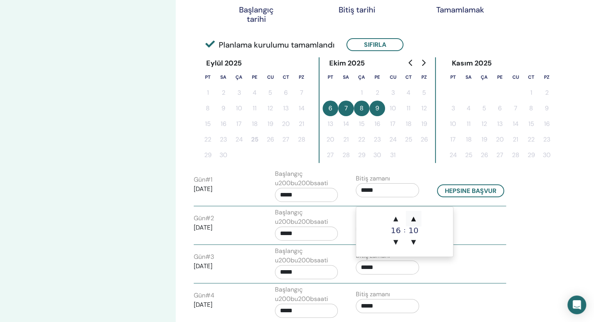
click at [412, 221] on span "▲" at bounding box center [414, 219] width 16 height 16
type input "*****"
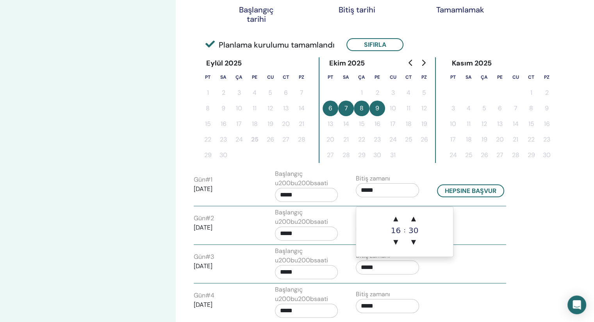
click at [534, 241] on div "Saat dilimi Saat dilimi (GMT-8) US/Alaska Seminer Tarihi ve Saati Başlangıç tar…" at bounding box center [374, 170] width 396 height 603
click at [307, 311] on input "*****" at bounding box center [306, 311] width 63 height 14
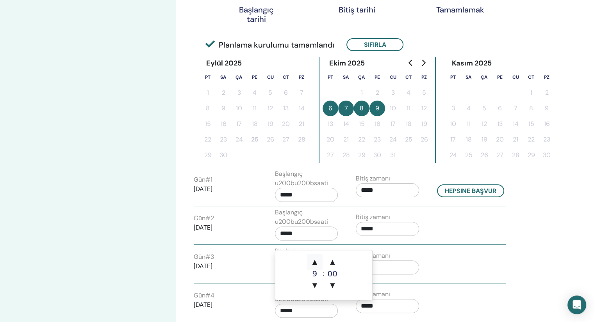
click at [316, 263] on span "▲" at bounding box center [315, 263] width 16 height 16
click at [331, 263] on span "▲" at bounding box center [332, 263] width 16 height 16
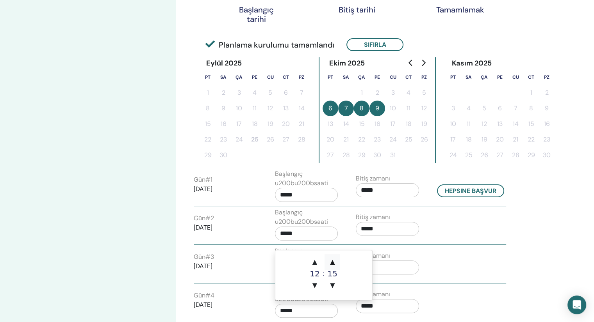
click at [331, 263] on span "▲" at bounding box center [332, 263] width 16 height 16
type input "*****"
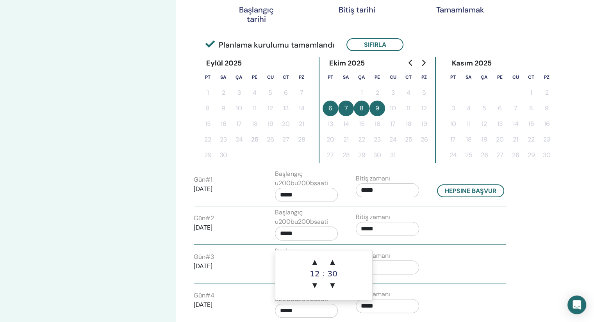
click at [543, 275] on div "Saat dilimi Saat dilimi (GMT-8) US/Alaska Seminer Tarihi ve Saati Başlangıç tar…" at bounding box center [374, 170] width 396 height 603
click at [393, 302] on input "*****" at bounding box center [387, 306] width 63 height 14
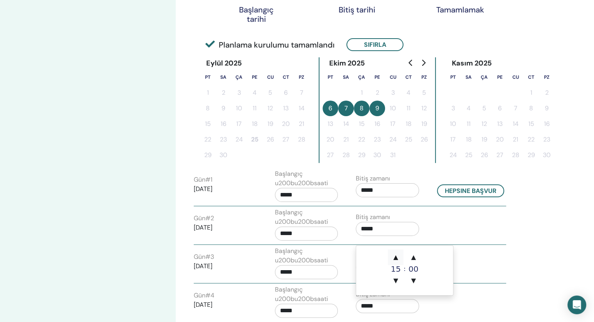
click at [396, 258] on span "▲" at bounding box center [396, 258] width 16 height 16
click at [414, 257] on span "▲" at bounding box center [414, 258] width 16 height 16
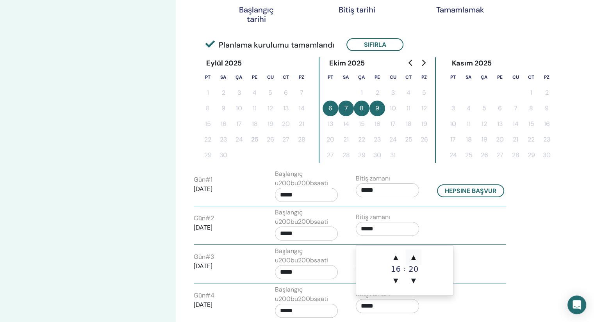
click at [414, 257] on span "▲" at bounding box center [414, 258] width 16 height 16
type input "*****"
click at [554, 246] on div "Saat dilimi Saat dilimi (GMT-8) US/Alaska Seminer Tarihi ve Saati Başlangıç tar…" at bounding box center [374, 170] width 396 height 603
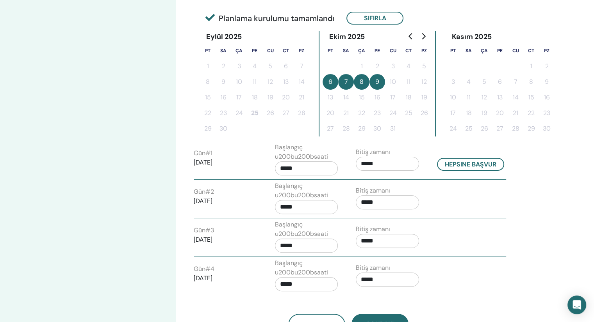
scroll to position [195, 0]
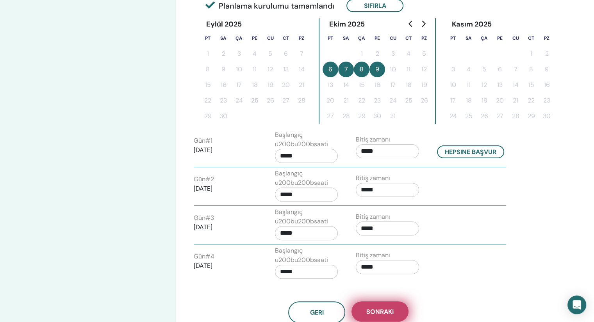
click at [378, 310] on span "Sonraki" at bounding box center [379, 312] width 27 height 8
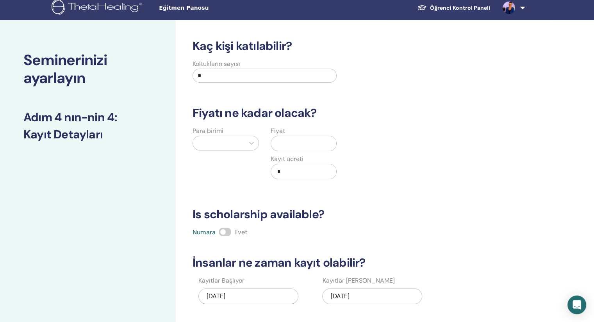
scroll to position [0, 0]
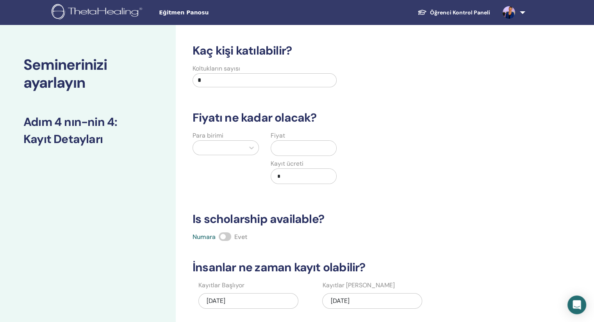
click at [226, 81] on input "*" at bounding box center [264, 80] width 144 height 14
click at [440, 151] on div "Para birimi Fiyat Kayıt ücreti *" at bounding box center [342, 162] width 321 height 62
click at [236, 144] on div at bounding box center [219, 147] width 44 height 11
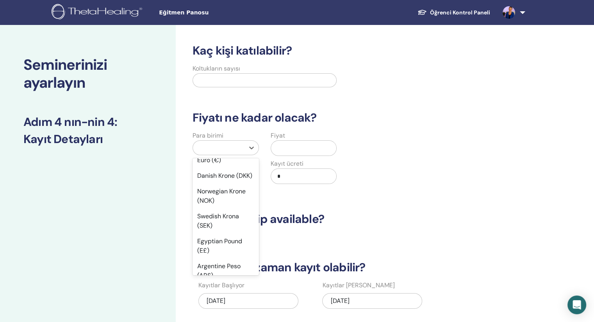
scroll to position [586, 0]
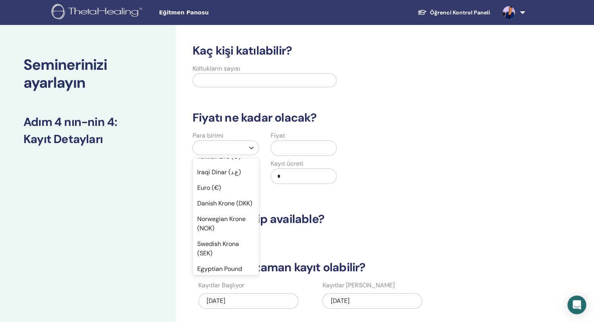
click at [226, 149] on div "Türk Lirası (₺)" at bounding box center [225, 141] width 66 height 16
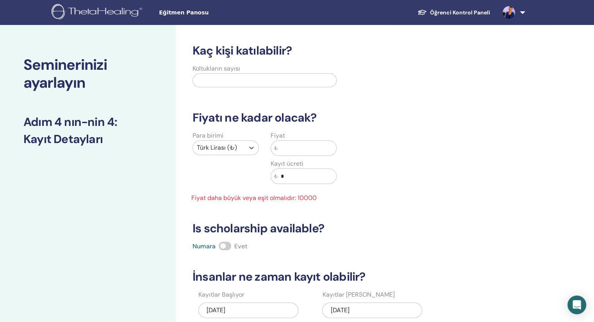
click at [287, 149] on input "text" at bounding box center [307, 148] width 59 height 15
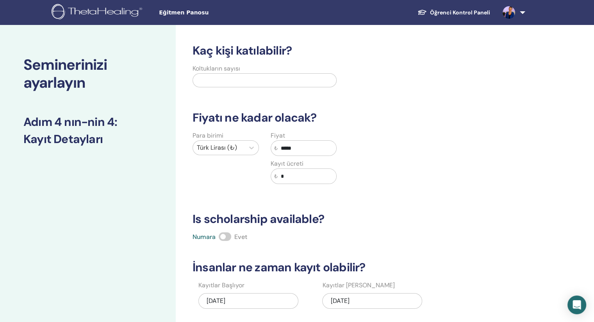
type input "*****"
click at [224, 237] on span at bounding box center [225, 237] width 12 height 9
click at [459, 224] on h3 "Is scholarship available?" at bounding box center [348, 219] width 321 height 14
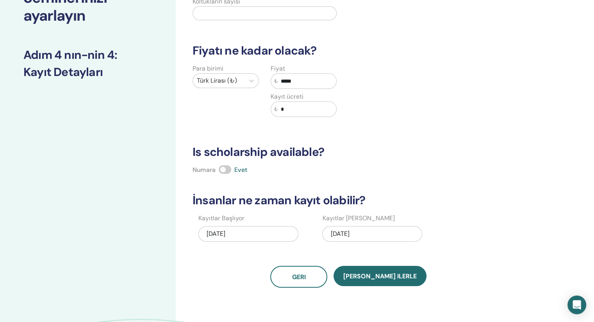
scroll to position [78, 0]
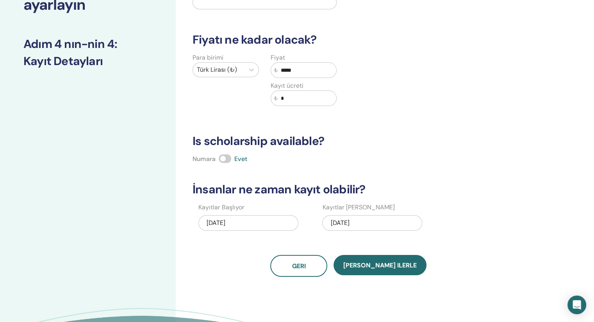
click at [370, 221] on div "10/09/2025" at bounding box center [372, 223] width 100 height 16
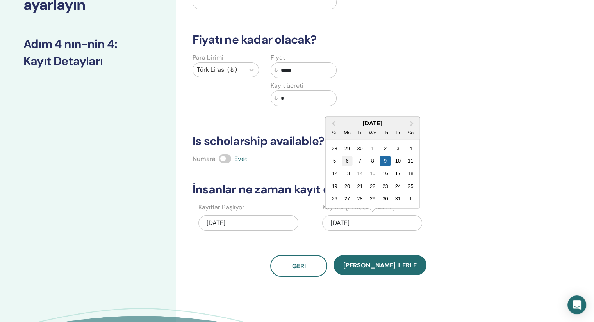
click at [347, 160] on div "6" at bounding box center [347, 161] width 11 height 11
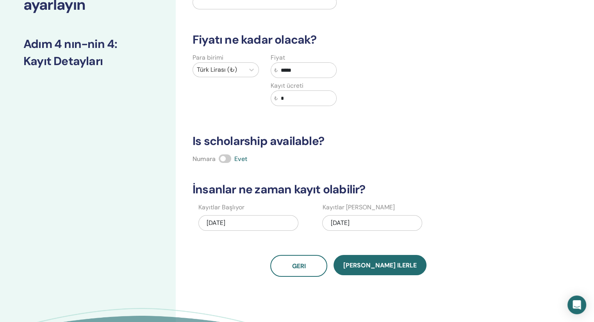
click at [508, 163] on div "Numara Evet" at bounding box center [348, 159] width 321 height 9
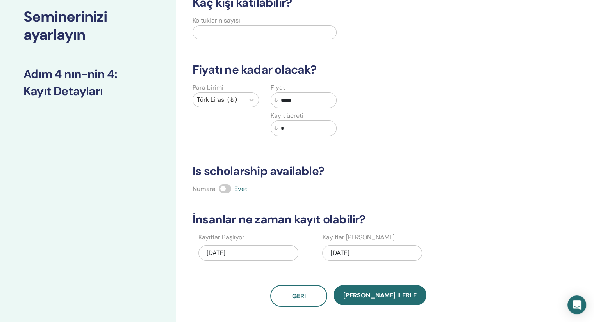
scroll to position [117, 0]
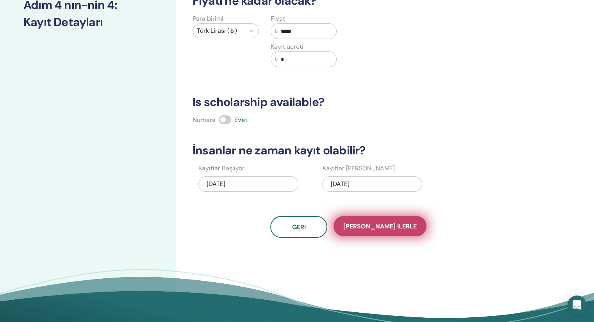
click at [377, 229] on span "Kaydet ilerle" at bounding box center [379, 226] width 73 height 8
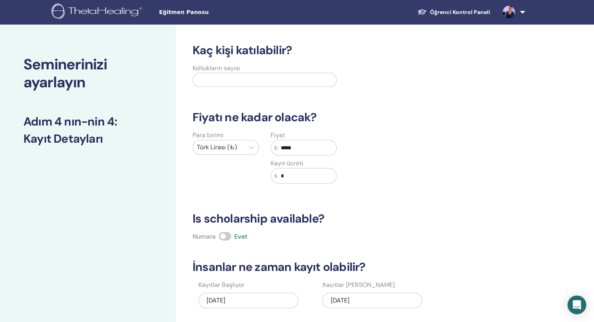
scroll to position [0, 0]
click at [217, 77] on input "text" at bounding box center [264, 80] width 144 height 14
type input "**"
click at [443, 152] on div "Para birimi Türk Lirası (₺) Fiyat ₺ ***** Kayıt ücreti ₺ *" at bounding box center [342, 162] width 321 height 62
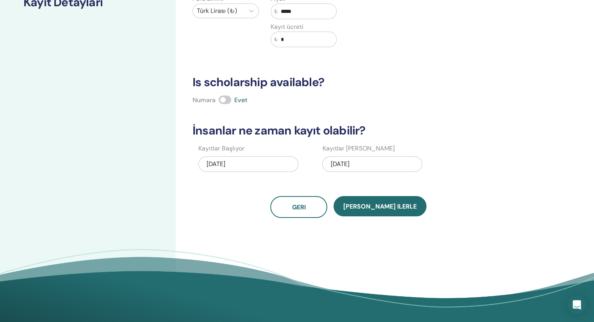
scroll to position [156, 0]
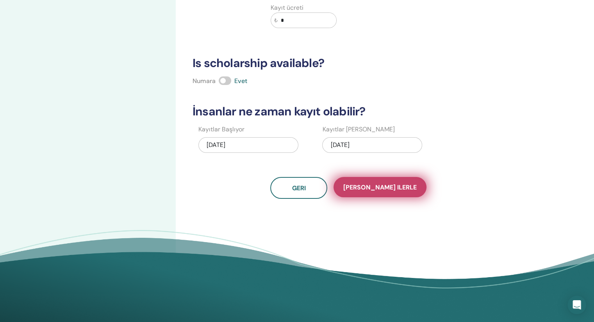
click at [385, 189] on span "Kaydet ilerle" at bounding box center [379, 187] width 73 height 8
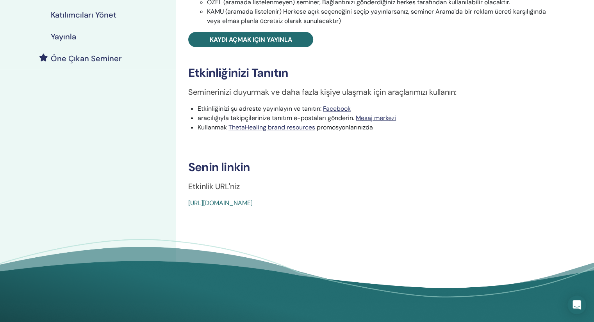
scroll to position [195, 0]
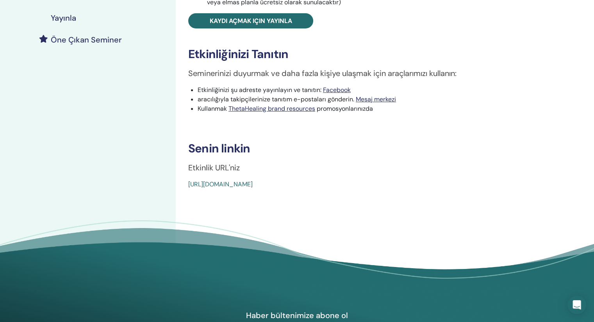
drag, startPoint x: 367, startPoint y: 183, endPoint x: 182, endPoint y: 185, distance: 184.6
click at [182, 185] on div "Basic DNA Etkinlik tipi Online Etkinlik Durumu yayınlanmadı Kayıtlar 0/30 Semin…" at bounding box center [373, 19] width 386 height 341
copy link "[URL][DOMAIN_NAME]"
